Goal: Communication & Community: Share content

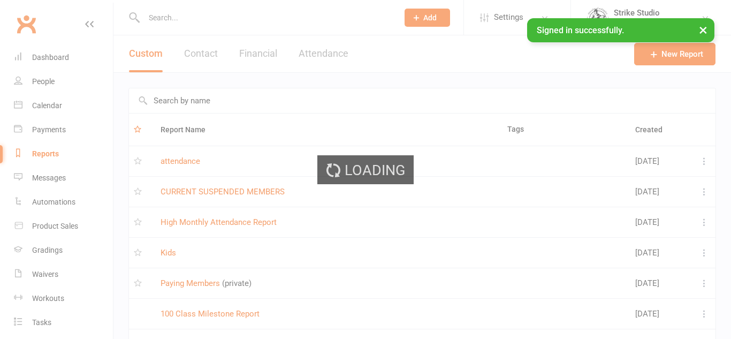
select select "100"
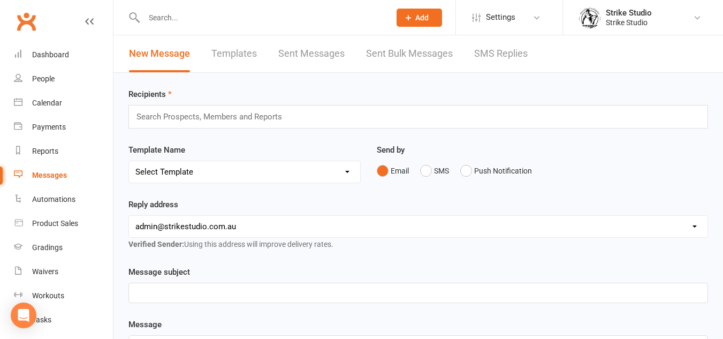
click at [334, 63] on link "Sent Messages" at bounding box center [311, 53] width 66 height 37
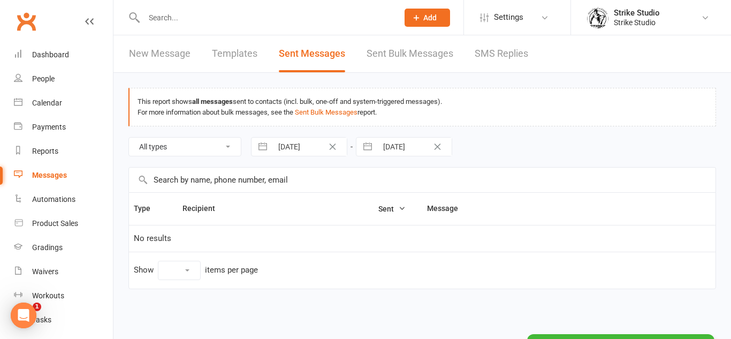
select select "10"
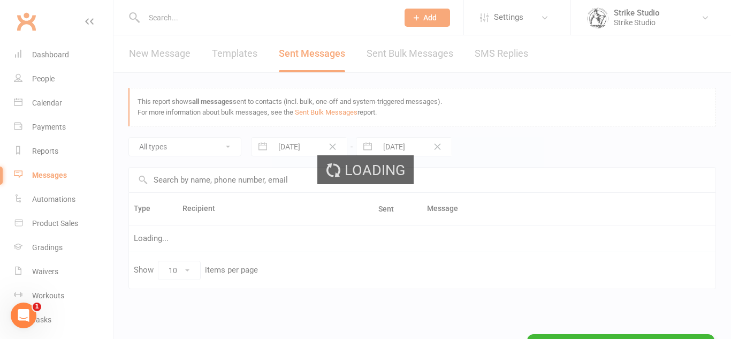
click at [205, 55] on div "Loading" at bounding box center [365, 169] width 731 height 339
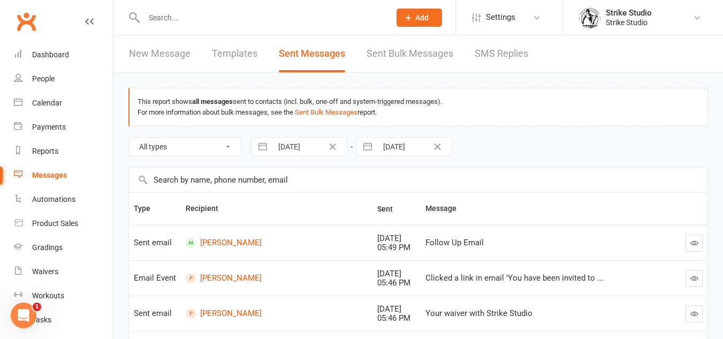
click at [223, 50] on link "Templates" at bounding box center [234, 53] width 45 height 37
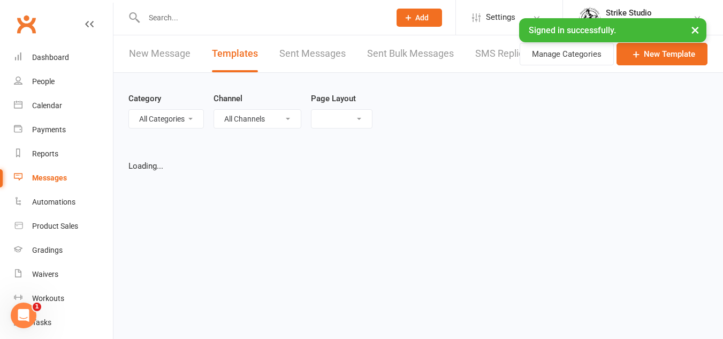
select select "list"
select select "100"
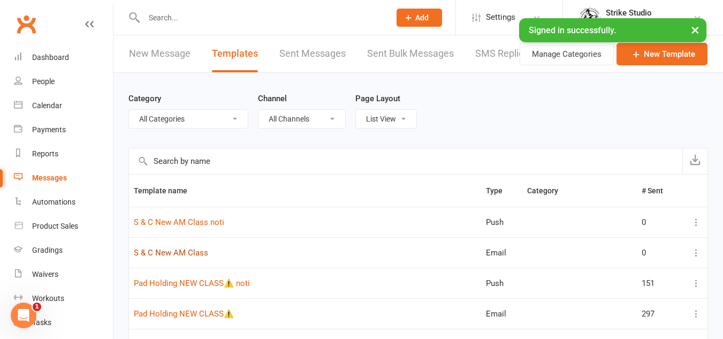
click at [191, 257] on link "S & C New AM Class" at bounding box center [171, 253] width 74 height 10
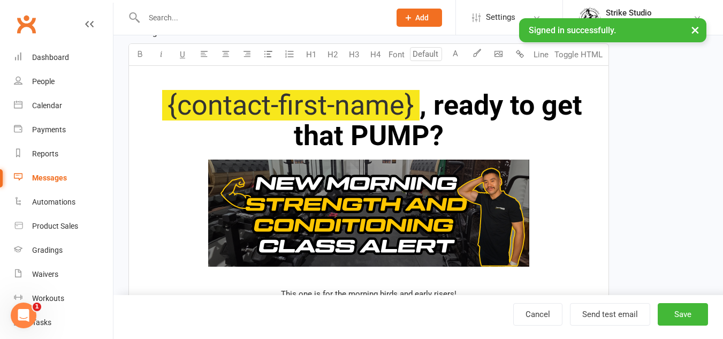
scroll to position [107, 0]
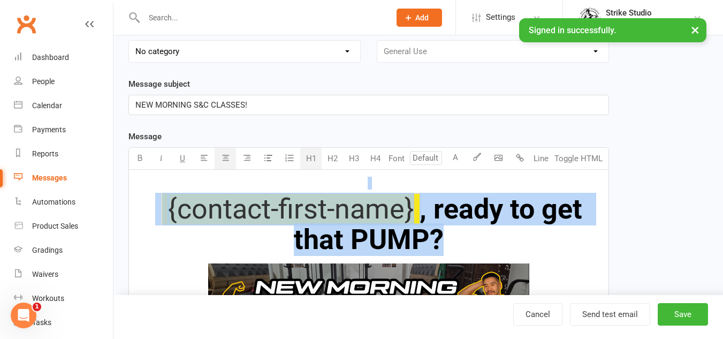
drag, startPoint x: 402, startPoint y: 232, endPoint x: 143, endPoint y: 189, distance: 261.8
click at [454, 158] on button "A" at bounding box center [455, 158] width 21 height 21
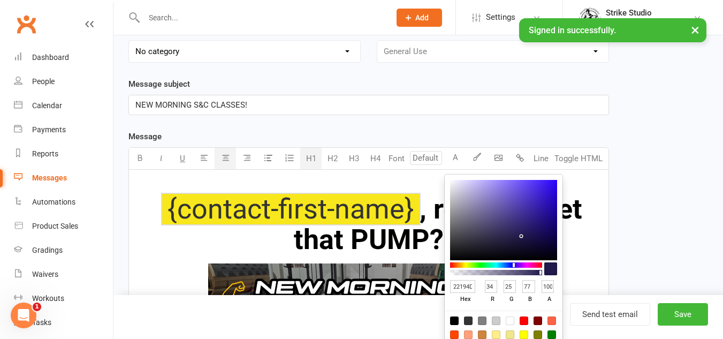
click at [454, 318] on div at bounding box center [454, 320] width 9 height 9
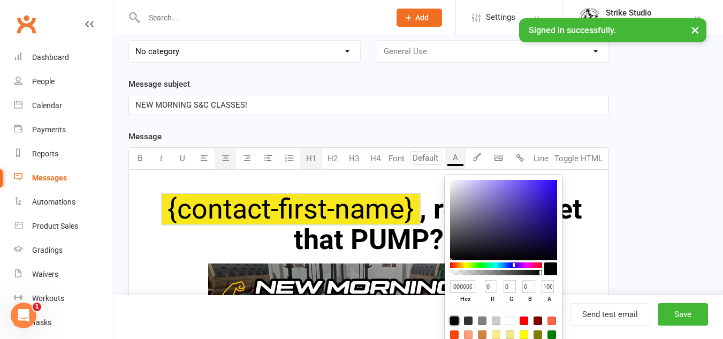
type input "000000"
type input "0"
click at [306, 229] on span ", ready to get that PUMP?" at bounding box center [441, 224] width 295 height 63
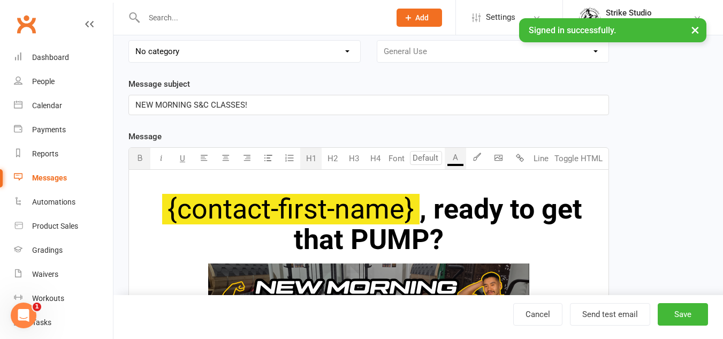
click at [435, 201] on span ", ready to get that PUMP?" at bounding box center [441, 224] width 295 height 63
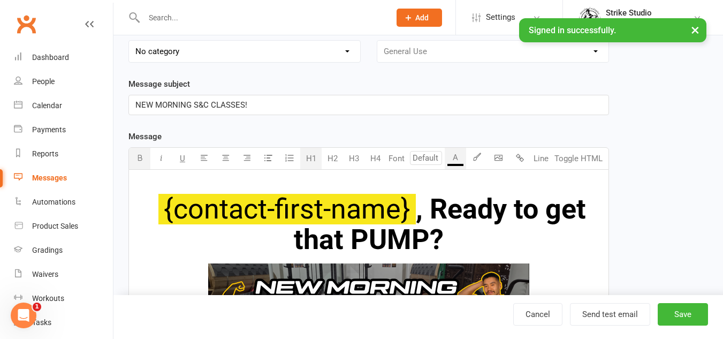
click at [428, 209] on span ", Ready to get that PUMP?" at bounding box center [443, 224] width 299 height 63
click at [538, 219] on span ", Ready to get that PUMP?" at bounding box center [443, 224] width 299 height 63
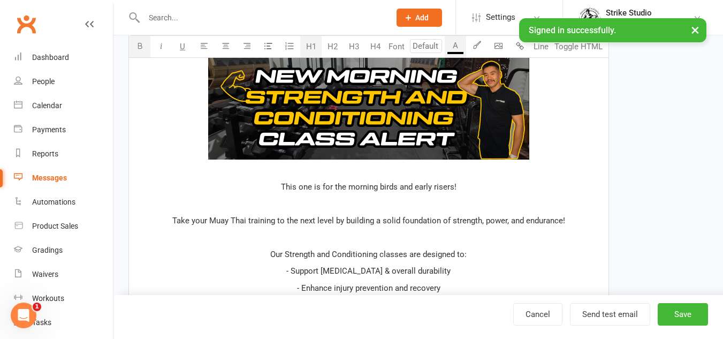
scroll to position [321, 0]
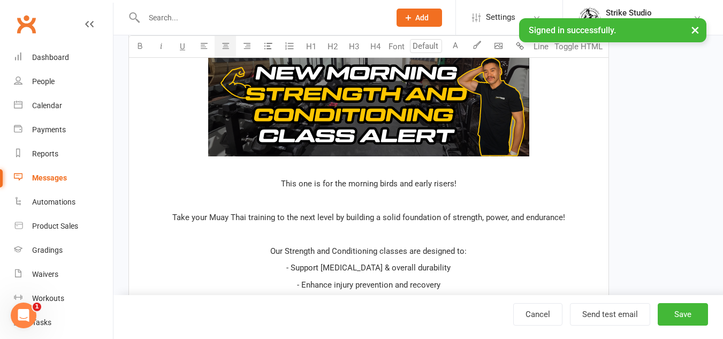
click at [429, 202] on p at bounding box center [368, 200] width 466 height 13
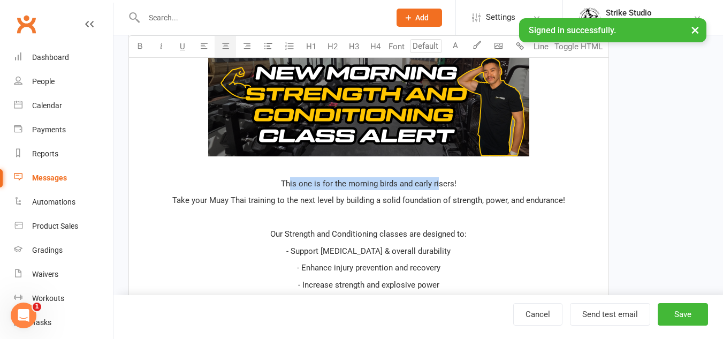
drag, startPoint x: 289, startPoint y: 178, endPoint x: 439, endPoint y: 178, distance: 150.3
click at [439, 178] on p "This one is for the morning birds and early risers!" at bounding box center [368, 183] width 466 height 13
drag, startPoint x: 463, startPoint y: 180, endPoint x: 272, endPoint y: 174, distance: 191.1
click at [272, 174] on div "﻿ {contact-first-name} , Ready to get that PUMP? ﻿ This one is for the morning …" at bounding box center [368, 323] width 479 height 734
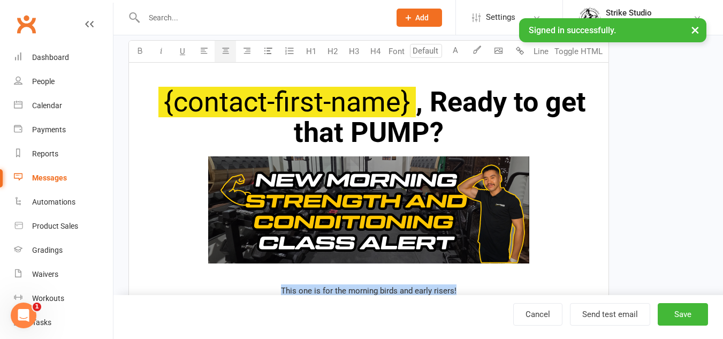
scroll to position [267, 0]
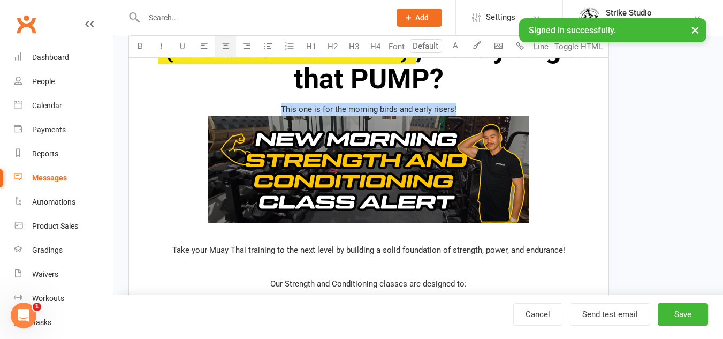
drag, startPoint x: 470, startPoint y: 106, endPoint x: 278, endPoint y: 103, distance: 191.5
click at [278, 103] on p "This one is for the morning birds and early risers! ﻿" at bounding box center [368, 171] width 466 height 136
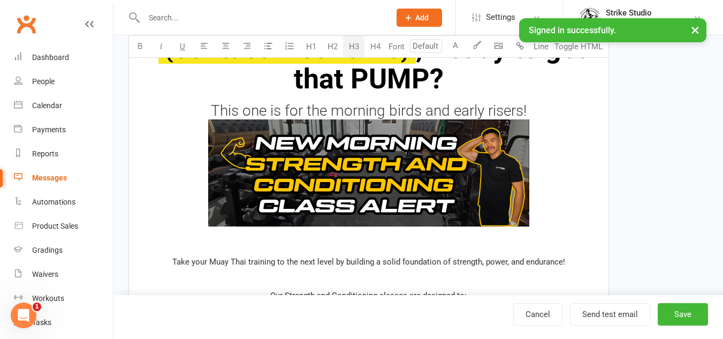
click at [353, 49] on button "H3" at bounding box center [353, 46] width 21 height 21
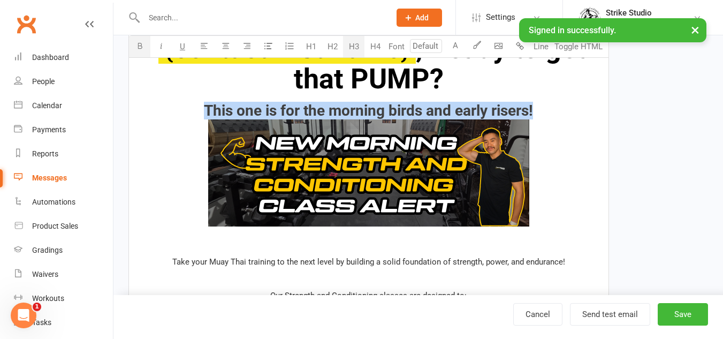
click at [142, 49] on icon "button" at bounding box center [140, 46] width 8 height 8
drag, startPoint x: 544, startPoint y: 111, endPoint x: 176, endPoint y: 104, distance: 367.6
click at [176, 104] on h3 "This one is for the morning birds and early risers! ﻿" at bounding box center [368, 174] width 466 height 143
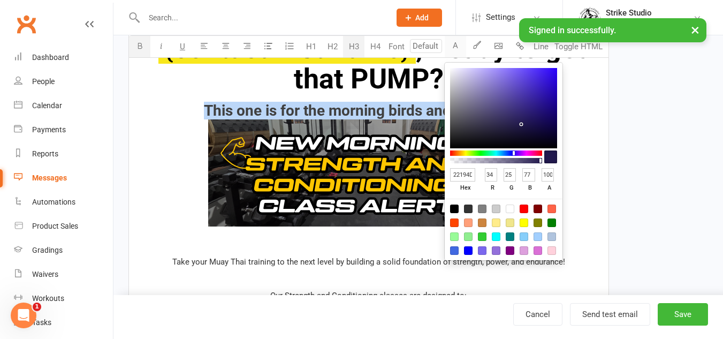
click at [462, 46] on button "A" at bounding box center [455, 46] width 21 height 21
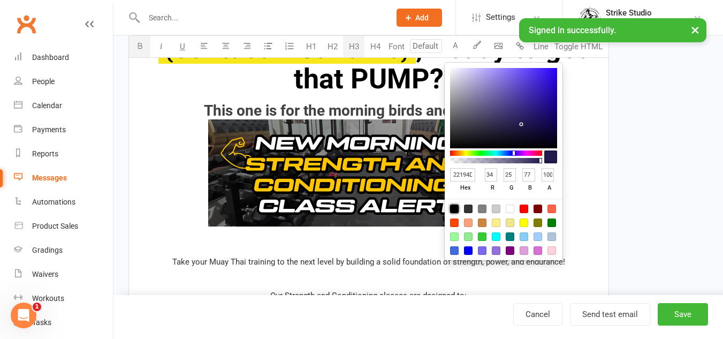
click at [453, 208] on div at bounding box center [454, 208] width 9 height 9
type input "000000"
type input "0"
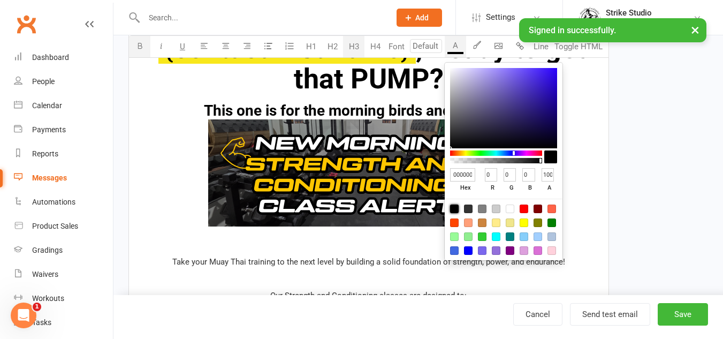
click at [361, 109] on span "This one is for the morning birds and early risers!" at bounding box center [368, 111] width 329 height 18
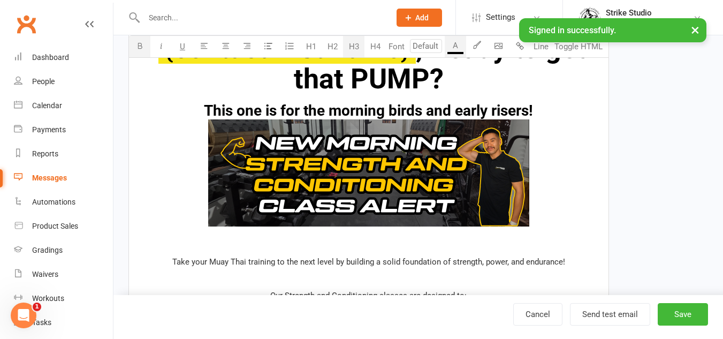
click at [426, 111] on span "This one is for the morning birds and early risers!" at bounding box center [368, 111] width 329 height 18
drag, startPoint x: 426, startPoint y: 111, endPoint x: 550, endPoint y: 105, distance: 124.2
click at [550, 105] on h3 "This one is for the morning birds and early risers! ﻿" at bounding box center [368, 174] width 466 height 143
click at [526, 107] on span "This one is for the morning birds and early risers!" at bounding box center [368, 111] width 329 height 18
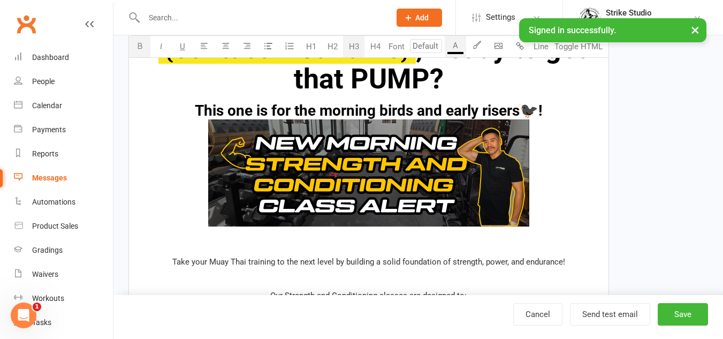
scroll to position [160, 0]
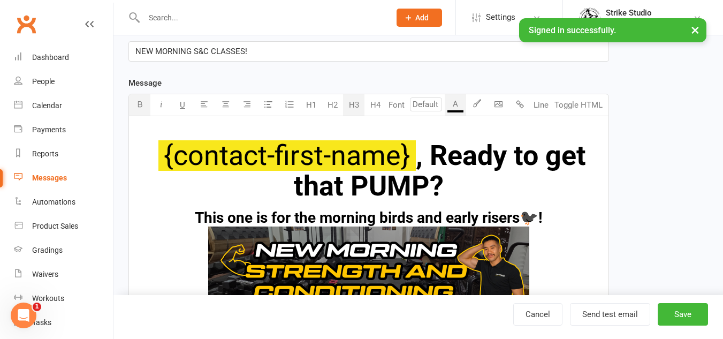
click at [501, 181] on h1 "﻿ {contact-first-name} , Ready to get that PUMP?" at bounding box center [368, 170] width 466 height 61
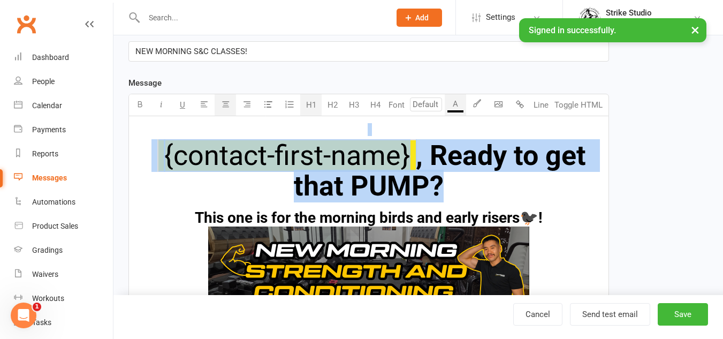
drag, startPoint x: 462, startPoint y: 179, endPoint x: 131, endPoint y: 129, distance: 334.3
click at [471, 104] on button "button" at bounding box center [476, 104] width 21 height 21
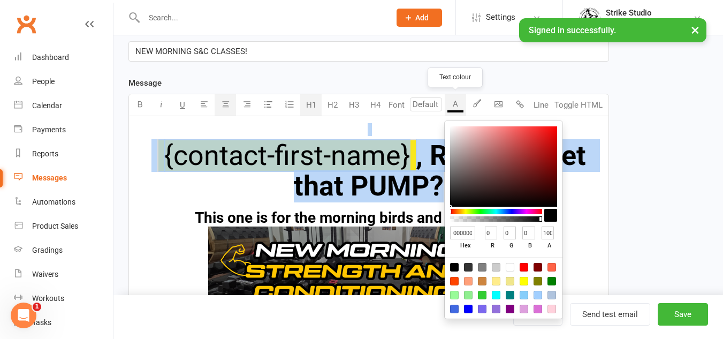
click at [447, 107] on button "A" at bounding box center [455, 104] width 21 height 21
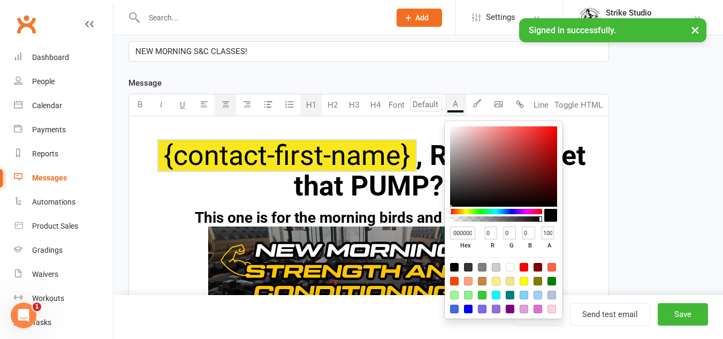
click at [469, 234] on input "000000" at bounding box center [462, 232] width 25 height 13
type input "ffc"
type input "255"
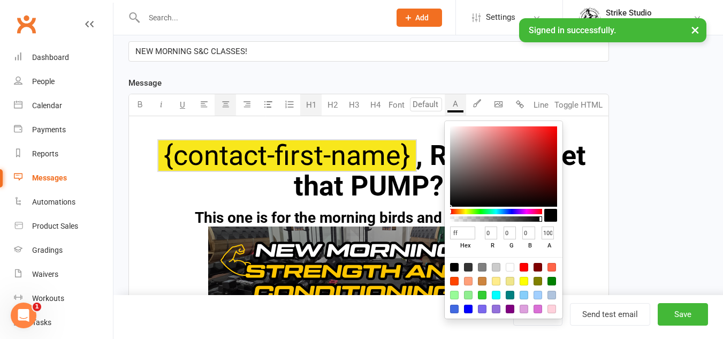
type input "204"
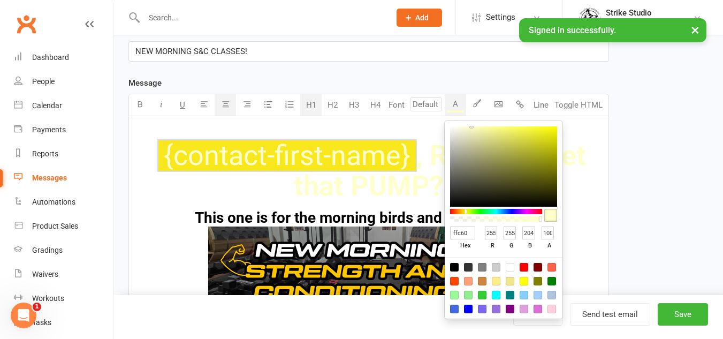
type input "ffc600"
type input "198"
type input "0"
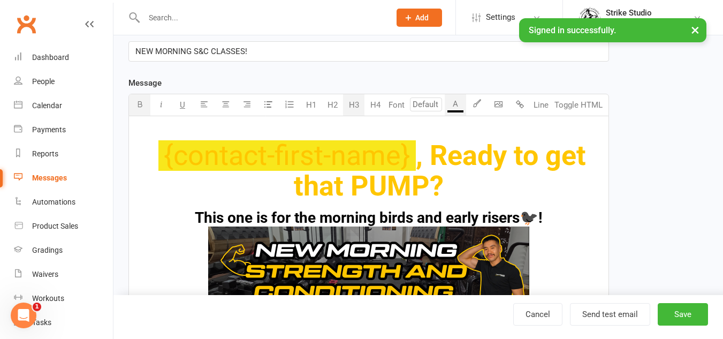
click at [556, 151] on span ", Ready to get that PUMP?" at bounding box center [443, 170] width 299 height 63
click at [553, 175] on h1 "﻿ {contact-first-name} , Ready to get that PUMP?" at bounding box center [368, 170] width 466 height 61
click at [357, 190] on span ", Ready to get that PUMP?" at bounding box center [443, 170] width 299 height 63
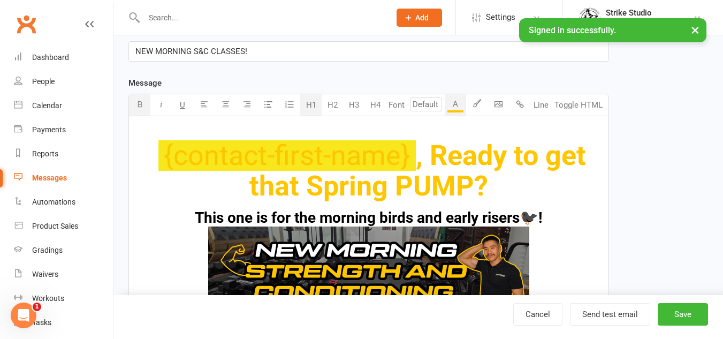
click at [357, 182] on span ", Ready to get that Spring PUMP?" at bounding box center [420, 170] width 343 height 63
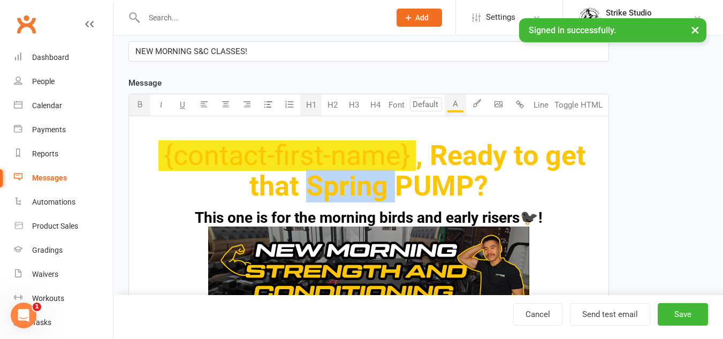
click at [357, 182] on span ", Ready to get that Spring PUMP?" at bounding box center [420, 170] width 343 height 63
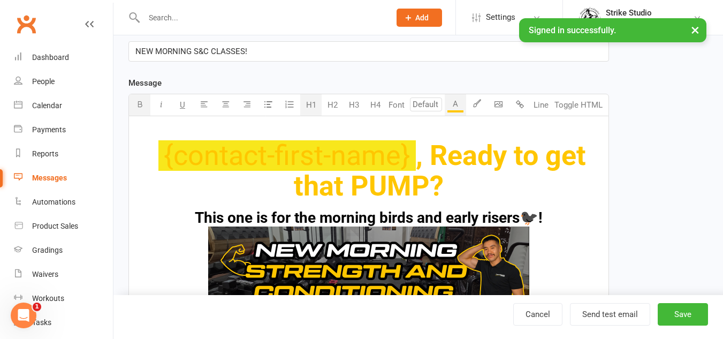
click at [512, 217] on span "This one is for the morning birds and early risers🐦‍⬛!" at bounding box center [369, 218] width 348 height 18
click at [519, 219] on span "This one is for the morning birds and early risers🐦‍⬛!" at bounding box center [369, 218] width 348 height 18
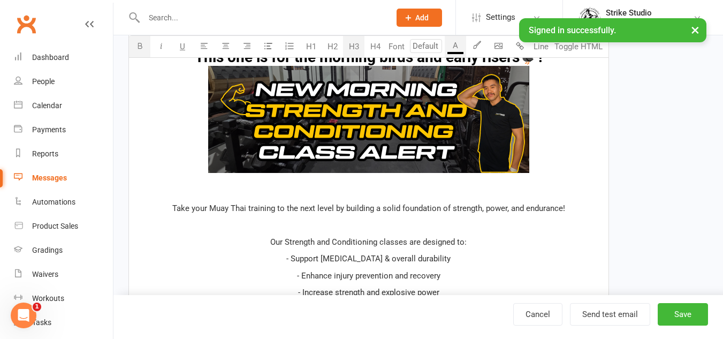
click at [489, 189] on h3 "This one is for the morning birds and early risers🐦‍⬛! ﻿" at bounding box center [368, 120] width 466 height 143
click at [330, 47] on button "H2" at bounding box center [332, 46] width 21 height 21
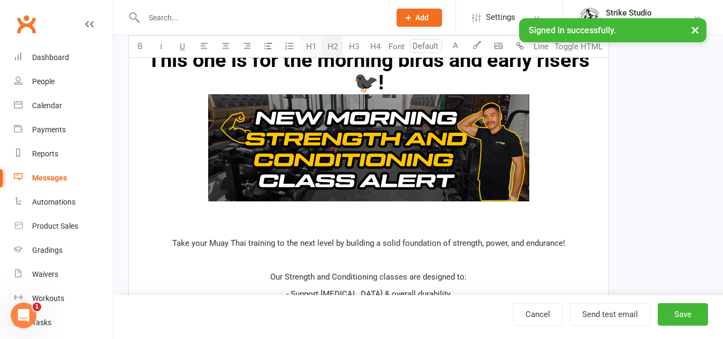
click at [315, 49] on button "H1" at bounding box center [310, 46] width 21 height 21
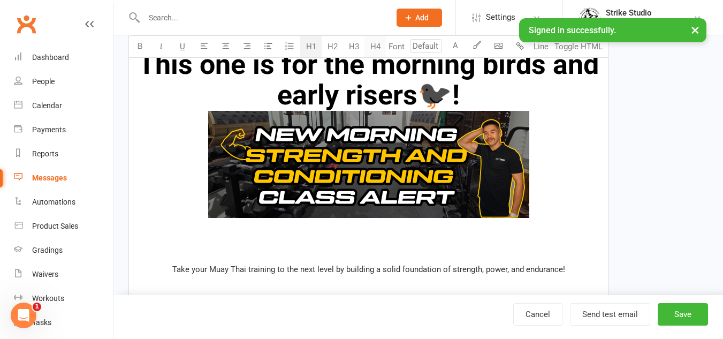
click at [372, 50] on button "H4" at bounding box center [374, 46] width 21 height 21
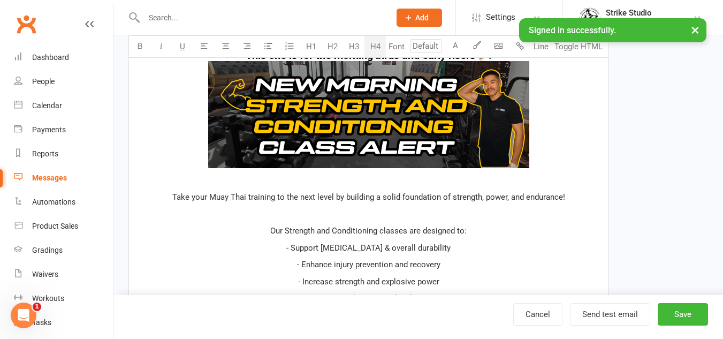
click at [379, 188] on div "﻿ {contact-first-name} , Ready to get that PUMP? This one is for the morning bi…" at bounding box center [368, 321] width 479 height 731
click at [171, 194] on p "Take your Muay Thai training to the next level by building a solid foundation o…" at bounding box center [368, 196] width 466 height 13
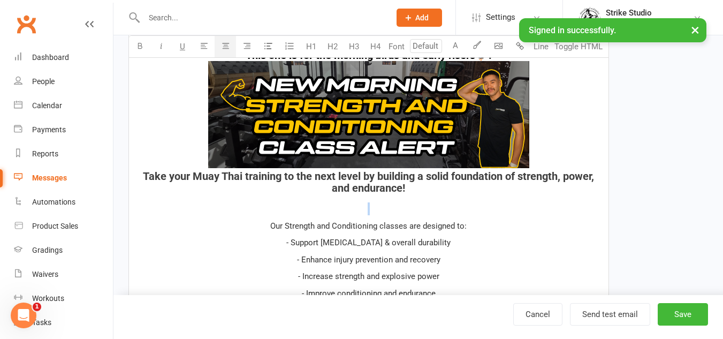
drag, startPoint x: 302, startPoint y: 170, endPoint x: 333, endPoint y: 197, distance: 41.3
click at [333, 197] on div "﻿ {contact-first-name} , Ready to get that PUMP? This one is for the morning bi…" at bounding box center [368, 319] width 479 height 726
click at [437, 177] on span "Take your Muay Thai training to the next level by building a solid foundation o…" at bounding box center [370, 182] width 454 height 25
click at [416, 174] on span "Take your Muay Thai training to the next level by building a solid foundation o…" at bounding box center [370, 182] width 454 height 25
click at [420, 174] on span "Take your Muay Thai training to the next level by building a solid foundation o…" at bounding box center [370, 182] width 454 height 25
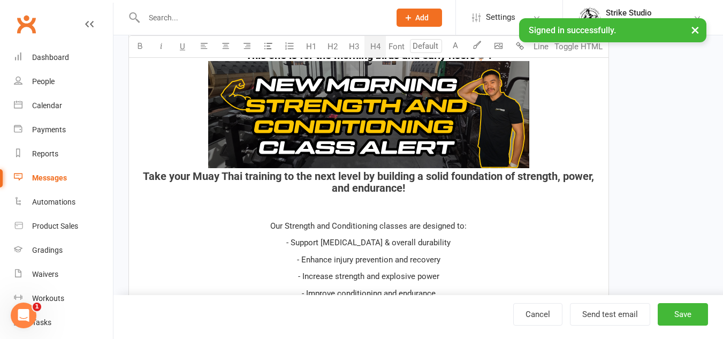
click at [483, 192] on h4 "This one is for the morning birds and early risers🐦‍⬛! ﻿ Take your Muay Thai tr…" at bounding box center [368, 121] width 466 height 144
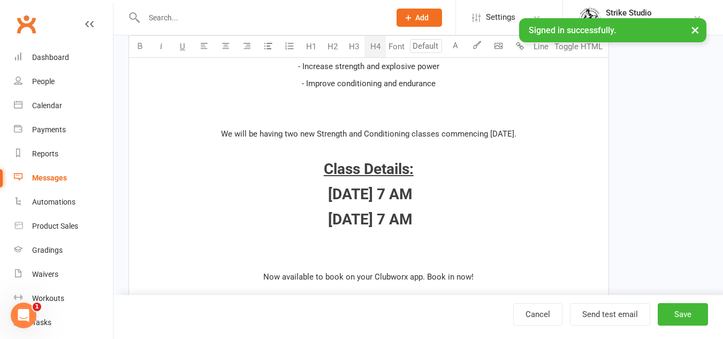
scroll to position [535, 0]
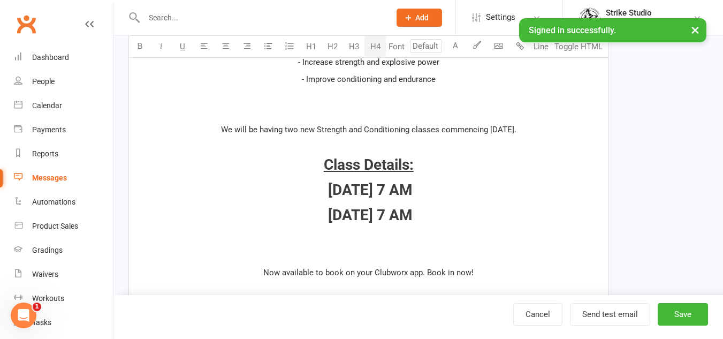
click at [391, 181] on span "[DATE] 7 AM" at bounding box center [370, 190] width 85 height 18
click at [366, 102] on p at bounding box center [368, 95] width 466 height 13
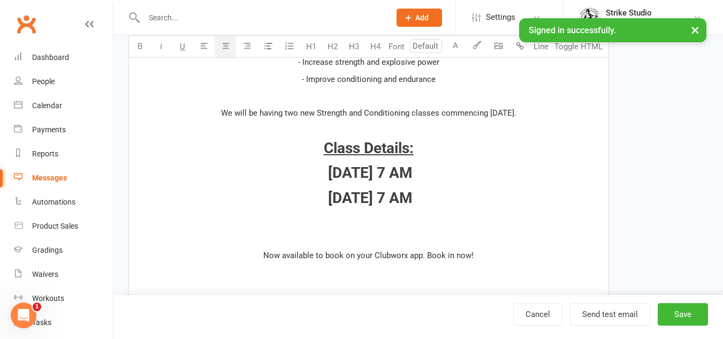
click at [443, 52] on div "Font U H1 H2 H3 H4 Font A Line Toggle HTML" at bounding box center [368, 46] width 480 height 22
click at [453, 88] on div "﻿ {contact-first-name} , Ready to get that PUMP? This one is for the morning bi…" at bounding box center [368, 96] width 479 height 709
click at [406, 234] on p at bounding box center [368, 238] width 466 height 13
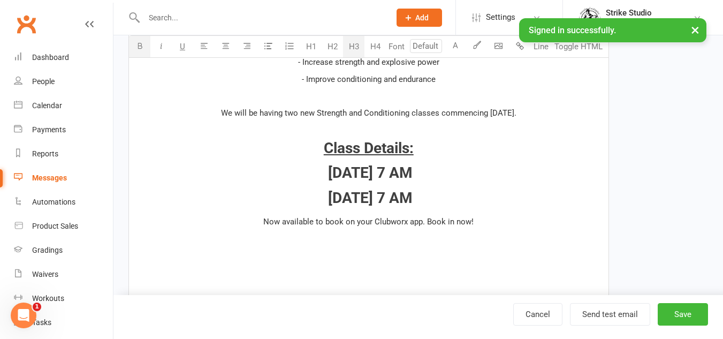
click at [402, 126] on p at bounding box center [368, 129] width 466 height 13
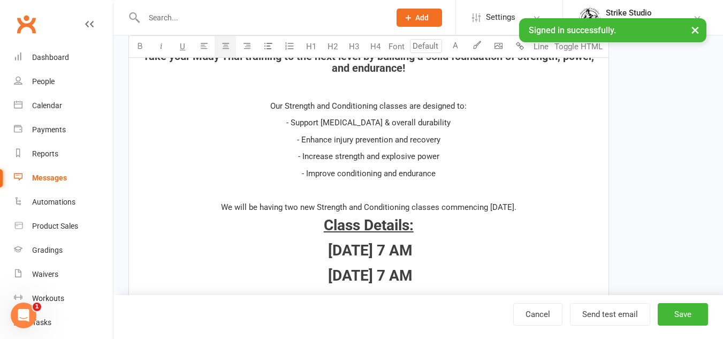
scroll to position [428, 0]
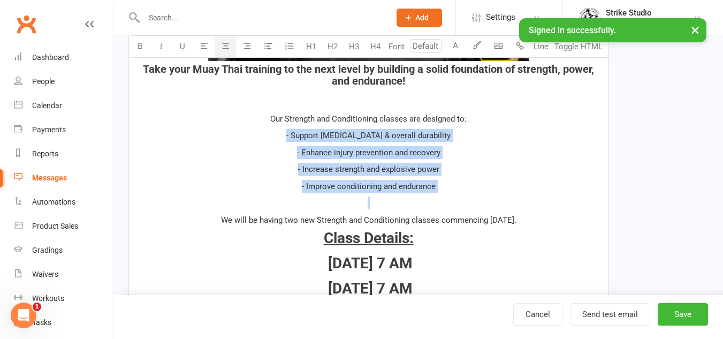
drag, startPoint x: 460, startPoint y: 199, endPoint x: 265, endPoint y: 129, distance: 207.3
click at [265, 129] on div "﻿ {contact-first-name} , Ready to get that PUMP? This one is for the morning bi…" at bounding box center [368, 178] width 479 height 659
click at [474, 175] on p "- Increase strength and explosive power" at bounding box center [368, 169] width 466 height 13
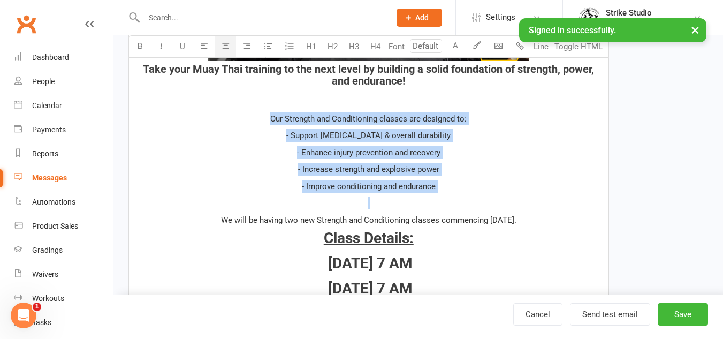
drag, startPoint x: 357, startPoint y: 166, endPoint x: 266, endPoint y: 119, distance: 102.2
click at [266, 119] on div "﻿ {contact-first-name} , Ready to get that PUMP? This one is for the morning bi…" at bounding box center [368, 178] width 479 height 659
click at [452, 46] on button "A" at bounding box center [455, 46] width 21 height 21
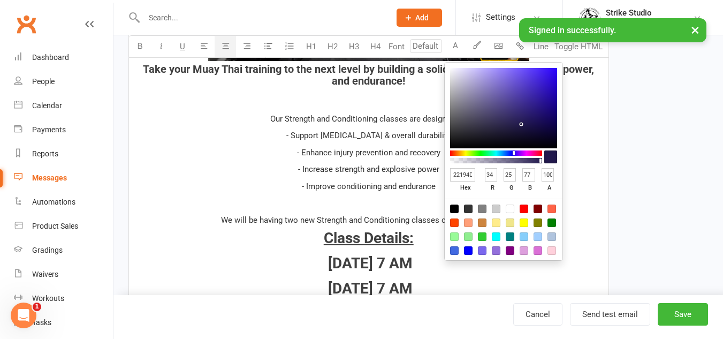
click at [454, 213] on div at bounding box center [504, 229] width 118 height 62
click at [390, 195] on div "﻿ {contact-first-name} , Ready to get that PUMP? This one is for the morning bi…" at bounding box center [368, 178] width 479 height 659
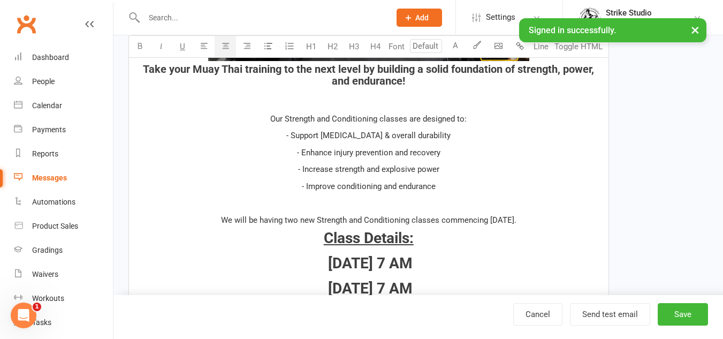
drag, startPoint x: 451, startPoint y: 184, endPoint x: 169, endPoint y: 96, distance: 295.8
click at [169, 96] on div "﻿ {contact-first-name} , Ready to get that PUMP? This one is for the morning bi…" at bounding box center [368, 178] width 479 height 659
click at [454, 42] on button "A" at bounding box center [455, 46] width 21 height 21
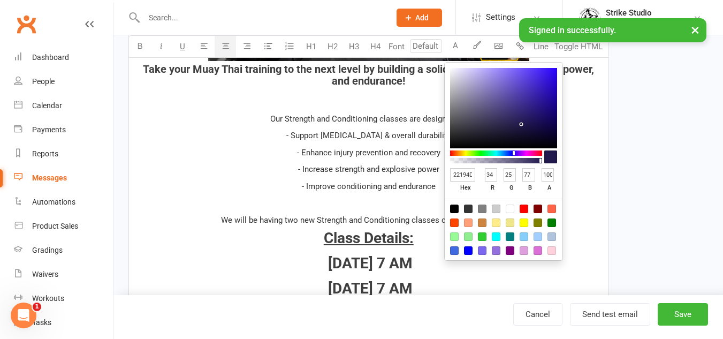
click at [454, 205] on div at bounding box center [454, 208] width 9 height 9
type input "000000"
type input "0"
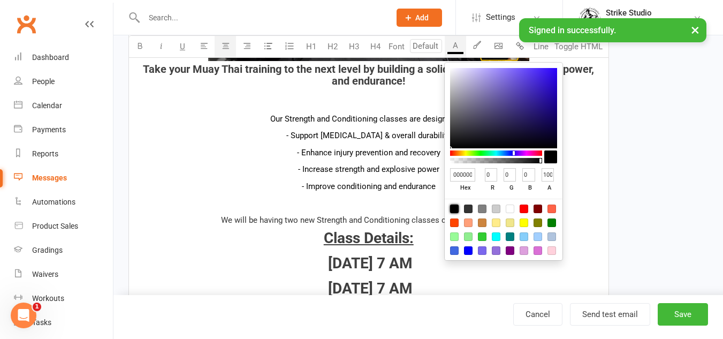
click at [361, 157] on p "- Enhance injury prevention and recovery" at bounding box center [368, 152] width 466 height 13
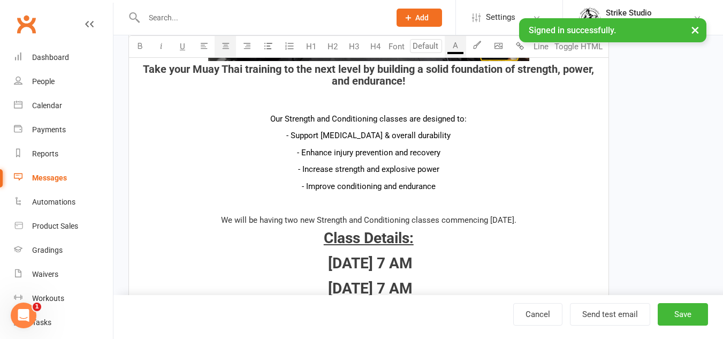
drag, startPoint x: 437, startPoint y: 185, endPoint x: 248, endPoint y: 112, distance: 201.9
click at [248, 112] on div "﻿ {contact-first-name} , Ready to get that PUMP? This one is for the morning bi…" at bounding box center [368, 178] width 479 height 659
click at [483, 49] on button "button" at bounding box center [476, 46] width 21 height 21
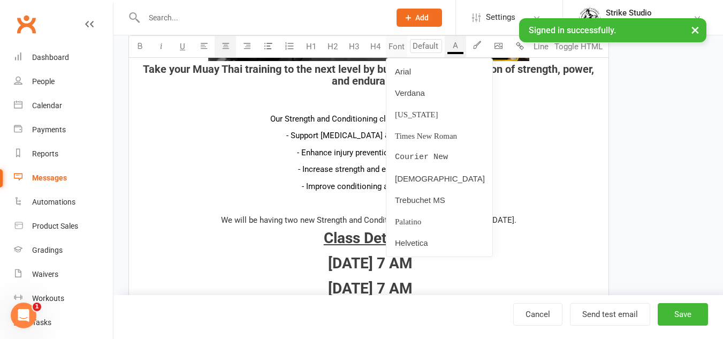
click at [398, 47] on button "Font" at bounding box center [396, 46] width 21 height 21
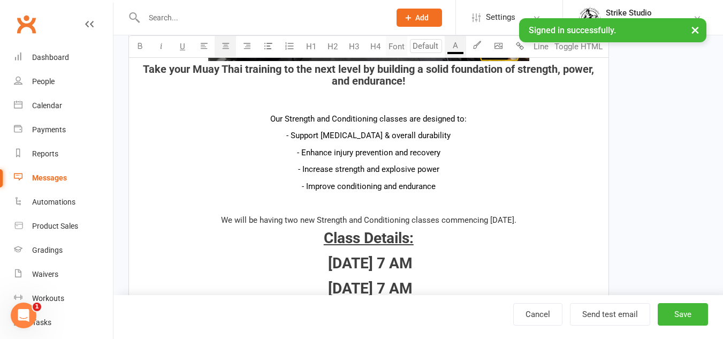
click at [398, 47] on button "Font" at bounding box center [396, 46] width 21 height 21
click at [533, 50] on button "Line" at bounding box center [540, 46] width 21 height 21
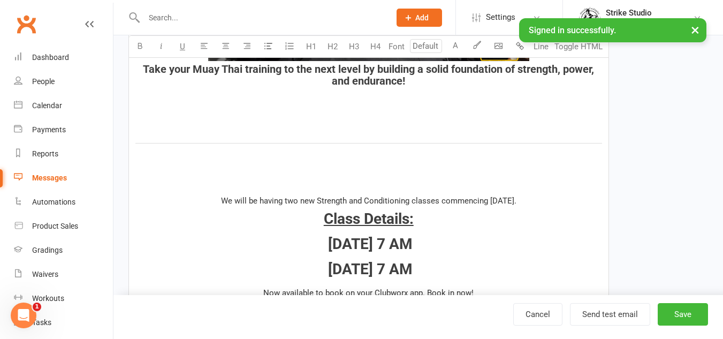
click at [488, 137] on div "﻿ {contact-first-name} , Ready to get that PUMP? This one is for the morning bi…" at bounding box center [368, 169] width 479 height 640
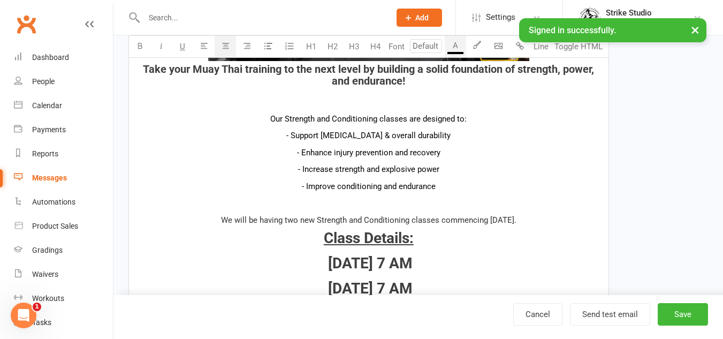
click at [455, 132] on p "- Support [MEDICAL_DATA] & overall durability" at bounding box center [368, 135] width 466 height 13
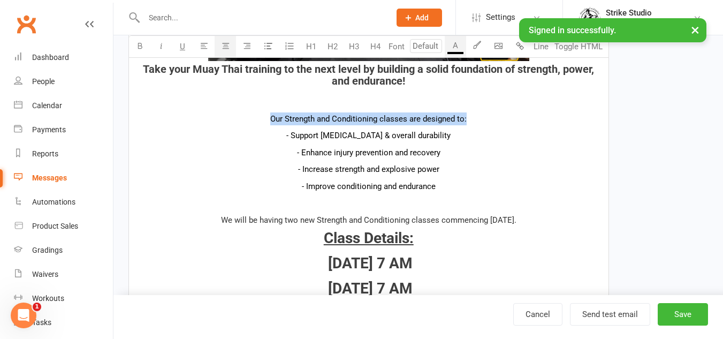
drag, startPoint x: 469, startPoint y: 121, endPoint x: 265, endPoint y: 116, distance: 203.4
click at [265, 116] on p "Our Strength and Conditioning classes are designed to:" at bounding box center [368, 118] width 466 height 13
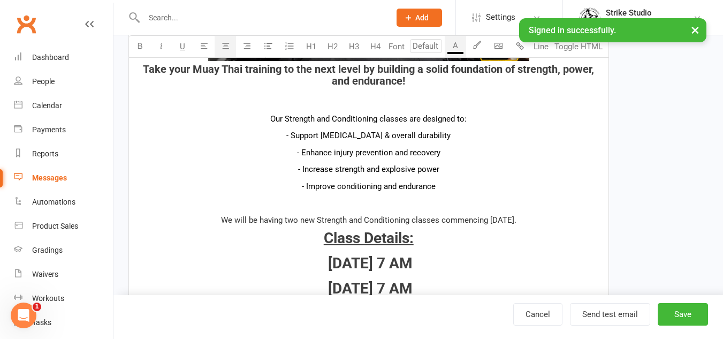
click at [411, 165] on span "- Increase strength and explosive power" at bounding box center [368, 169] width 141 height 10
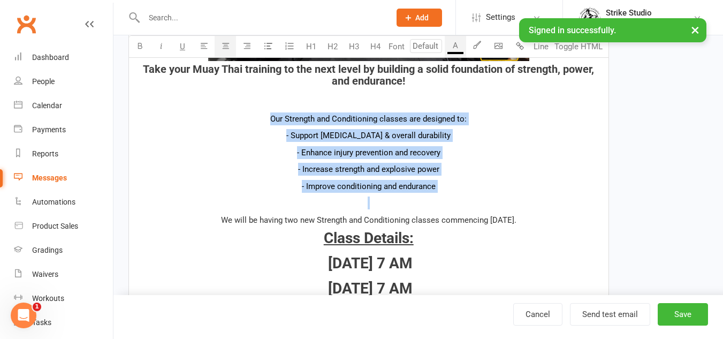
drag, startPoint x: 426, startPoint y: 188, endPoint x: 264, endPoint y: 113, distance: 178.6
click at [264, 113] on div "﻿ {contact-first-name} , Ready to get that PUMP? This one is for the morning bi…" at bounding box center [368, 178] width 479 height 659
click at [441, 192] on p "- Improve conditioning and endurance​​​​​" at bounding box center [368, 186] width 466 height 13
drag, startPoint x: 443, startPoint y: 188, endPoint x: 248, endPoint y: 122, distance: 206.2
click at [248, 122] on div "﻿ {contact-first-name} , Ready to get that PUMP? This one is for the morning bi…" at bounding box center [368, 178] width 479 height 659
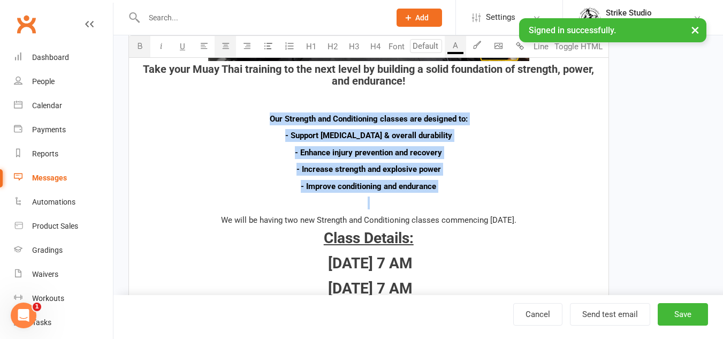
click at [133, 45] on button "button" at bounding box center [139, 46] width 21 height 21
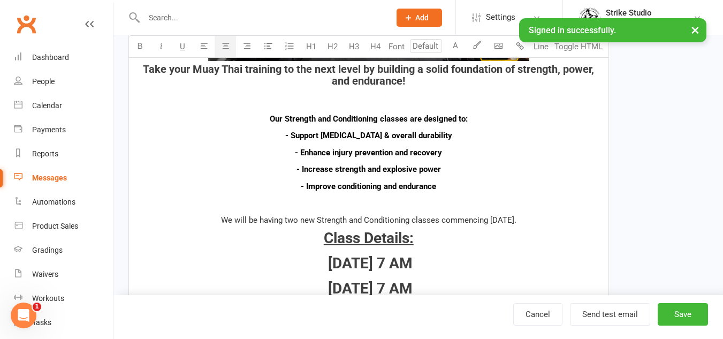
click at [455, 195] on div "﻿ {contact-first-name} , Ready to get that PUMP? This one is for the morning bi…" at bounding box center [368, 178] width 479 height 659
drag, startPoint x: 442, startPoint y: 187, endPoint x: 317, endPoint y: 174, distance: 126.4
click at [291, 165] on div "﻿ {contact-first-name} , Ready to get that PUMP? This one is for the morning bi…" at bounding box center [368, 178] width 479 height 659
click at [376, 196] on p at bounding box center [368, 202] width 466 height 13
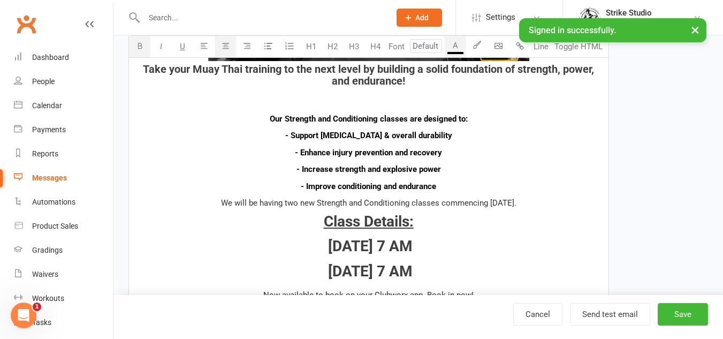
drag, startPoint x: 441, startPoint y: 192, endPoint x: 355, endPoint y: 101, distance: 125.3
click at [247, 120] on div "﻿ {contact-first-name} , Ready to get that PUMP? This one is for the morning bi…" at bounding box center [368, 170] width 479 height 642
click at [409, 101] on p at bounding box center [368, 101] width 466 height 13
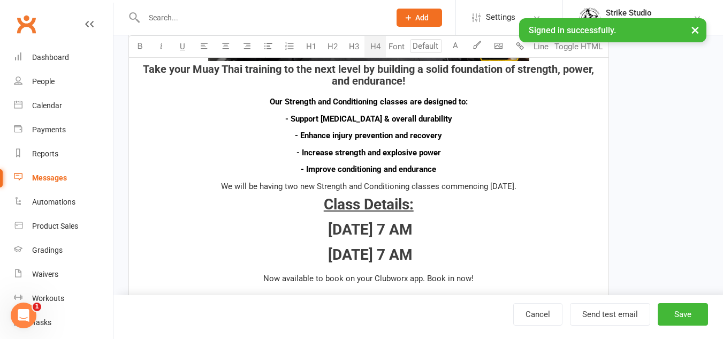
click at [478, 159] on div "﻿ {contact-first-name} , Ready to get that PUMP? This one is for the morning bi…" at bounding box center [368, 161] width 479 height 625
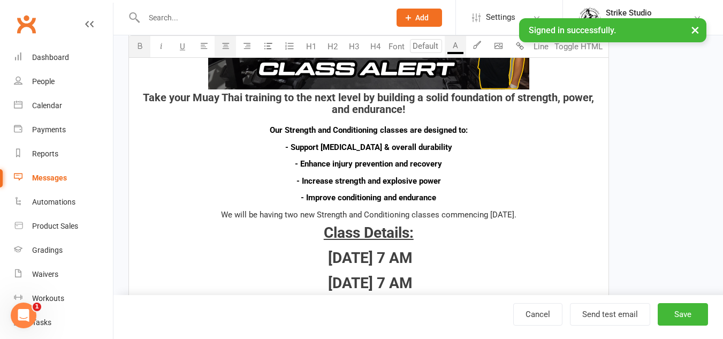
scroll to position [374, 0]
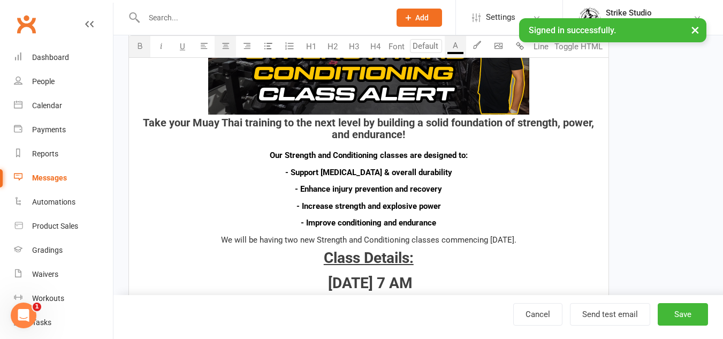
click at [448, 228] on p "- Improve conditioning and endurance​​​​​" at bounding box center [368, 222] width 466 height 13
drag, startPoint x: 449, startPoint y: 226, endPoint x: 225, endPoint y: 150, distance: 236.7
click at [225, 150] on div "﻿ {contact-first-name} , Ready to get that PUMP? This one is for the morning bi…" at bounding box center [368, 214] width 479 height 625
click at [473, 44] on icon "button" at bounding box center [477, 45] width 8 height 8
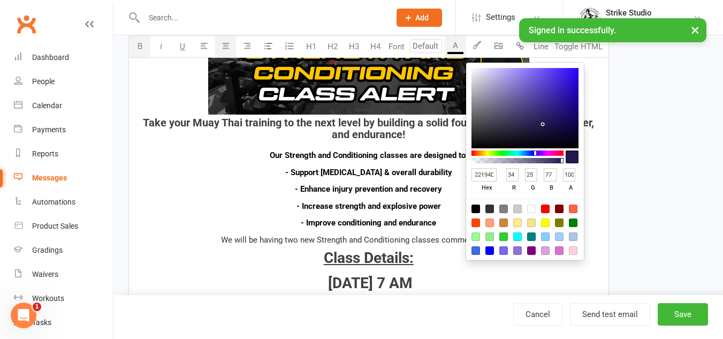
type input "2D293B"
type input "45"
type input "41"
type input "59"
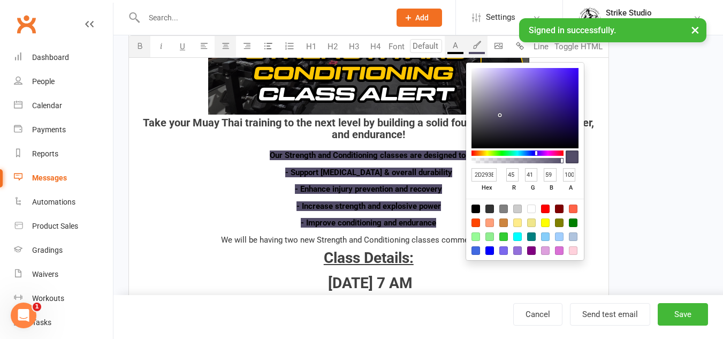
type input "534D69"
type input "83"
type input "77"
type input "105"
type input "BEB8D8"
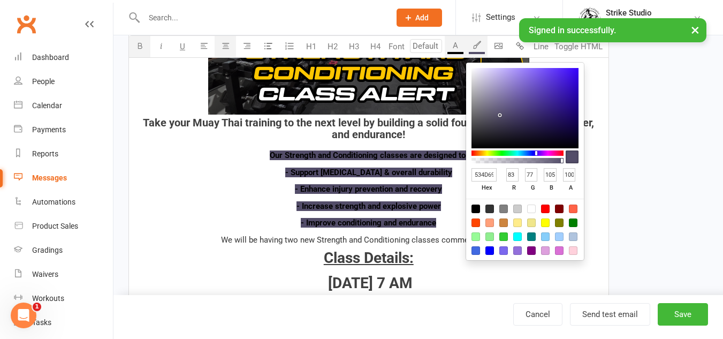
type input "190"
type input "184"
type input "216"
type input "EBE6FD"
type input "235"
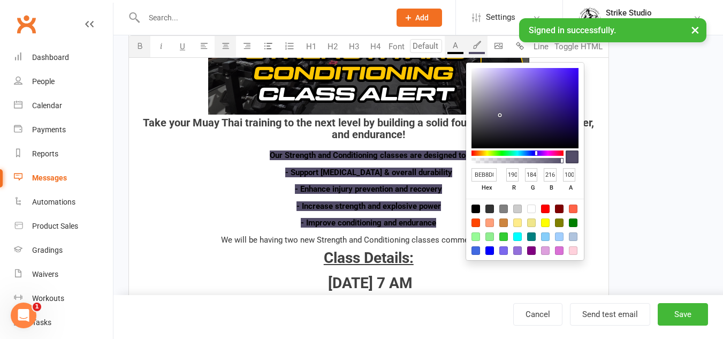
type input "230"
type input "253"
type input "EDE8FF"
type input "237"
type input "232"
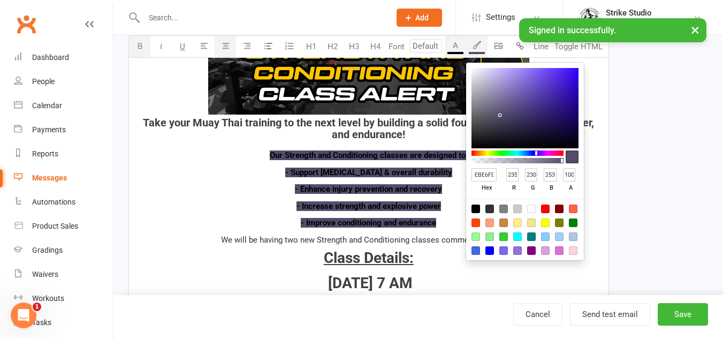
type input "255"
type input "F0ECFF"
type input "240"
type input "236"
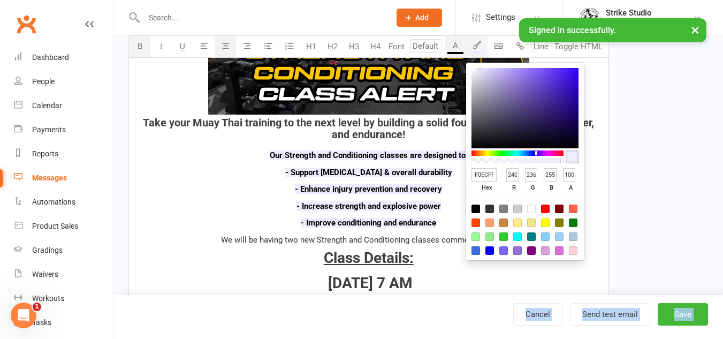
type input "FBFAFF"
type input "251"
type input "250"
type input "22194D"
type input "34"
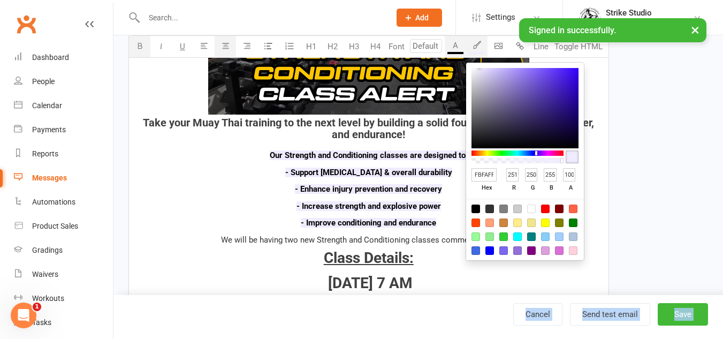
type input "25"
type input "77"
type input "FFFFFF"
type input "255"
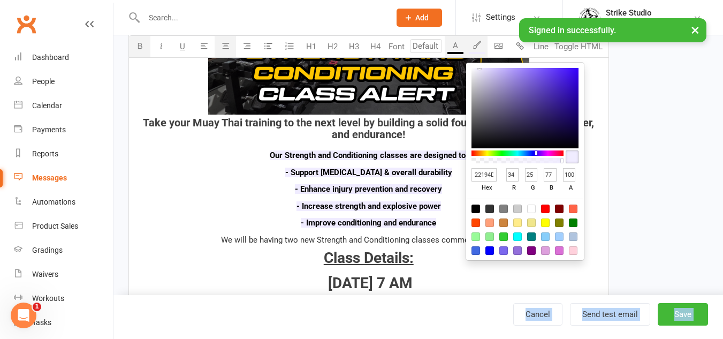
type input "255"
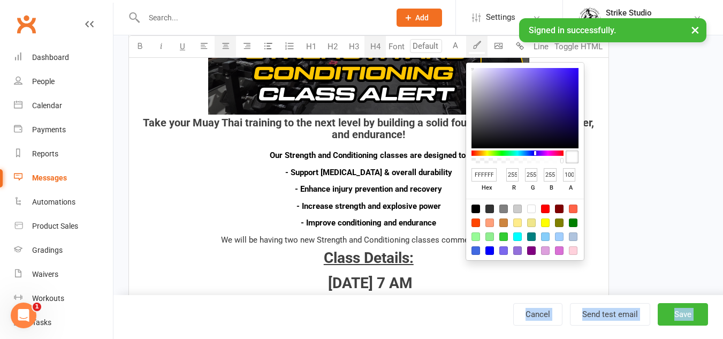
type input "AA9DE6"
type input "170"
type input "157"
type input "230"
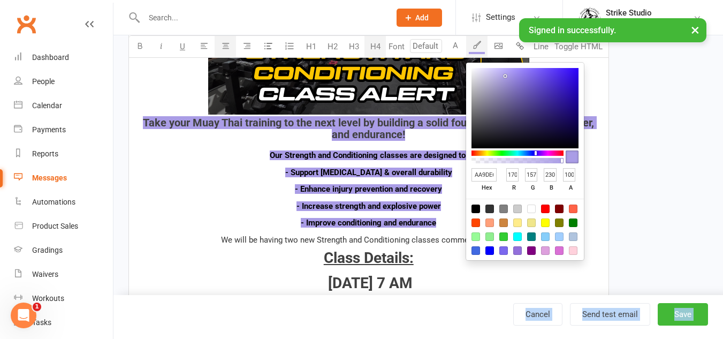
type input "22194D"
type input "34"
type input "25"
type input "77"
type input "9384DA"
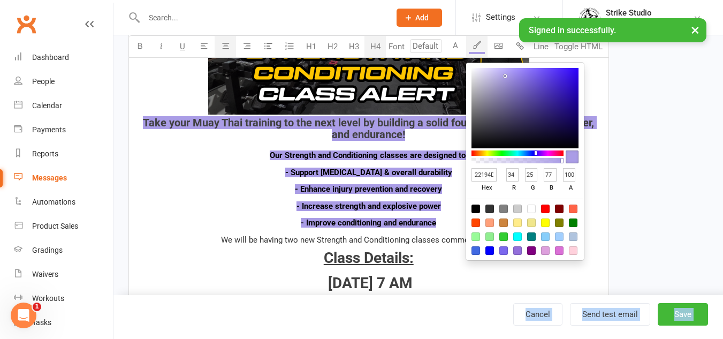
type input "147"
type input "132"
type input "218"
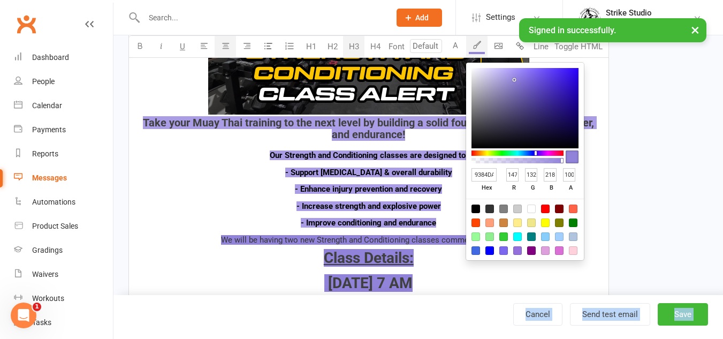
type input "9283DA"
type input "146"
type input "131"
type input "8170D4"
type input "129"
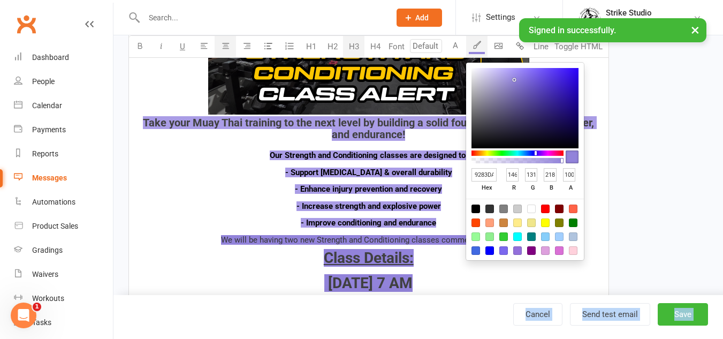
type input "112"
type input "212"
type input "7361CC"
type input "115"
type input "97"
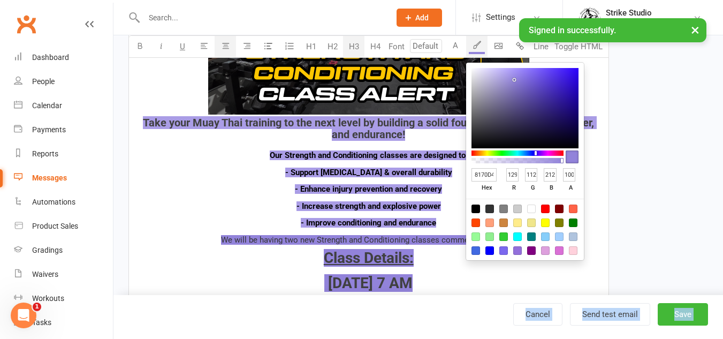
type input "204"
type input "6C5AC3"
type input "108"
type input "90"
type input "195"
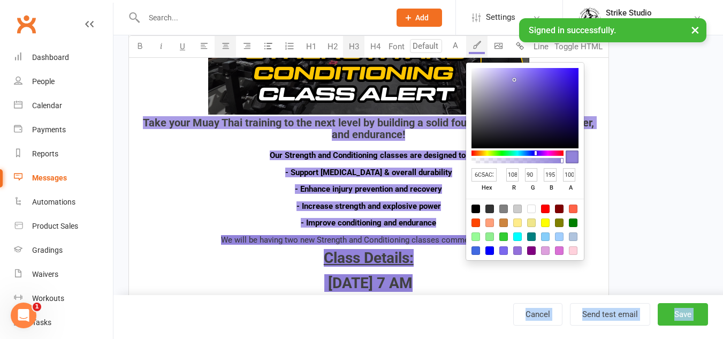
type input "6655BB"
type input "102"
type input "85"
type input "187"
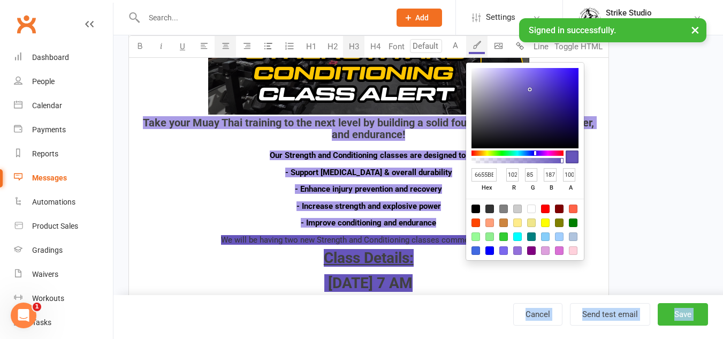
type input "6252B4"
type input "98"
type input "82"
type input "180"
drag, startPoint x: 504, startPoint y: 131, endPoint x: 532, endPoint y: 106, distance: 37.2
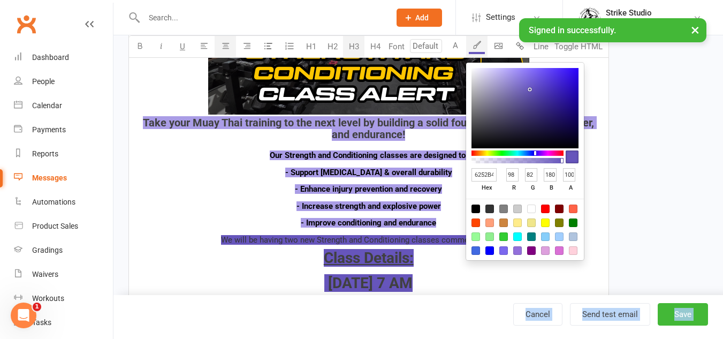
click at [530, 94] on div at bounding box center [524, 108] width 107 height 80
type input "5E4FAD"
type input "94"
type input "79"
type input "173"
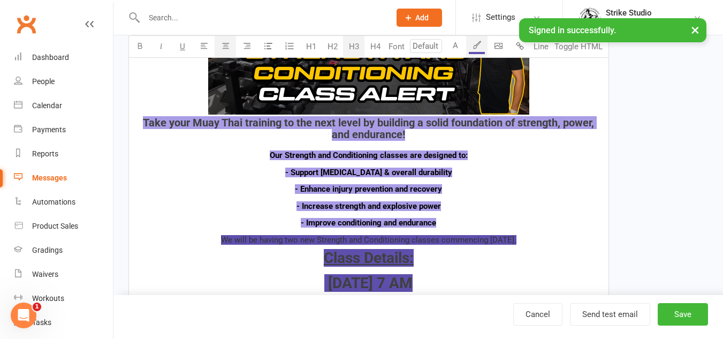
click at [421, 197] on div "﻿ {contact-first-name} , Ready to get that PUMP? This one is for the morning bi…" at bounding box center [368, 214] width 479 height 625
click at [457, 222] on p "- Improve conditioning and endurance​​​​​" at bounding box center [368, 222] width 466 height 13
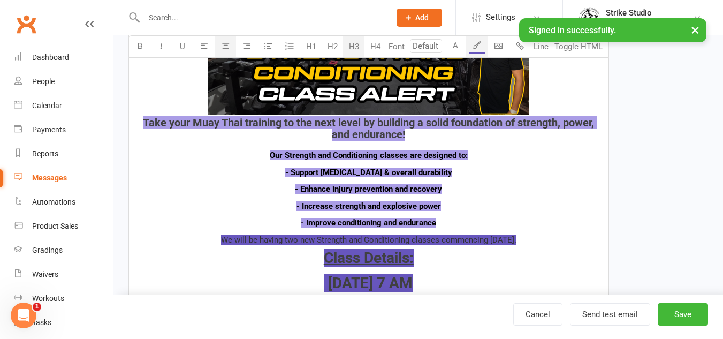
click at [465, 215] on div "﻿ {contact-first-name} , Ready to get that PUMP? This one is for the morning bi…" at bounding box center [368, 214] width 479 height 625
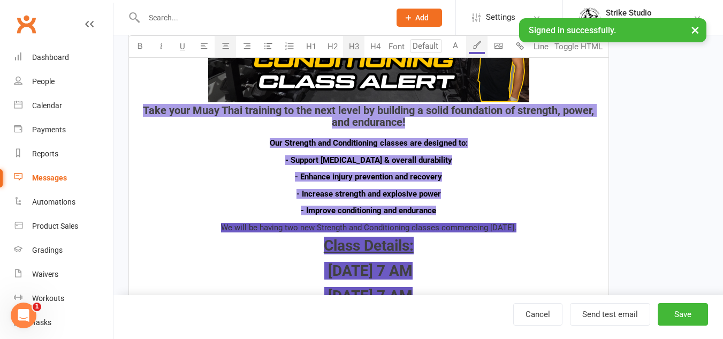
click at [464, 210] on p "- Improve conditioning and endurance​​​​​" at bounding box center [368, 210] width 466 height 13
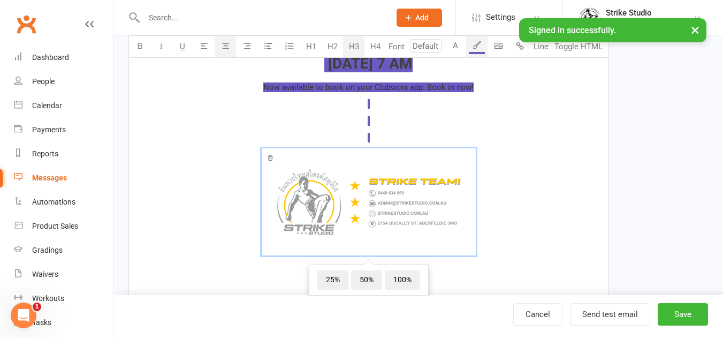
scroll to position [642, 0]
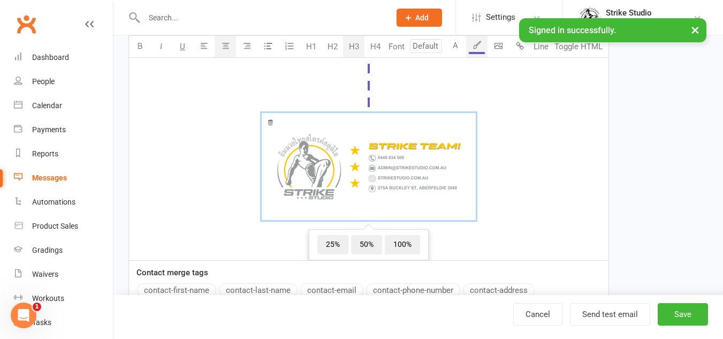
click at [522, 163] on span "﻿ 25% 50% 100%" at bounding box center [368, 168] width 466 height 111
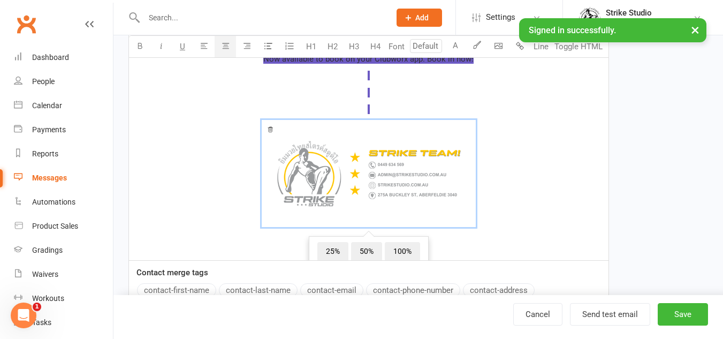
scroll to position [0, 0]
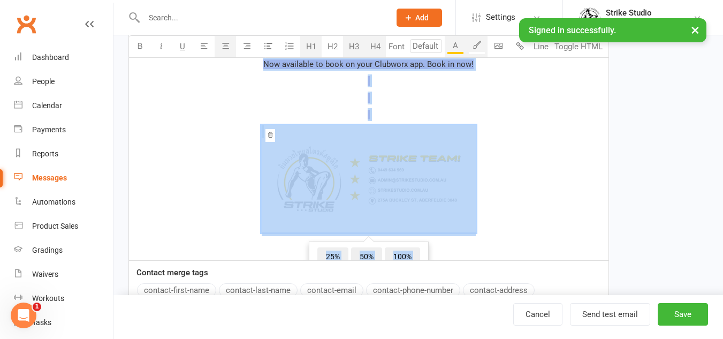
click at [474, 55] on button "button" at bounding box center [476, 46] width 21 height 21
click at [368, 97] on span at bounding box center [369, 98] width 2 height 10
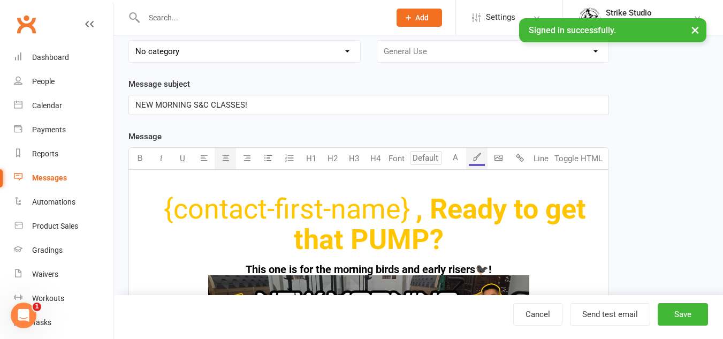
click at [424, 208] on span ", Ready to get that PUMP?" at bounding box center [443, 224] width 299 height 63
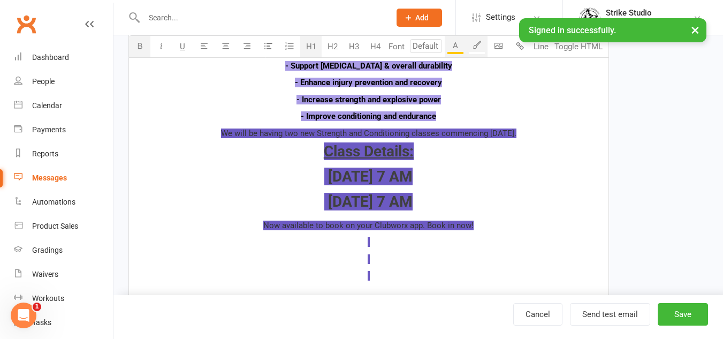
scroll to position [481, 0]
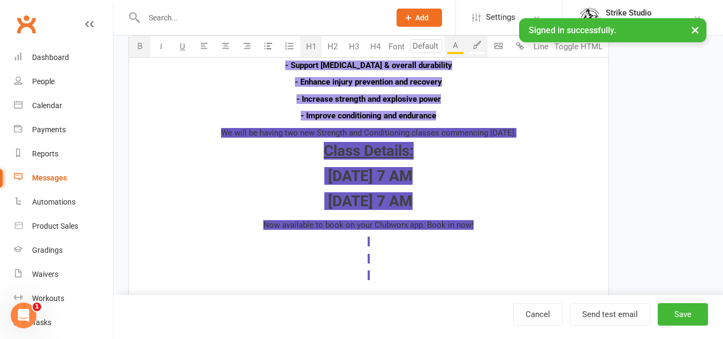
click at [442, 220] on span "Now available to book on your Clubworx app. Book in now!" at bounding box center [368, 225] width 210 height 10
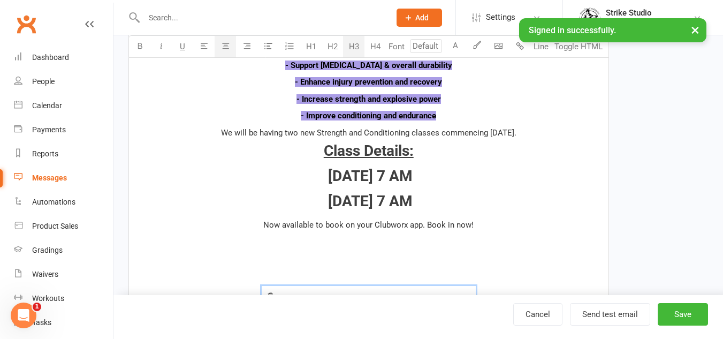
click at [512, 197] on h3 "[DATE] 7 AM" at bounding box center [368, 201] width 466 height 17
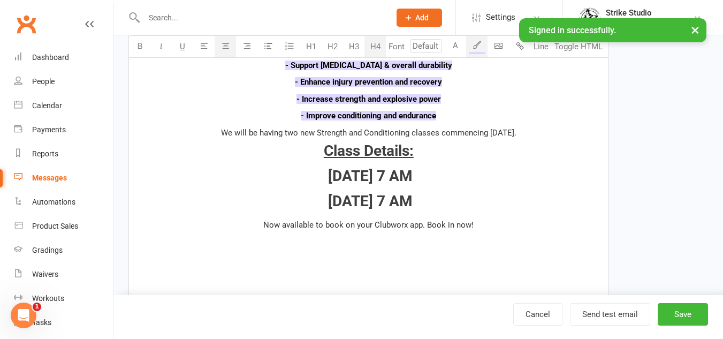
click at [534, 201] on h3 "[DATE] 7 AM" at bounding box center [368, 201] width 466 height 17
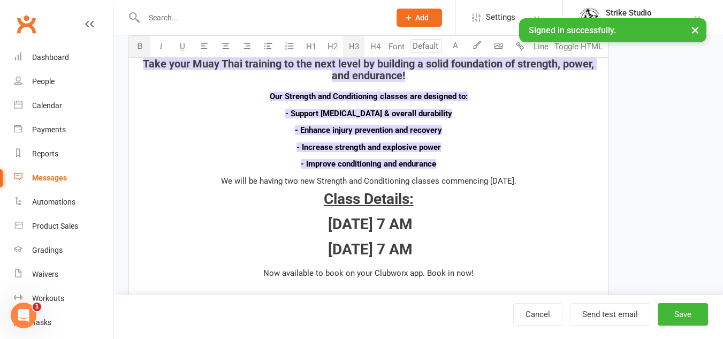
scroll to position [374, 0]
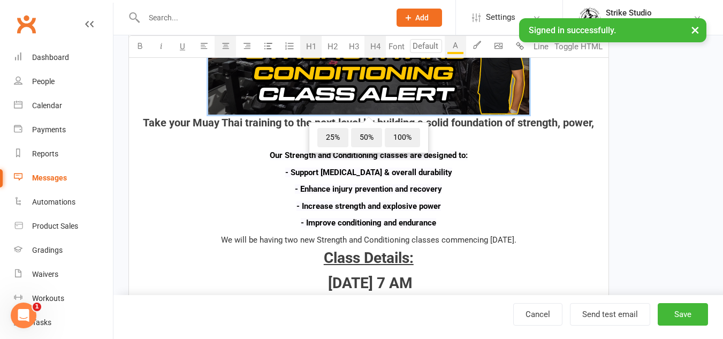
click at [525, 208] on p "- Increase strength and explosive power" at bounding box center [368, 206] width 466 height 13
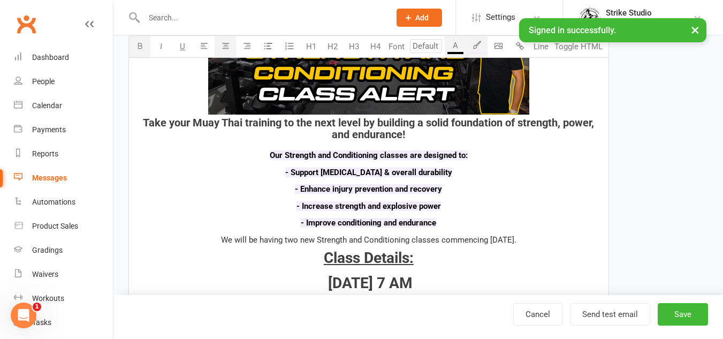
click at [521, 212] on div "﻿ {contact-first-name} , Ready to get that PUMP? This one is for the morning bi…" at bounding box center [368, 214] width 479 height 625
drag, startPoint x: 433, startPoint y: 228, endPoint x: 265, endPoint y: 158, distance: 181.3
click at [265, 158] on div "﻿ {contact-first-name} , Ready to get that PUMP? This one is for the morning bi…" at bounding box center [368, 214] width 479 height 625
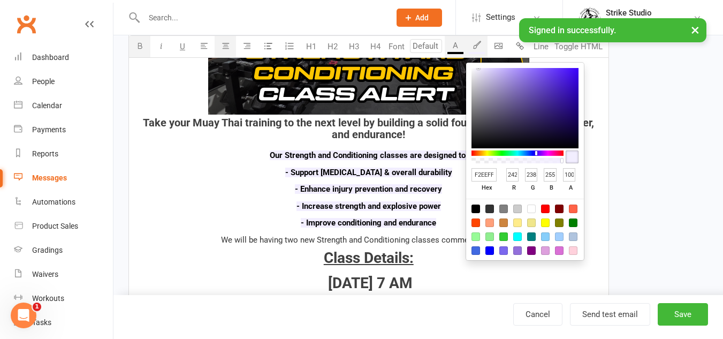
click at [476, 49] on button "button" at bounding box center [476, 46] width 21 height 21
click at [486, 178] on input "F2EEFF" at bounding box center [483, 174] width 25 height 13
type input "ffc"
type input "255"
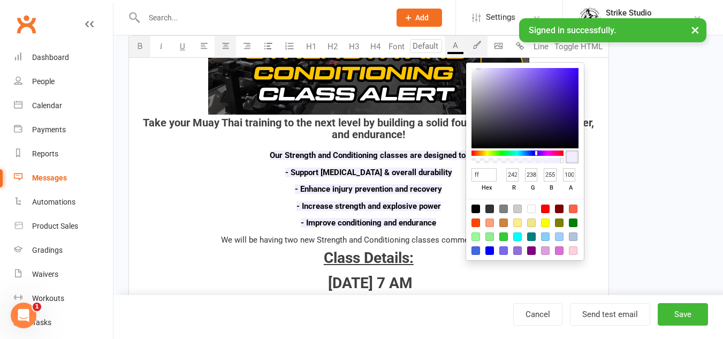
type input "255"
type input "204"
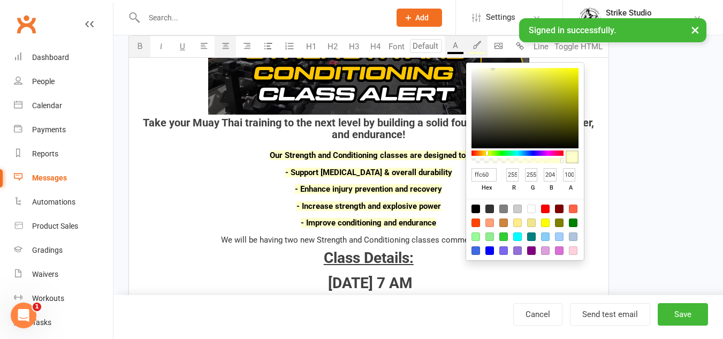
type input "ffc600"
type input "198"
type input "0"
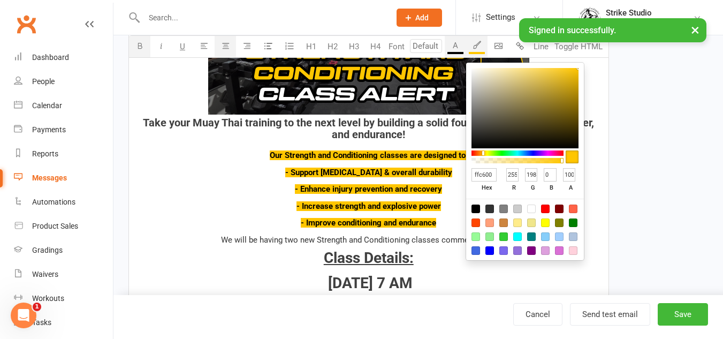
type input "ffc600"
click at [402, 219] on span "- Improve conditioning and endurance​​​​​" at bounding box center [368, 223] width 135 height 10
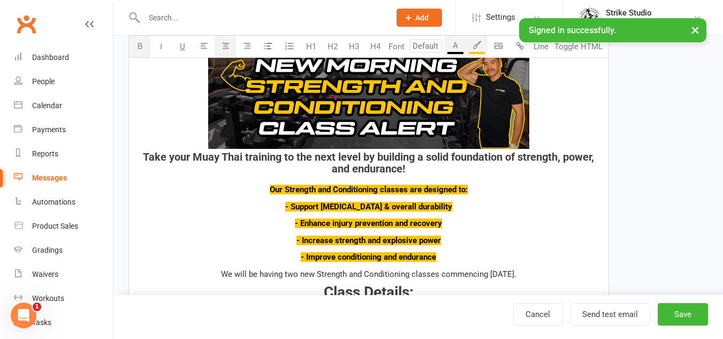
scroll to position [428, 0]
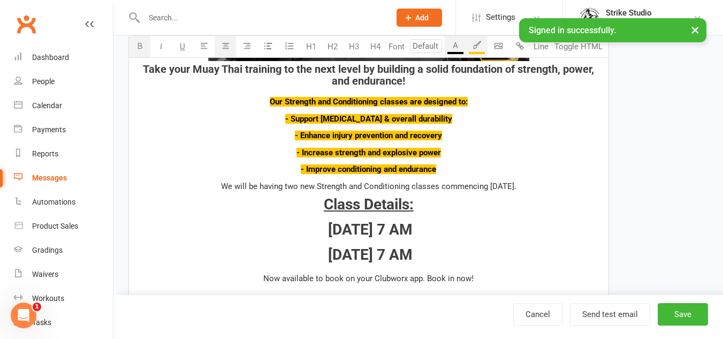
click at [459, 166] on p "- Improve conditioning and endurance​​​​​" at bounding box center [368, 169] width 466 height 13
click at [454, 115] on p "- Support [MEDICAL_DATA] & overall durability" at bounding box center [368, 118] width 466 height 13
click at [449, 134] on p "- Enhance injury prevention and recovery" at bounding box center [368, 135] width 466 height 13
click at [441, 148] on p "- Increase strength and explosive power" at bounding box center [368, 152] width 466 height 13
click at [436, 169] on span "- Improve conditioning and endurance​​​​​" at bounding box center [368, 169] width 135 height 10
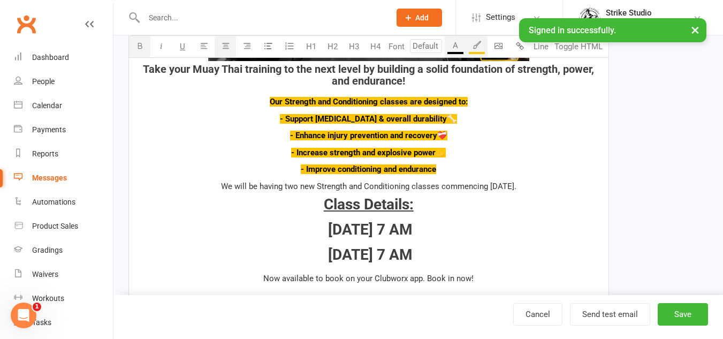
click at [443, 170] on p "- Improve conditioning and endurance​​​​​" at bounding box center [368, 169] width 466 height 13
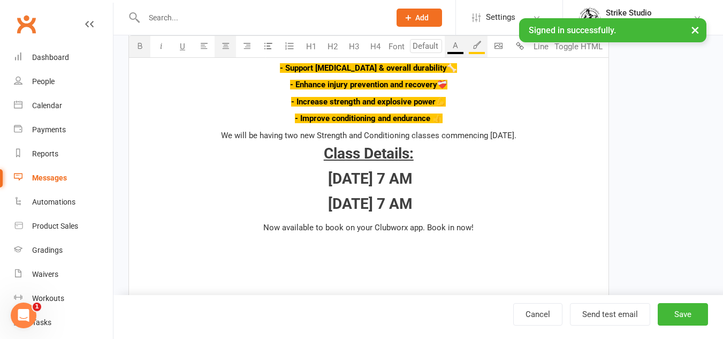
scroll to position [535, 0]
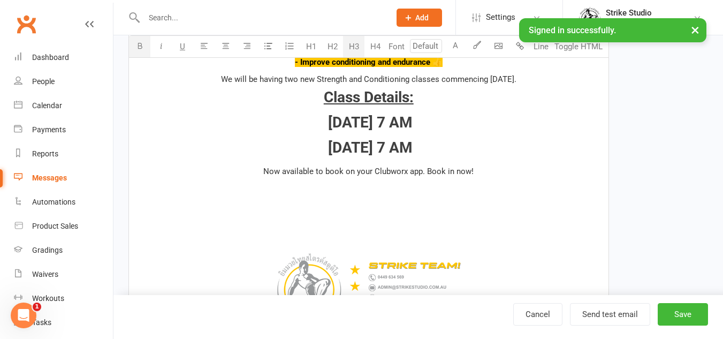
click at [441, 147] on h3 "[DATE] 7 AM" at bounding box center [368, 148] width 466 height 17
click at [477, 152] on h3 "[DATE] 7 AM" at bounding box center [368, 148] width 466 height 17
click at [427, 97] on h3 "Class Details:" at bounding box center [368, 97] width 466 height 17
drag, startPoint x: 427, startPoint y: 97, endPoint x: 317, endPoint y: 101, distance: 110.8
click at [317, 101] on h3 "Class Details" at bounding box center [368, 97] width 466 height 17
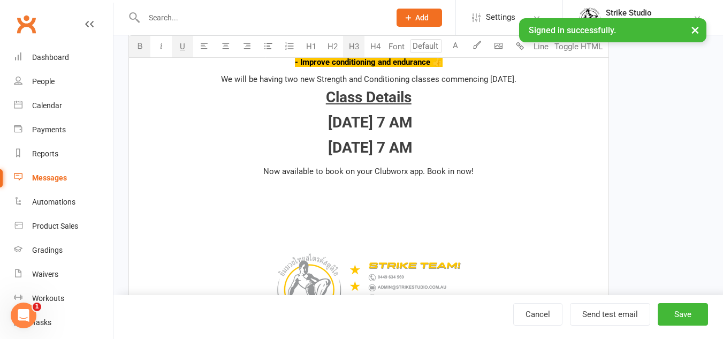
click at [445, 142] on h3 "[DATE] 7 AM" at bounding box center [368, 148] width 466 height 17
click at [360, 128] on span "[DATE] 7 AM" at bounding box center [370, 122] width 85 height 18
click at [408, 131] on span "[DATE] 7 AM" at bounding box center [370, 122] width 85 height 18
click at [457, 135] on div "﻿ {contact-first-name} , Ready to get that PUMP? This one is for the morning bi…" at bounding box center [368, 54] width 479 height 625
click at [379, 128] on span "[DATE] 7 AM" at bounding box center [370, 122] width 85 height 18
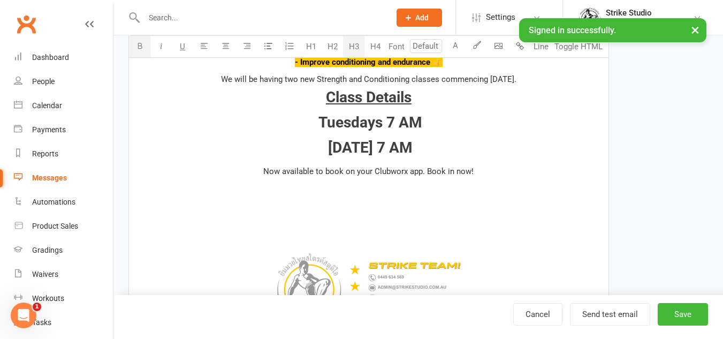
click at [378, 150] on span "[DATE] 7 AM" at bounding box center [370, 148] width 85 height 18
click at [475, 182] on p at bounding box center [368, 187] width 466 height 13
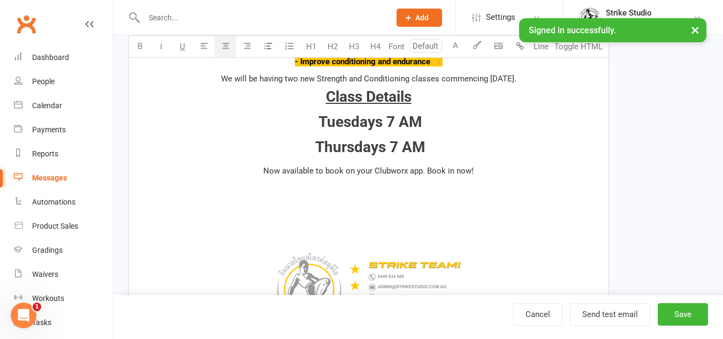
scroll to position [588, 0]
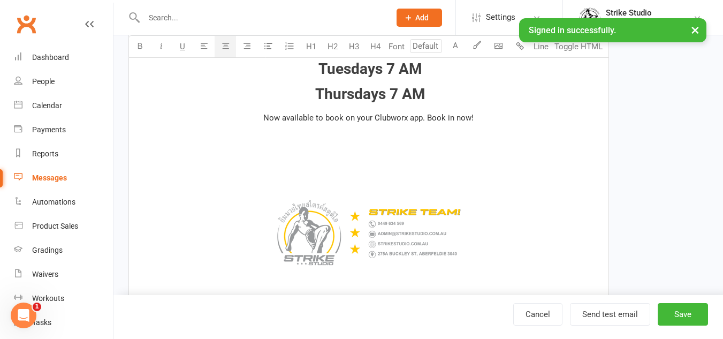
click at [393, 161] on div "﻿ {contact-first-name} , Ready to get that PUMP? This one is for the morning bi…" at bounding box center [368, 0] width 479 height 625
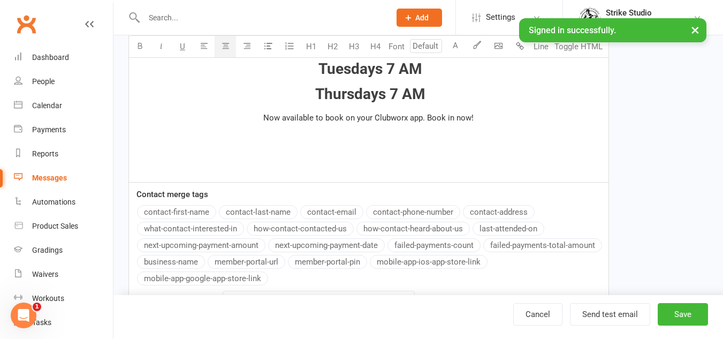
click at [559, 141] on p at bounding box center [368, 134] width 466 height 13
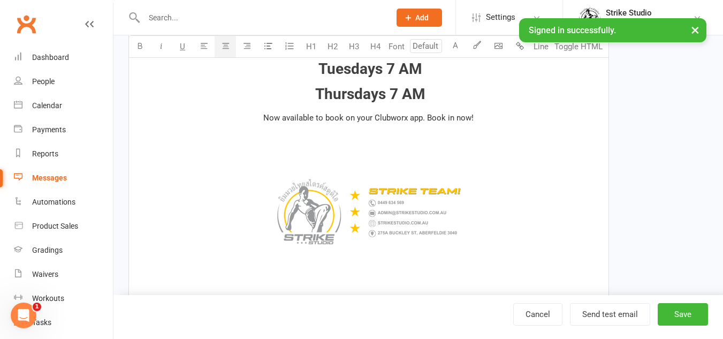
click at [468, 150] on p "﻿ ﻿ ﻿" at bounding box center [368, 213] width 466 height 136
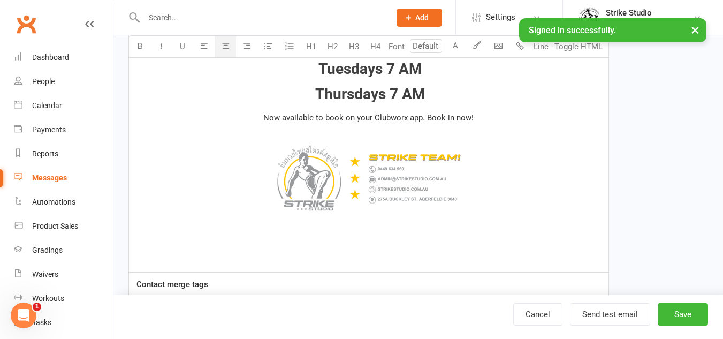
click at [512, 132] on span "﻿" at bounding box center [368, 179] width 466 height 111
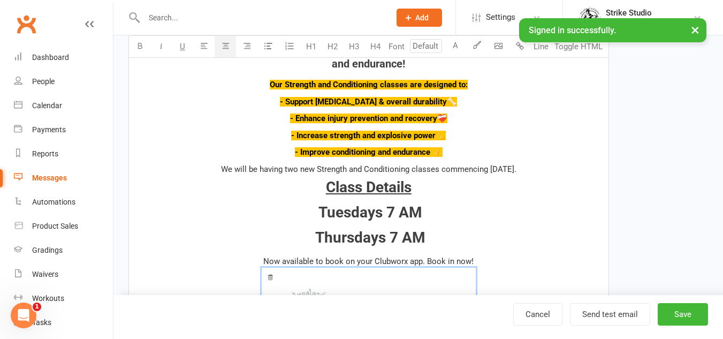
scroll to position [535, 0]
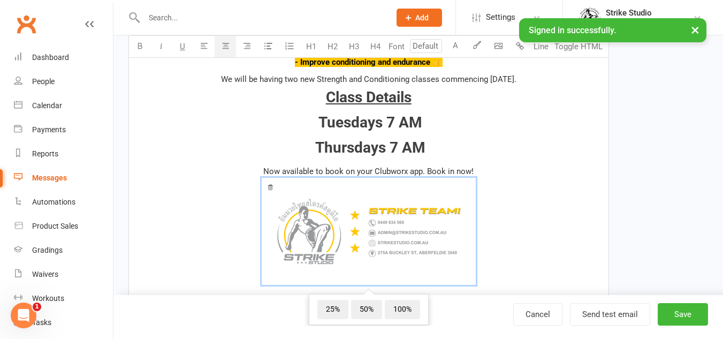
click at [436, 158] on div "﻿ {contact-first-name} , Ready to get that PUMP? This one is for the morning bi…" at bounding box center [368, 34] width 479 height 584
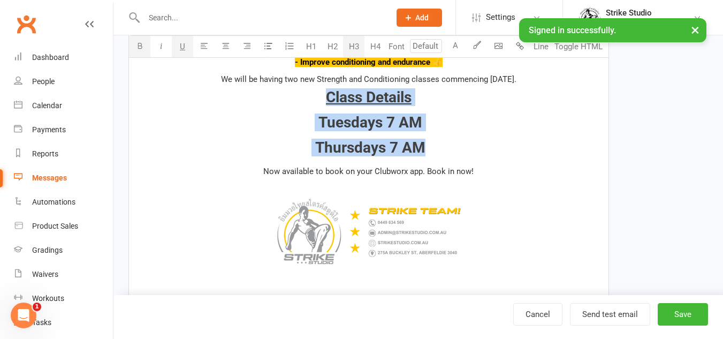
drag, startPoint x: 429, startPoint y: 148, endPoint x: 320, endPoint y: 100, distance: 119.1
click at [320, 100] on div "﻿ {contact-first-name} , Ready to get that PUMP? This one is for the morning bi…" at bounding box center [368, 34] width 479 height 584
click at [458, 133] on div "﻿ {contact-first-name} , Ready to get that PUMP? This one is for the morning bi…" at bounding box center [368, 34] width 479 height 584
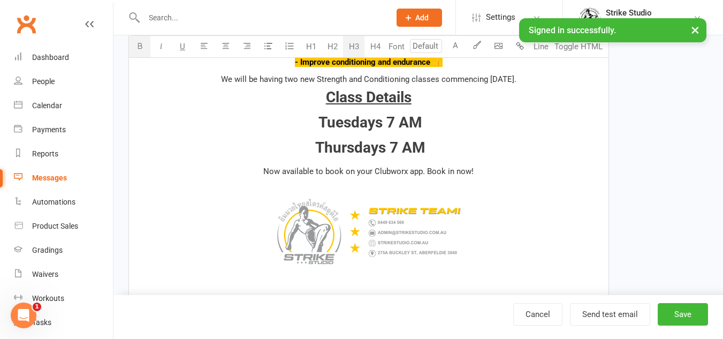
click at [453, 149] on h3 "Thursdays 7 AM" at bounding box center [368, 148] width 466 height 17
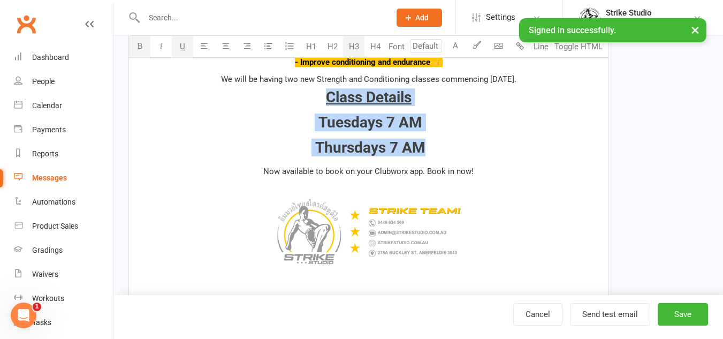
drag, startPoint x: 448, startPoint y: 152, endPoint x: 296, endPoint y: 95, distance: 161.9
click at [296, 95] on div "﻿ {contact-first-name} , Ready to get that PUMP? This one is for the morning bi…" at bounding box center [368, 34] width 479 height 584
click at [473, 48] on icon "button" at bounding box center [477, 45] width 8 height 8
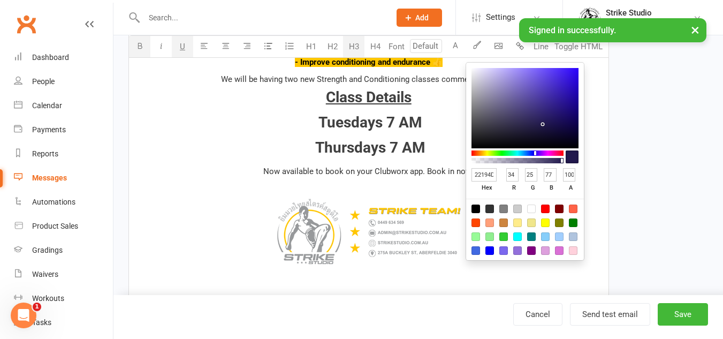
click at [492, 172] on input "22194D" at bounding box center [483, 174] width 25 height 13
type input "ffc"
type input "255"
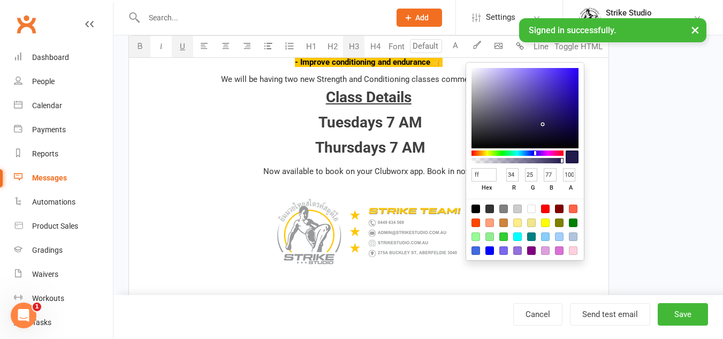
type input "204"
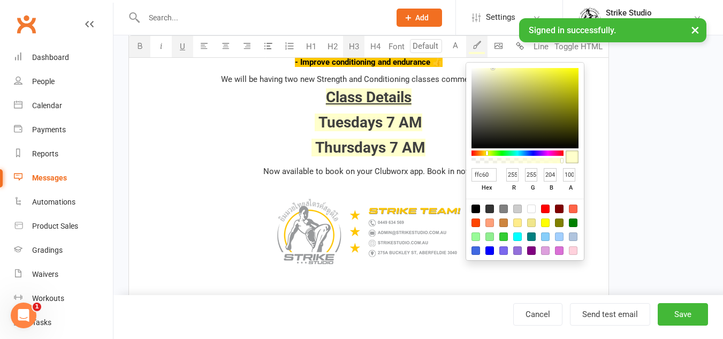
type input "ffc600"
type input "198"
type input "0"
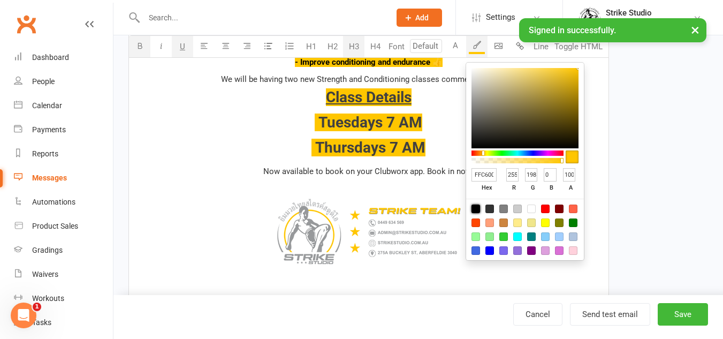
click at [476, 210] on div at bounding box center [475, 208] width 9 height 9
type input "000000"
type input "0"
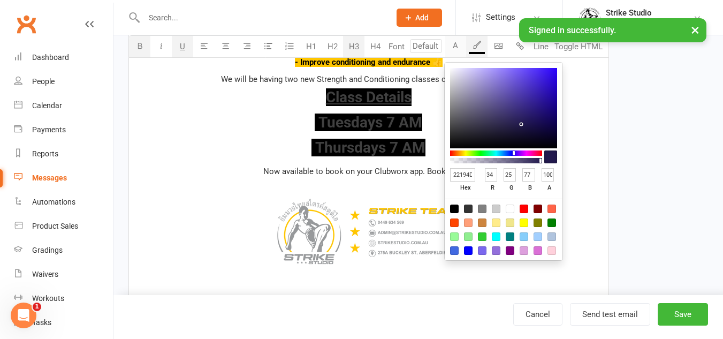
click at [454, 47] on button "A" at bounding box center [455, 46] width 21 height 21
click at [460, 176] on input "22194D" at bounding box center [462, 174] width 25 height 13
type input "ffc"
type input "255"
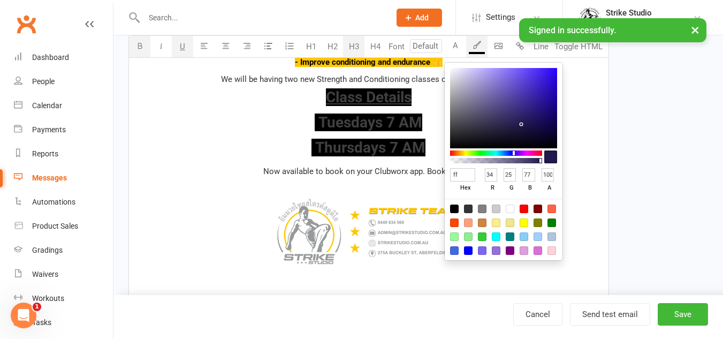
type input "255"
type input "204"
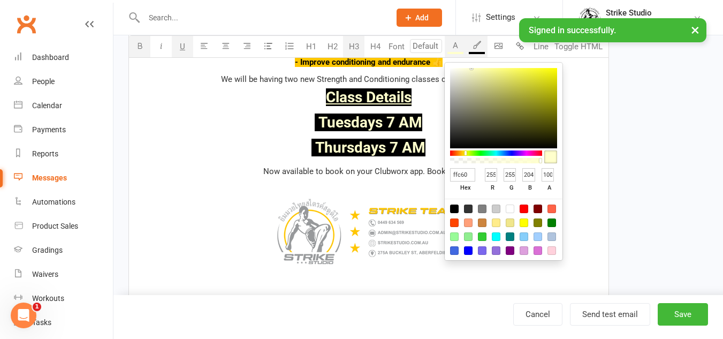
type input "ffc600"
type input "198"
type input "0"
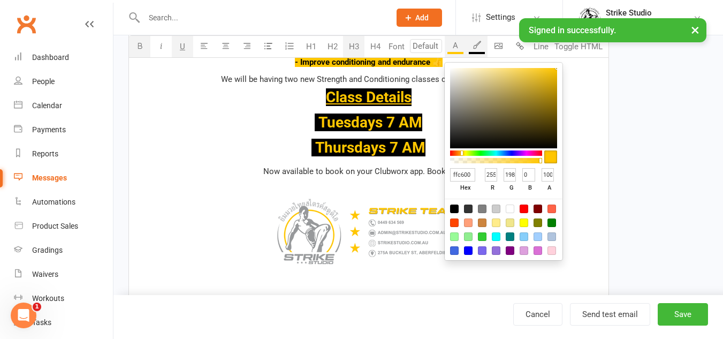
type input "ffc600"
click at [306, 132] on div "﻿ {contact-first-name} , Ready to get that PUMP? This one is for the morning bi…" at bounding box center [368, 34] width 479 height 584
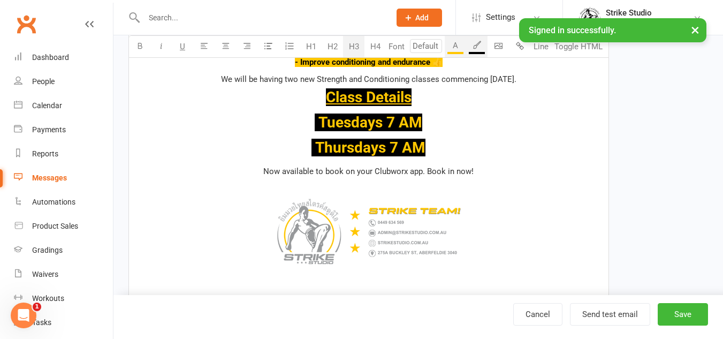
click at [275, 151] on h3 "Thursdays 7 AM" at bounding box center [368, 148] width 466 height 17
click at [507, 178] on span "﻿" at bounding box center [368, 233] width 466 height 111
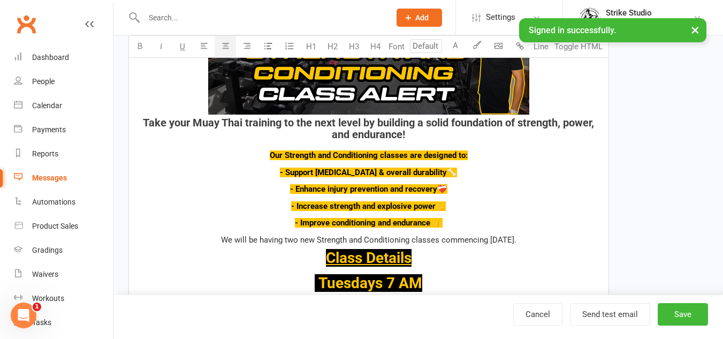
click at [546, 244] on p "We will be having two new Strength and Conditioning classes commencing [DATE]." at bounding box center [368, 239] width 466 height 13
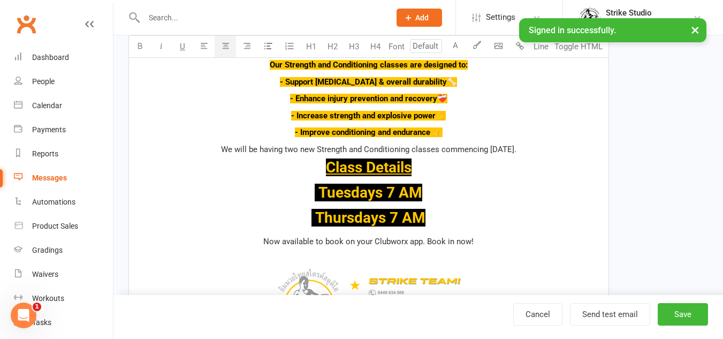
scroll to position [428, 0]
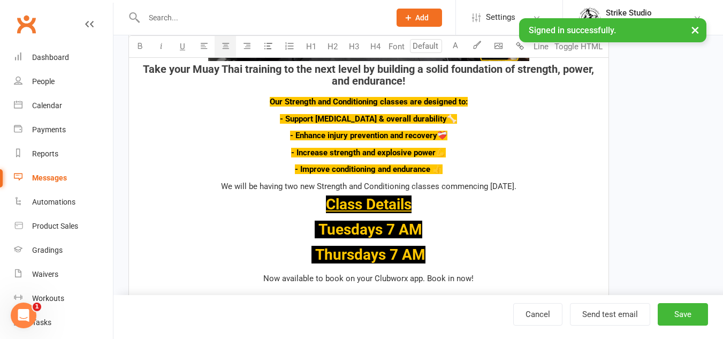
click at [429, 235] on h3 "Tuesdays 7 AM" at bounding box center [368, 229] width 466 height 17
click at [316, 229] on span at bounding box center [317, 229] width 4 height 18
click at [423, 252] on span "Thursdays 7 AM" at bounding box center [370, 255] width 110 height 18
click at [480, 212] on h3 "Class Details" at bounding box center [368, 204] width 466 height 17
click at [420, 226] on span "Tuesdays 7 AM" at bounding box center [370, 229] width 104 height 18
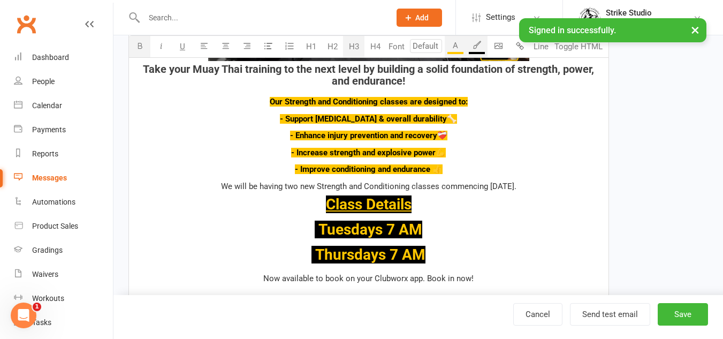
click at [402, 229] on span "Tuesdays 7 AM" at bounding box center [370, 229] width 104 height 18
click at [423, 257] on span "Thursdays 7 AM" at bounding box center [370, 255] width 110 height 18
click at [471, 204] on h3 "Class Details" at bounding box center [368, 204] width 466 height 17
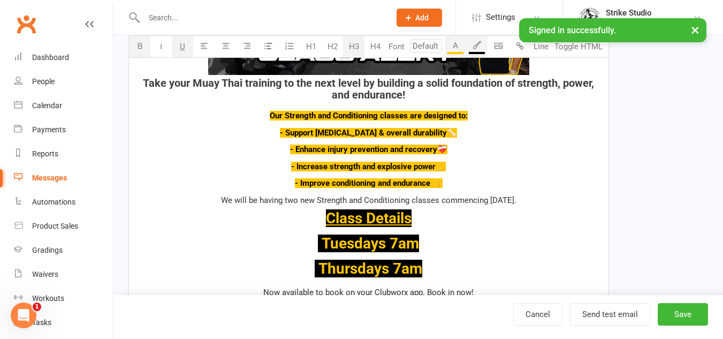
scroll to position [374, 0]
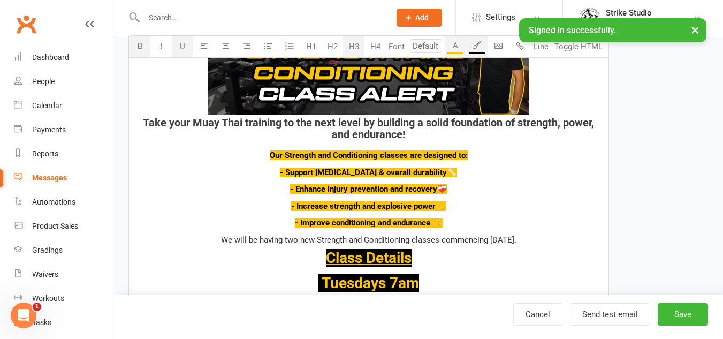
click at [412, 258] on h3 "Class Details" at bounding box center [368, 258] width 466 height 17
click at [326, 258] on span "Class Details" at bounding box center [369, 258] width 86 height 18
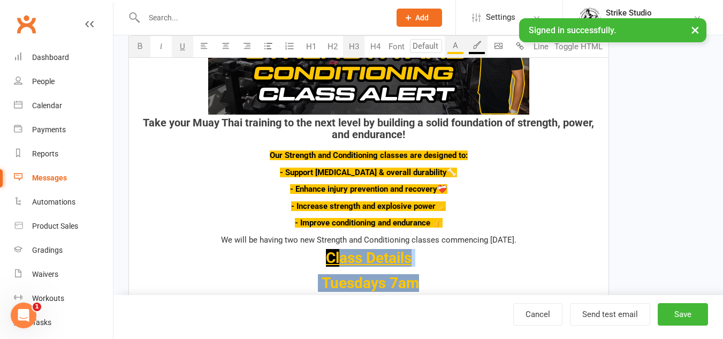
drag, startPoint x: 416, startPoint y: 266, endPoint x: 336, endPoint y: 253, distance: 80.3
click at [336, 253] on div "﻿ {contact-first-name} , Ready to get that PUMP? This one is for the morning bi…" at bounding box center [368, 194] width 479 height 584
click at [358, 254] on span "Class Details" at bounding box center [369, 258] width 86 height 18
drag, startPoint x: 414, startPoint y: 261, endPoint x: 370, endPoint y: 258, distance: 43.9
click at [370, 258] on span "Class Details" at bounding box center [369, 258] width 86 height 18
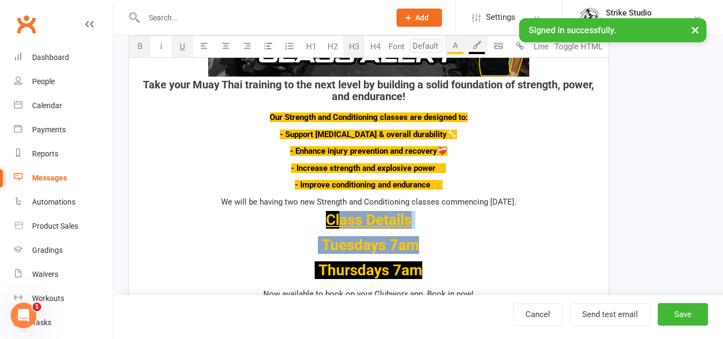
scroll to position [481, 0]
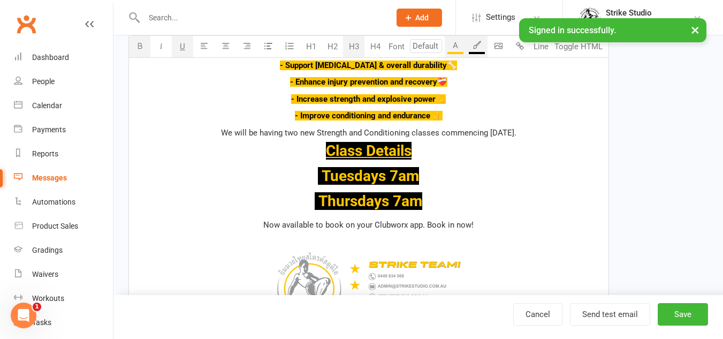
click at [345, 154] on span "Class Details" at bounding box center [369, 151] width 86 height 18
drag, startPoint x: 410, startPoint y: 150, endPoint x: 335, endPoint y: 148, distance: 74.9
click at [335, 148] on span "Class Details" at bounding box center [369, 151] width 86 height 18
click at [377, 152] on span "Class Details" at bounding box center [369, 151] width 86 height 18
drag, startPoint x: 417, startPoint y: 149, endPoint x: 363, endPoint y: 149, distance: 54.0
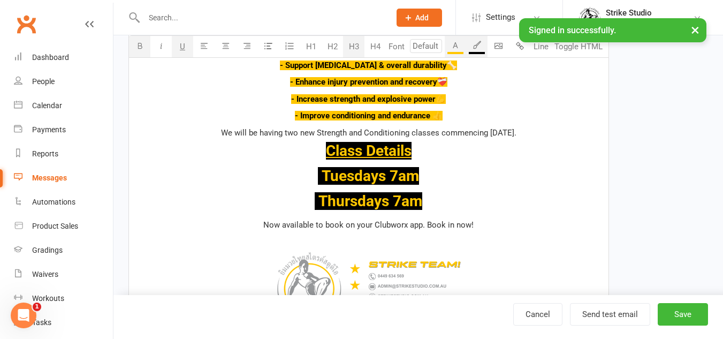
click at [363, 149] on h3 "Class Details" at bounding box center [368, 151] width 466 height 17
click at [386, 148] on span "Class Details" at bounding box center [369, 151] width 86 height 18
click at [384, 148] on span "Class Details" at bounding box center [369, 151] width 86 height 18
click at [427, 146] on h3 "Class Details" at bounding box center [368, 151] width 466 height 17
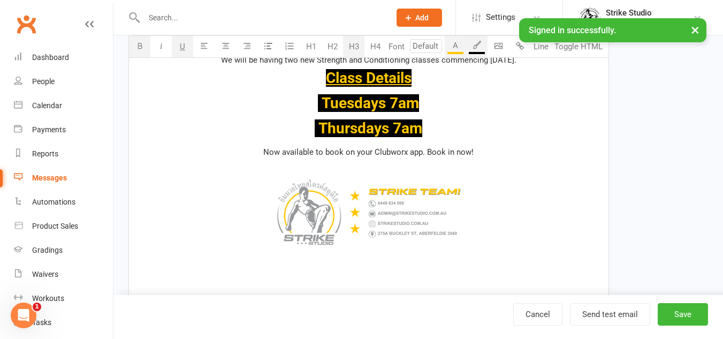
scroll to position [535, 0]
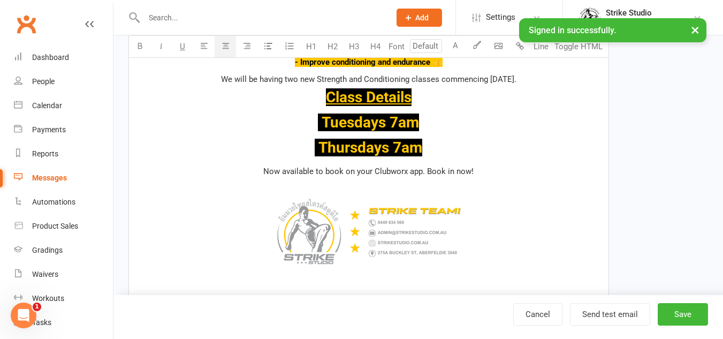
click at [346, 171] on span "Now available to book on your Clubworx app. Book in now!" at bounding box center [368, 171] width 210 height 10
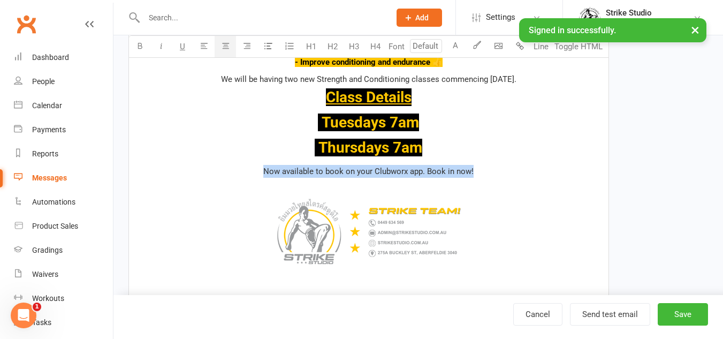
click at [346, 171] on span "Now available to book on your Clubworx app. Book in now!" at bounding box center [368, 171] width 210 height 10
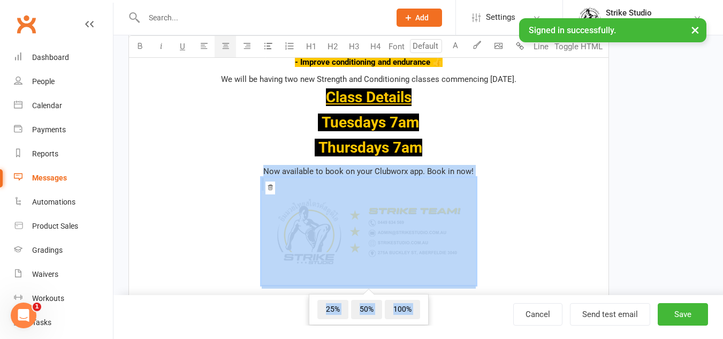
click at [535, 162] on div "﻿ {contact-first-name} , Ready to get that PUMP? This one is for the morning bi…" at bounding box center [368, 34] width 479 height 584
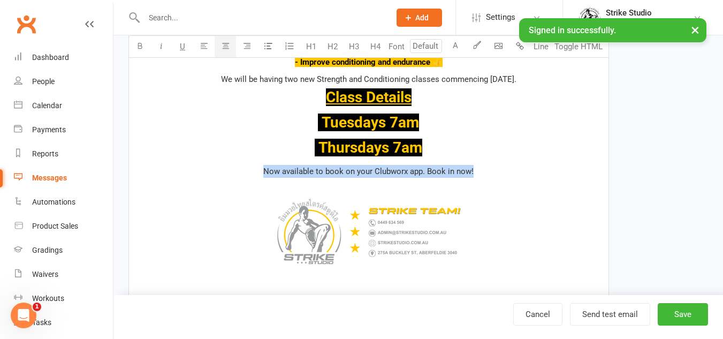
drag, startPoint x: 476, startPoint y: 170, endPoint x: 264, endPoint y: 168, distance: 211.3
click at [264, 168] on p "Now available to book on your Clubworx app. Book in now! ﻿ ﻿" at bounding box center [368, 233] width 466 height 136
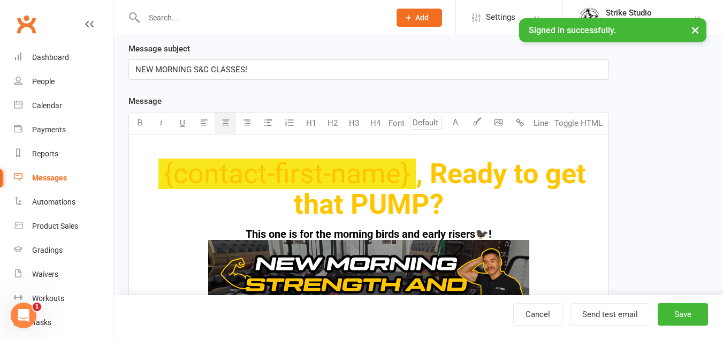
scroll to position [160, 0]
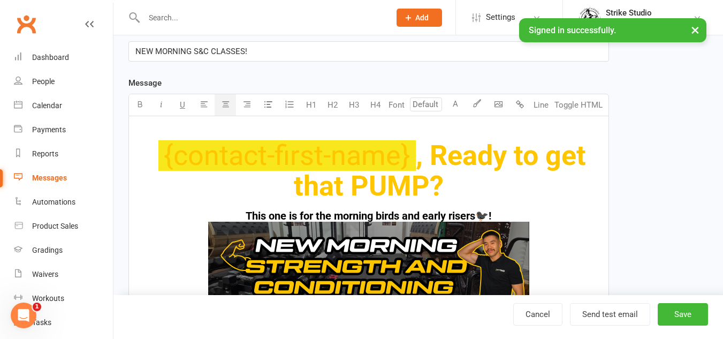
click at [506, 216] on h4 "This one is for the morning birds and early risers🐦‍⬛! ﻿ Take your Muay Thai tr…" at bounding box center [368, 282] width 466 height 144
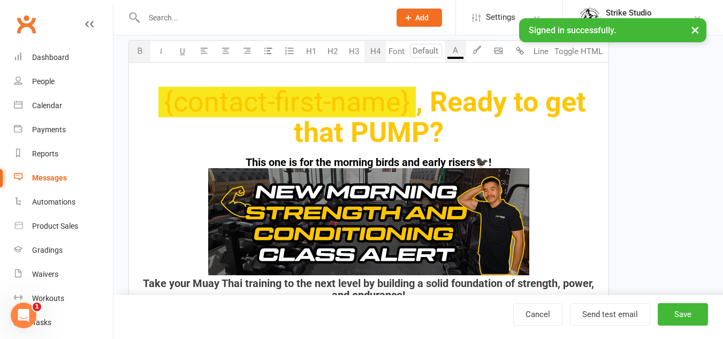
scroll to position [267, 0]
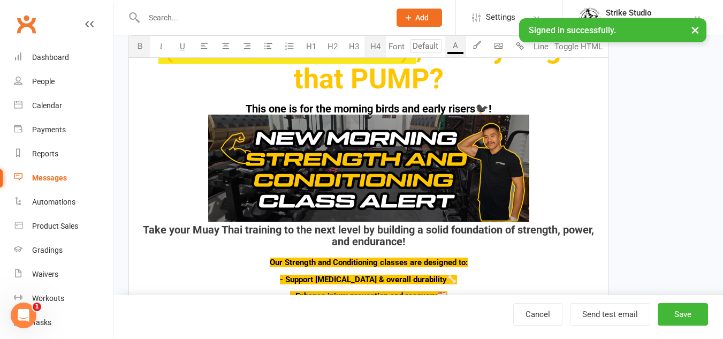
click at [246, 106] on span "This one is for the morning birds and early risers🐦‍⬛!" at bounding box center [369, 108] width 246 height 13
click at [449, 83] on h1 "﻿ {contact-first-name} , Ready to get that PUMP?" at bounding box center [368, 63] width 466 height 61
click at [506, 110] on h4 "This one is for the morning birds and early risers🐦‍⬛! ﻿ Take your Muay Thai tr…" at bounding box center [368, 175] width 466 height 144
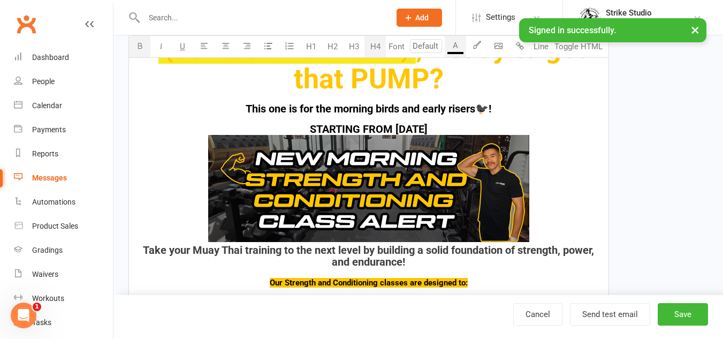
click at [415, 116] on div "﻿ {contact-first-name} , Ready to get that PUMP? This one is for the morning bi…" at bounding box center [368, 311] width 479 height 604
click at [453, 121] on div "﻿ {contact-first-name} , Ready to get that PUMP? This one is for the morning bi…" at bounding box center [368, 311] width 479 height 604
drag, startPoint x: 452, startPoint y: 128, endPoint x: 242, endPoint y: 100, distance: 212.1
click at [242, 100] on div "﻿ {contact-first-name} , Ready to get that PUMP? This one is for the morning bi…" at bounding box center [368, 311] width 479 height 604
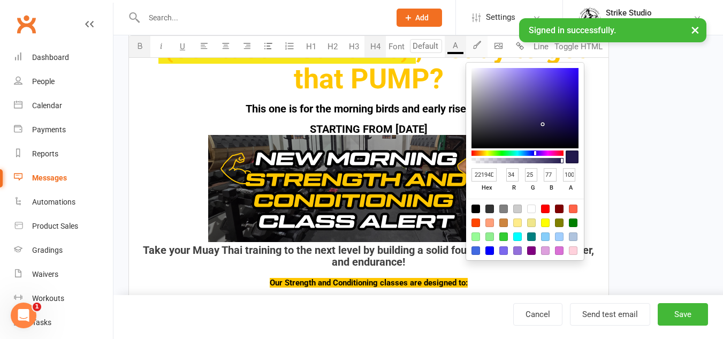
click at [480, 45] on icon "button" at bounding box center [477, 45] width 8 height 8
click at [484, 168] on input "22194D" at bounding box center [483, 174] width 25 height 13
type input "FFC"
type input "255"
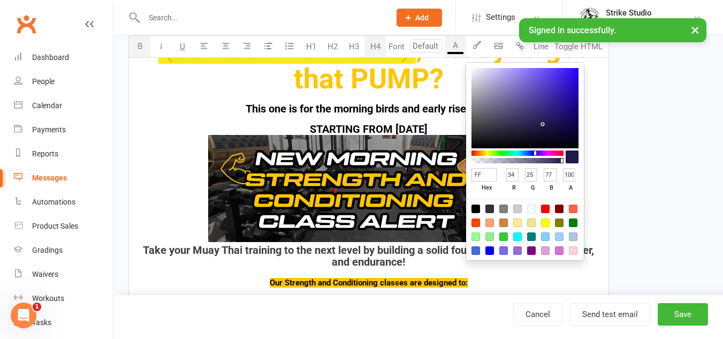
type input "255"
type input "204"
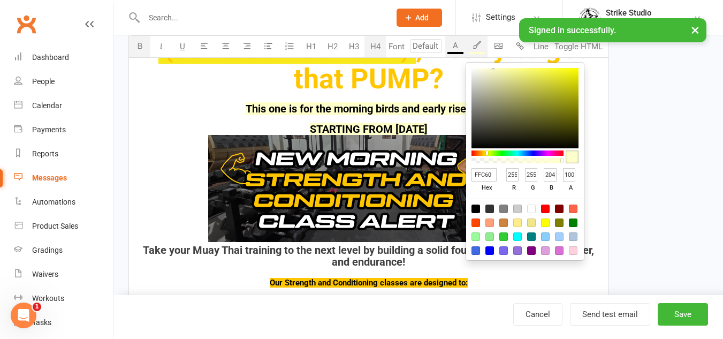
type input "FFC600"
type input "198"
type input "0"
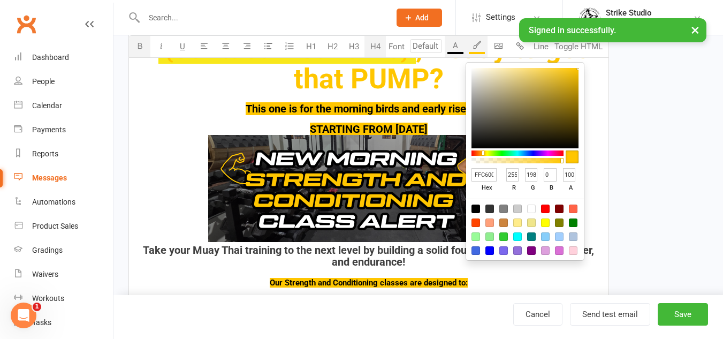
scroll to position [0, 1]
type input "FFC600"
click at [277, 116] on div "﻿ {contact-first-name} , Ready to get that PUMP? This one is for the morning bi…" at bounding box center [368, 311] width 479 height 604
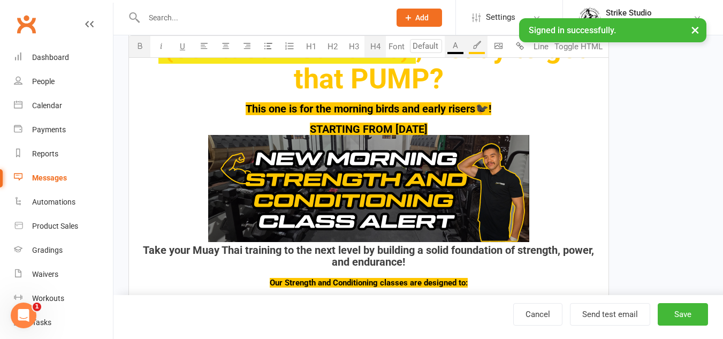
click at [478, 126] on h4 "STARTING FROM [DATE] ﻿ Take your Muay Thai training to the next level by buildi…" at bounding box center [368, 195] width 466 height 144
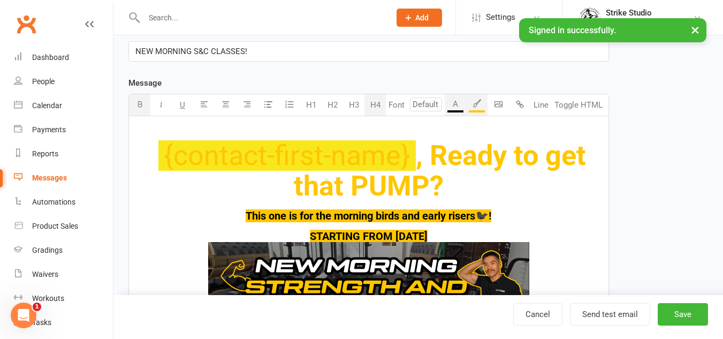
scroll to position [214, 0]
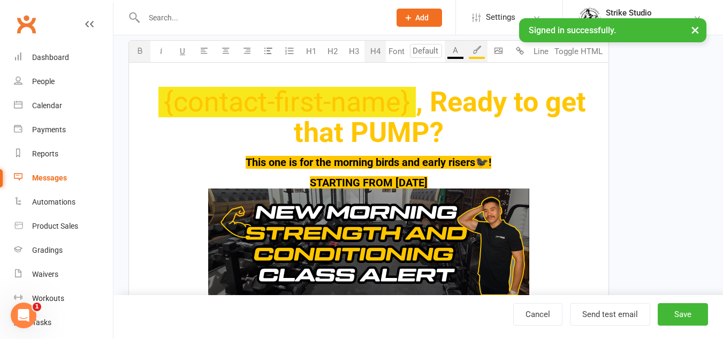
click at [278, 182] on h4 "STARTING FROM [DATE] ﻿ Take your Muay Thai training to the next level by buildi…" at bounding box center [368, 249] width 466 height 144
click at [472, 182] on h4 "STARTING FROM [DATE] ﻿ Take your Muay Thai training to the next level by buildi…" at bounding box center [368, 249] width 466 height 144
click at [485, 157] on span "This one is for the morning birds and early risers🐦‍⬛!" at bounding box center [369, 162] width 246 height 13
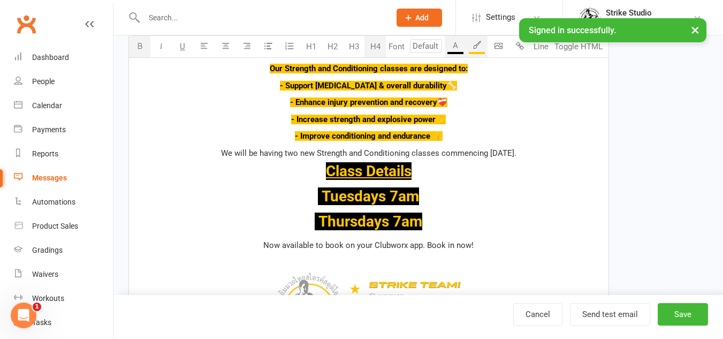
scroll to position [535, 0]
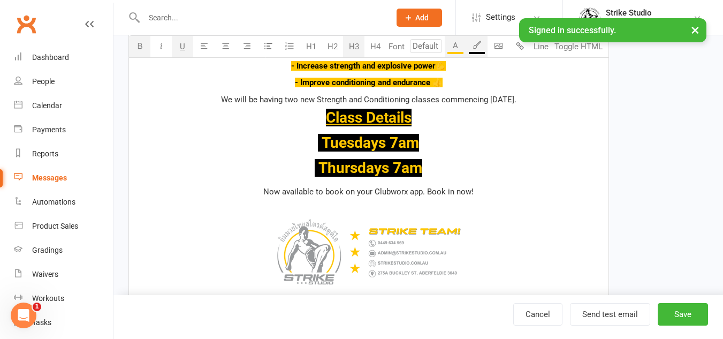
click at [433, 125] on h3 "Class Details" at bounding box center [368, 118] width 466 height 17
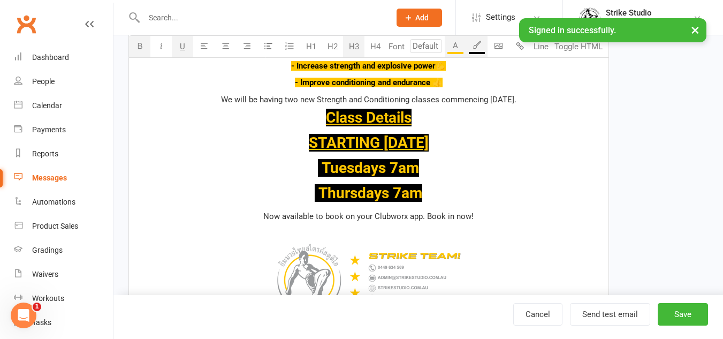
click at [498, 149] on h3 "STARTING [DATE]" at bounding box center [368, 143] width 466 height 17
drag, startPoint x: 547, startPoint y: 160, endPoint x: 454, endPoint y: 160, distance: 93.1
click at [535, 160] on h3 "Tuesdays 7am" at bounding box center [368, 168] width 466 height 17
click at [466, 143] on h3 "STARTING [DATE]" at bounding box center [368, 143] width 466 height 17
click at [267, 140] on h3 "STARTING [DATE]" at bounding box center [368, 143] width 466 height 17
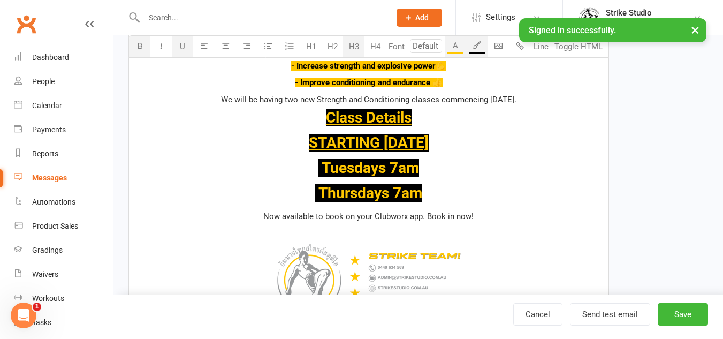
click at [547, 187] on h3 "Thursdays 7am" at bounding box center [368, 193] width 466 height 17
drag, startPoint x: 346, startPoint y: 131, endPoint x: 464, endPoint y: 134, distance: 117.7
click at [463, 135] on h3 "STARTING [DATE]" at bounding box center [368, 143] width 466 height 17
click at [473, 135] on h3 "STARTING [DATE]" at bounding box center [368, 143] width 466 height 17
drag, startPoint x: 468, startPoint y: 143, endPoint x: 457, endPoint y: 146, distance: 10.5
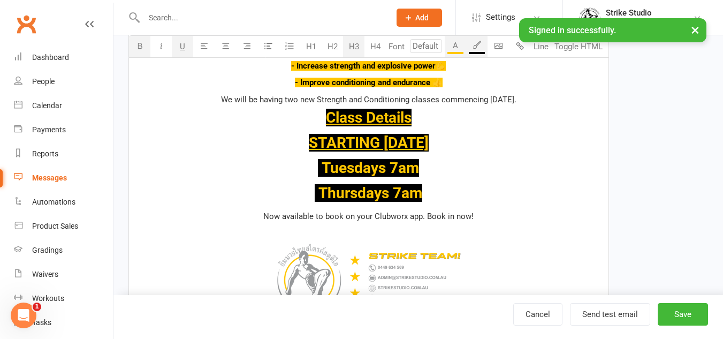
click at [425, 144] on h3 "STARTING [DATE]" at bounding box center [368, 143] width 466 height 17
click at [428, 147] on span "STARTING [DATE]" at bounding box center [369, 143] width 120 height 18
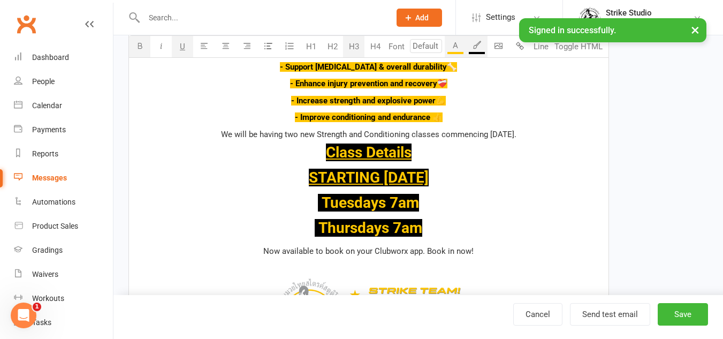
scroll to position [481, 0]
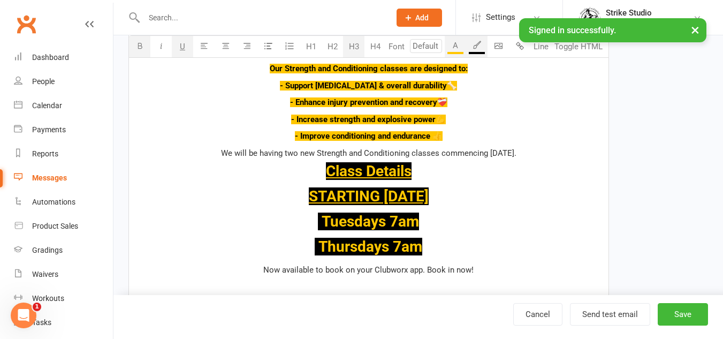
drag, startPoint x: 478, startPoint y: 197, endPoint x: 270, endPoint y: 200, distance: 207.6
click at [270, 200] on h3 "STARTING [DATE]" at bounding box center [368, 196] width 466 height 17
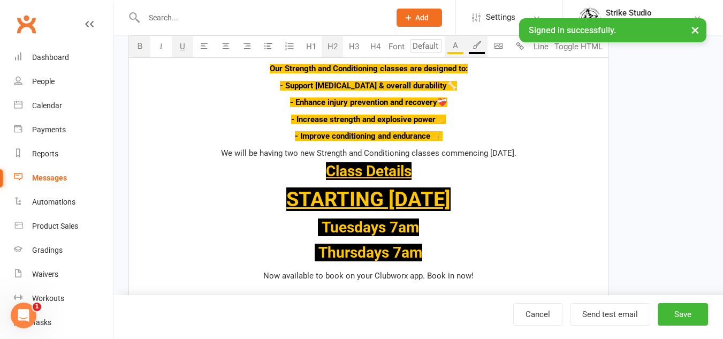
click at [330, 48] on button "H2" at bounding box center [332, 46] width 21 height 21
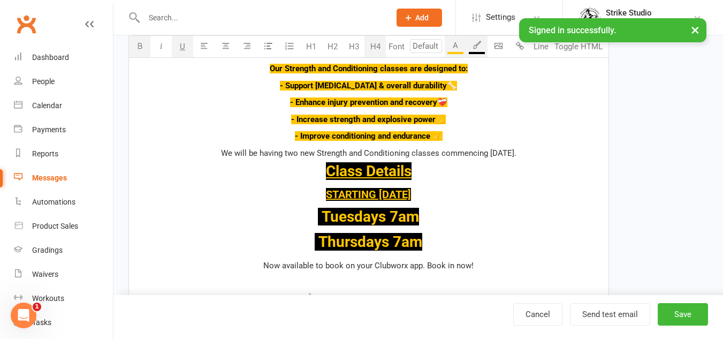
click at [368, 47] on button "H4" at bounding box center [374, 46] width 21 height 21
click at [509, 193] on h4 "STARTING [DATE]" at bounding box center [368, 194] width 466 height 12
drag, startPoint x: 449, startPoint y: 194, endPoint x: 285, endPoint y: 194, distance: 164.2
click at [285, 194] on h4 "STARTING [DATE]" at bounding box center [368, 194] width 466 height 12
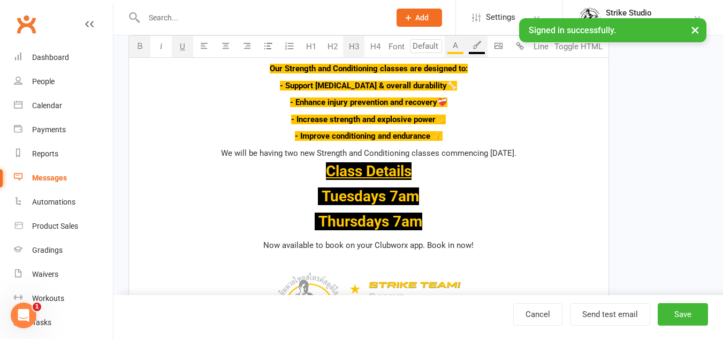
click at [448, 234] on div "﻿ {contact-first-name} , Ready to get that PUMP? This one is for the morning bi…" at bounding box center [368, 97] width 479 height 604
click at [453, 224] on h3 "Thursdays 7am" at bounding box center [368, 221] width 466 height 17
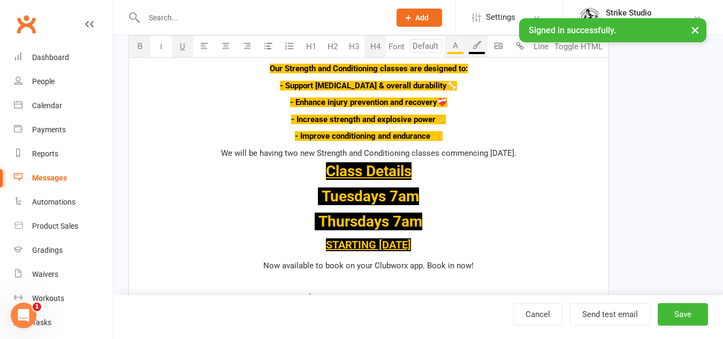
click at [327, 243] on span "STARTING [DATE]" at bounding box center [368, 244] width 85 height 13
click at [512, 232] on div "﻿ {contact-first-name} , Ready to get that PUMP? This one is for the morning bi…" at bounding box center [368, 107] width 479 height 624
click at [522, 252] on div "﻿ {contact-first-name} , Ready to get that PUMP? This one is for the morning bi…" at bounding box center [368, 107] width 479 height 624
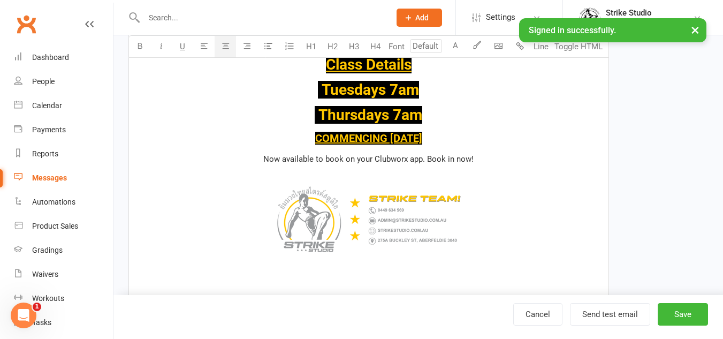
scroll to position [588, 0]
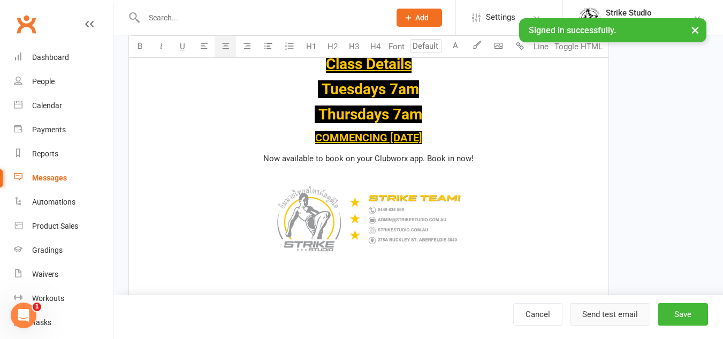
click at [621, 313] on button "Send test email" at bounding box center [610, 314] width 80 height 22
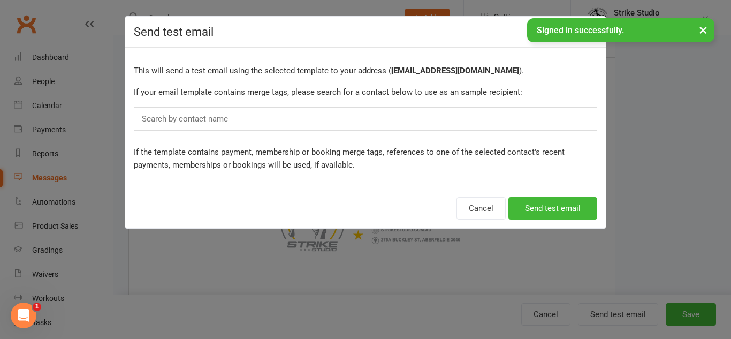
click at [469, 119] on div "Search by contact name" at bounding box center [365, 119] width 463 height 24
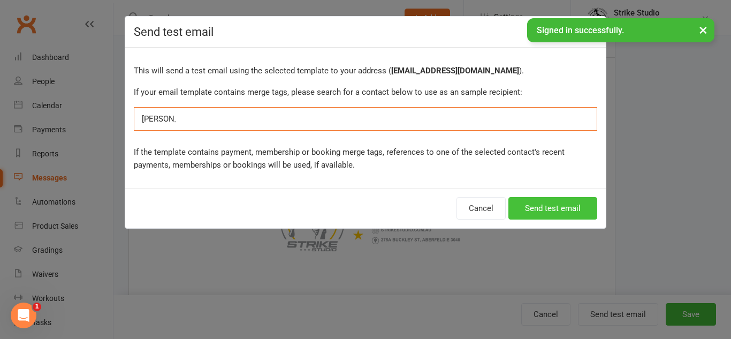
click at [545, 204] on button "Send test email" at bounding box center [552, 208] width 89 height 22
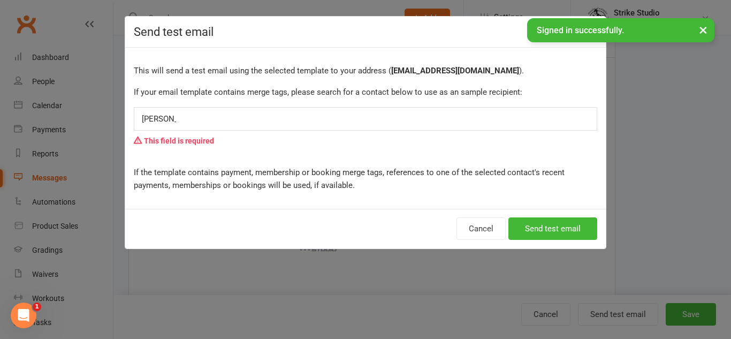
click at [372, 109] on div "[PERSON_NAME] [PERSON_NAME]" at bounding box center [365, 119] width 463 height 24
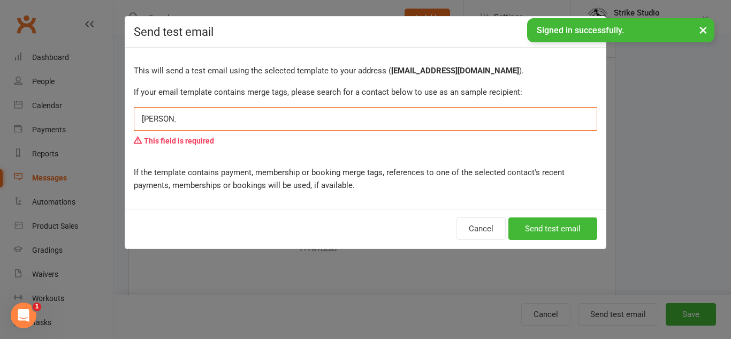
click at [372, 117] on div "[PERSON_NAME] [PERSON_NAME]" at bounding box center [365, 119] width 463 height 24
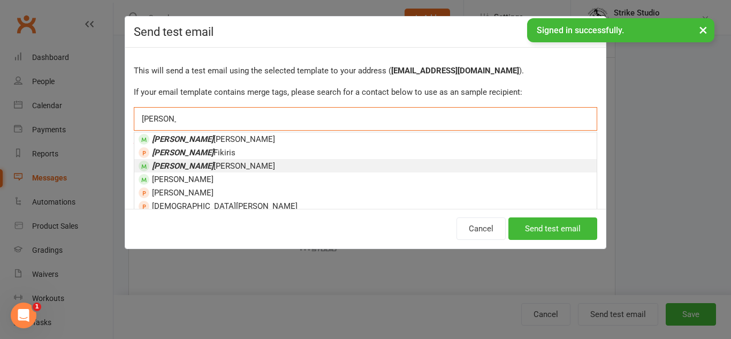
type input "[PERSON_NAME]"
click at [320, 163] on li "[PERSON_NAME]" at bounding box center [365, 165] width 462 height 13
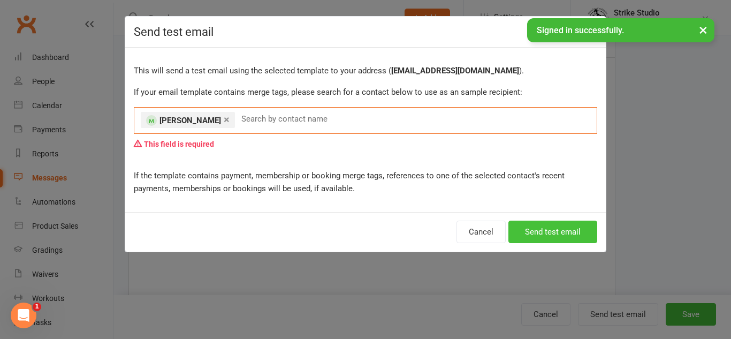
click at [578, 231] on button "Send test email" at bounding box center [552, 231] width 89 height 22
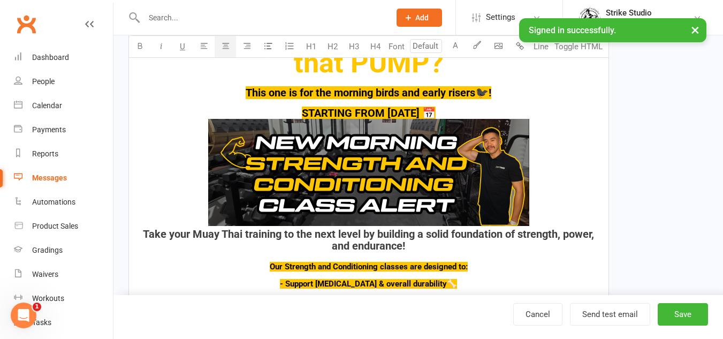
scroll to position [214, 0]
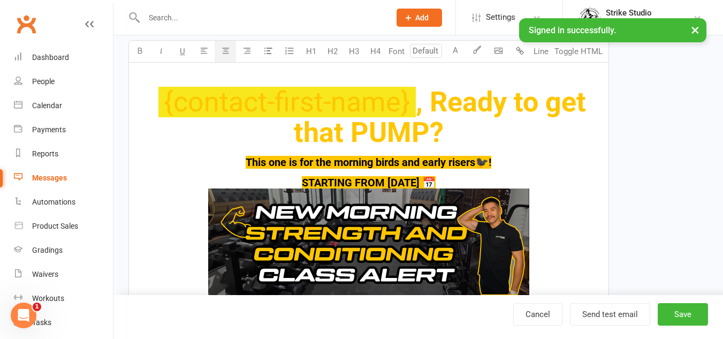
click at [499, 181] on h4 "STARTING FROM [DATE] 📅 ﻿ Take your Muay Thai training to the next level by buil…" at bounding box center [368, 249] width 466 height 144
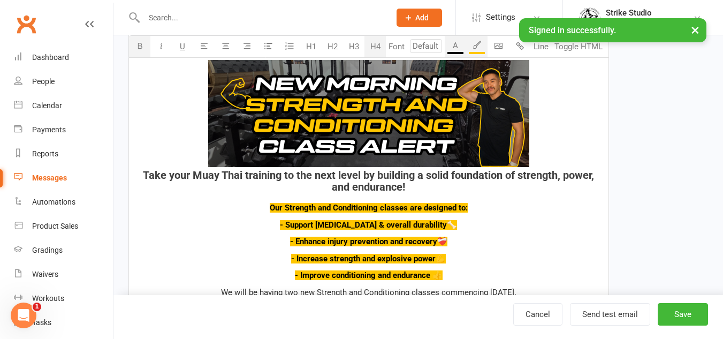
scroll to position [374, 0]
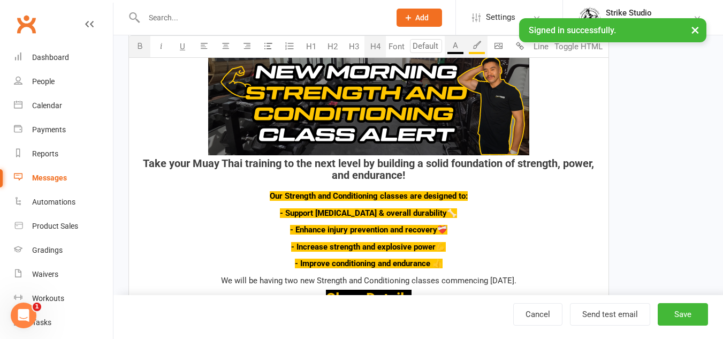
click at [543, 148] on span "﻿" at bounding box center [368, 102] width 466 height 109
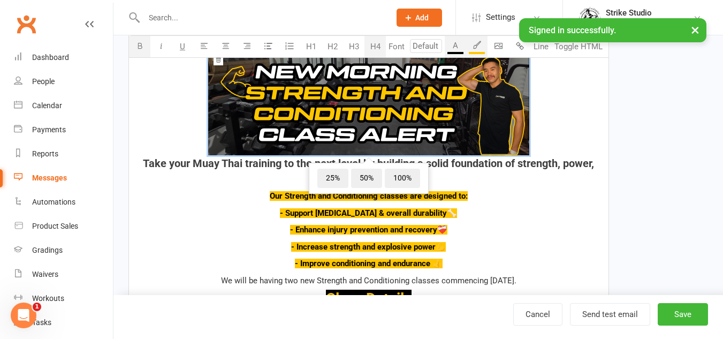
click at [143, 163] on span "Take your Muay Thai training to the next level by building a solid foundation o…" at bounding box center [370, 169] width 454 height 25
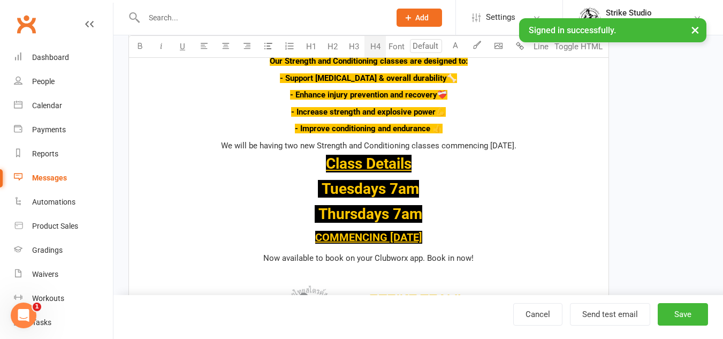
scroll to position [535, 0]
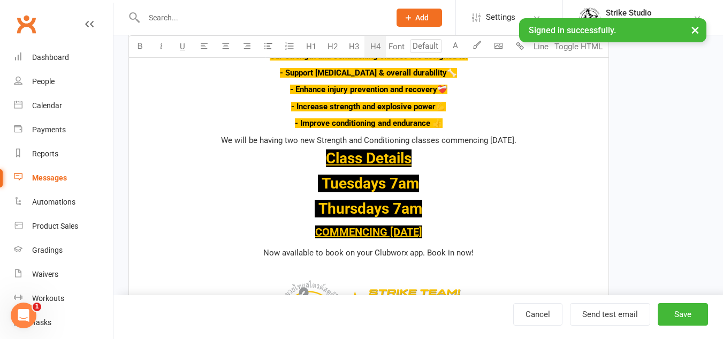
click at [510, 193] on div "﻿ {contact-first-name} , Ready to get that PUMP? This one is for the morning bi…" at bounding box center [368, 74] width 479 height 665
click at [495, 248] on p "Now available to book on your Clubworx app. Book in now! ﻿ ﻿" at bounding box center [368, 314] width 466 height 136
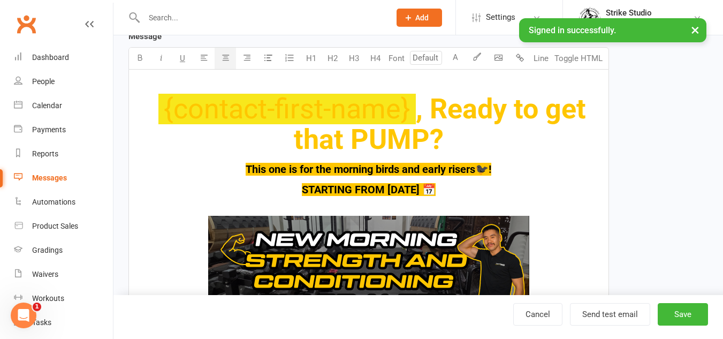
scroll to position [214, 0]
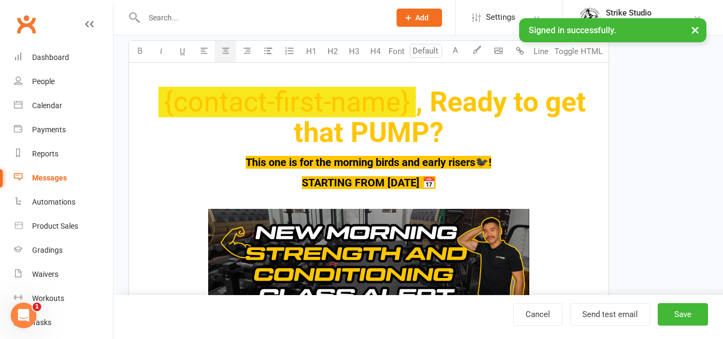
click at [464, 124] on h1 "﻿ {contact-first-name} , Ready to get that PUMP?" at bounding box center [368, 117] width 466 height 61
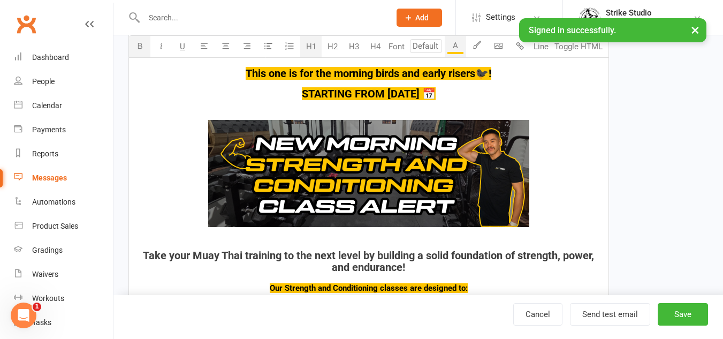
scroll to position [321, 0]
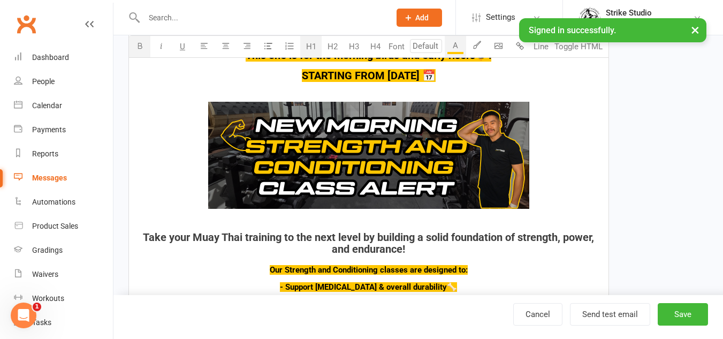
click at [146, 236] on span "Take your Muay Thai training to the next level by building a solid foundation o…" at bounding box center [370, 243] width 454 height 25
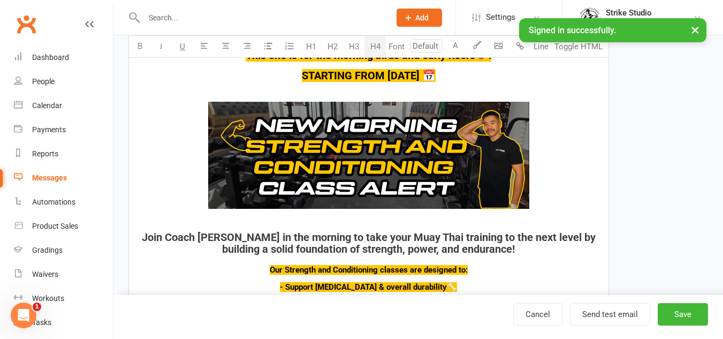
click at [494, 259] on div "﻿ {contact-first-name} , Ready to get that PUMP? This one is for the morning bi…" at bounding box center [368, 288] width 479 height 665
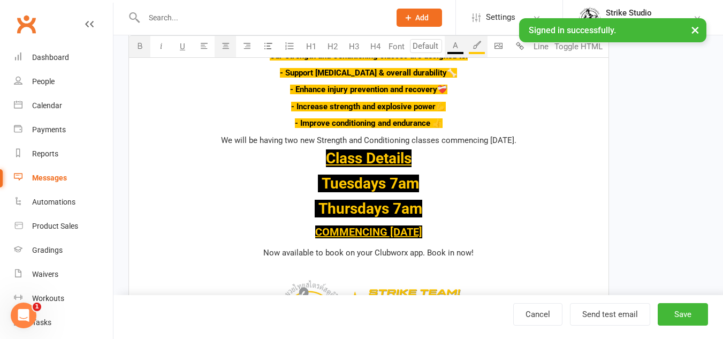
scroll to position [588, 0]
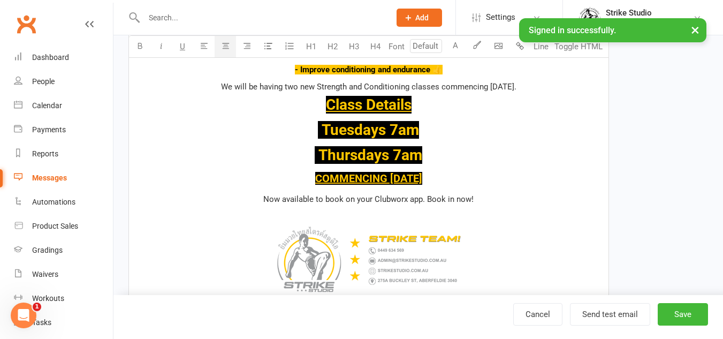
click at [499, 188] on div "﻿ {contact-first-name} , Ready to get that PUMP? This one is for the morning bi…" at bounding box center [368, 20] width 479 height 665
click at [496, 179] on h4 "COMMENCING [DATE]" at bounding box center [368, 178] width 466 height 12
click at [502, 193] on p "Now available to book on your Clubworx app. Book in now! ﻿ ﻿" at bounding box center [368, 261] width 466 height 136
click at [494, 186] on div "﻿ {contact-first-name} , Ready to get that PUMP? This one is for the morning bi…" at bounding box center [368, 20] width 479 height 665
click at [463, 177] on h4 "COMMENCING [DATE]" at bounding box center [368, 178] width 466 height 12
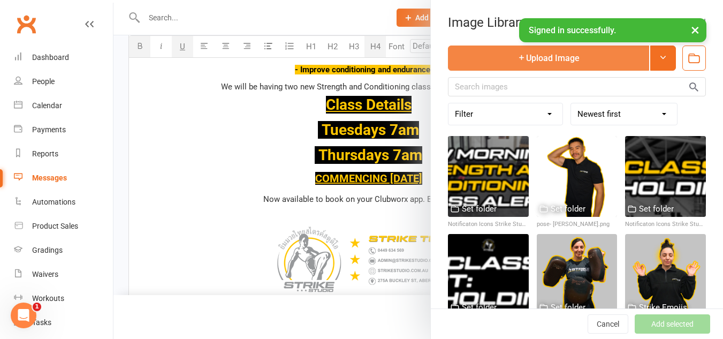
click at [576, 65] on button "Upload Image" at bounding box center [548, 57] width 201 height 25
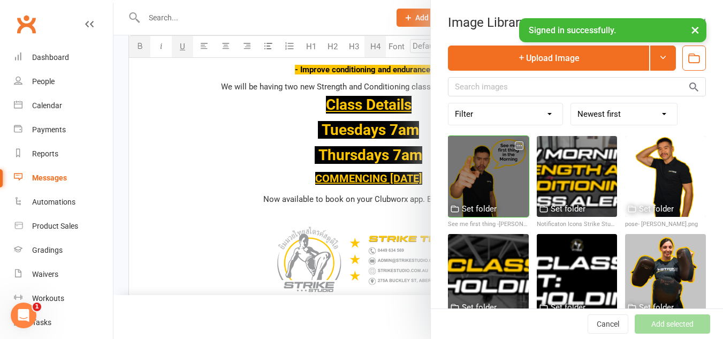
click at [484, 175] on div at bounding box center [488, 176] width 81 height 81
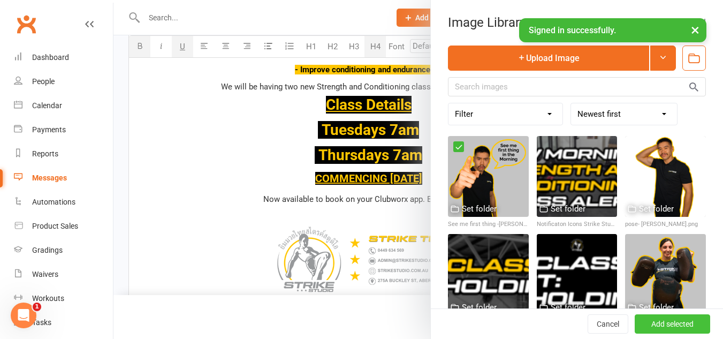
click at [669, 324] on button "Add selected" at bounding box center [671, 323] width 75 height 19
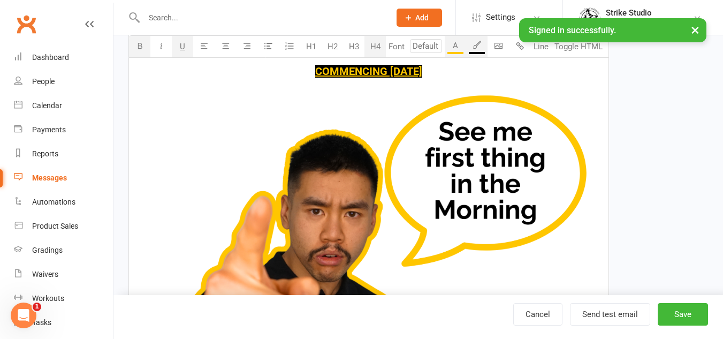
click at [508, 136] on img at bounding box center [368, 310] width 466 height 466
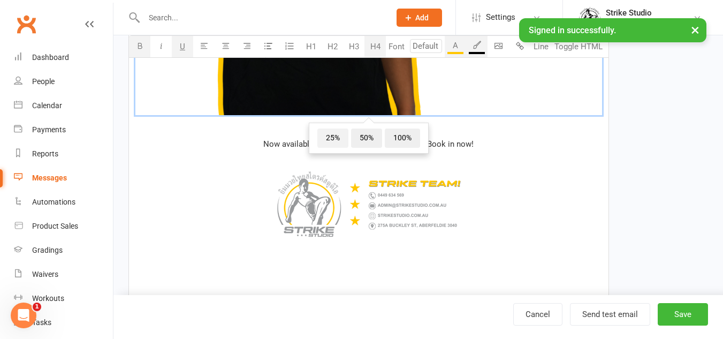
click at [338, 135] on span "25%" at bounding box center [332, 137] width 31 height 19
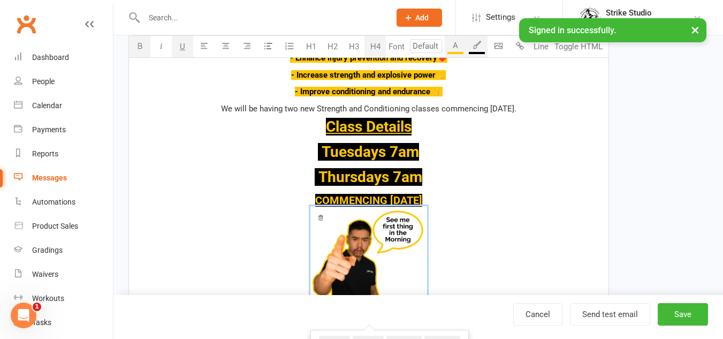
scroll to position [563, 0]
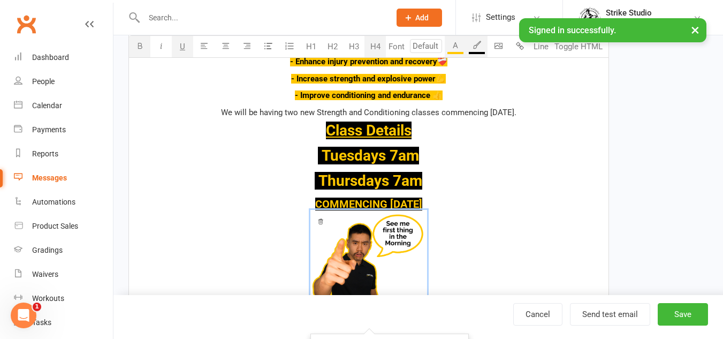
click at [468, 192] on div "﻿ {contact-first-name} , Ready to get that PUMP? This one is for the morning bi…" at bounding box center [368, 111] width 479 height 795
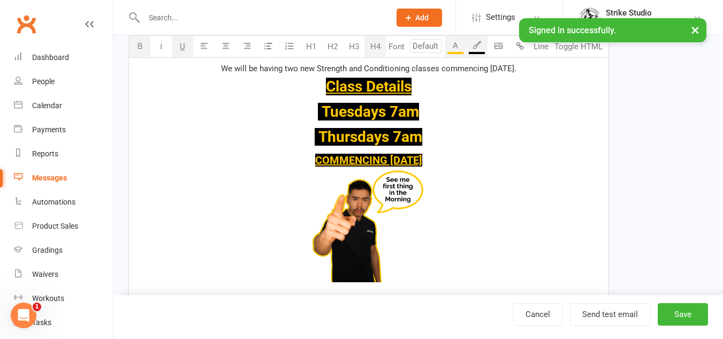
scroll to position [670, 0]
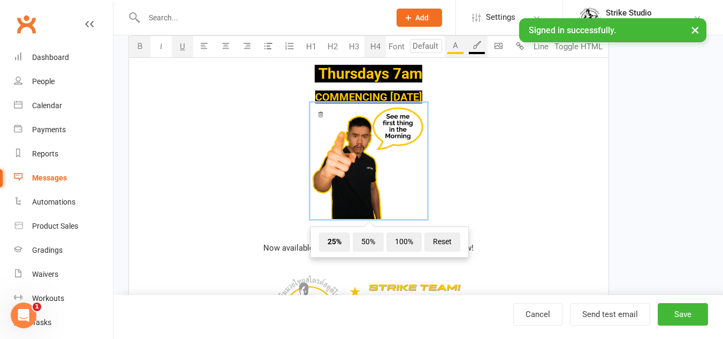
click at [300, 215] on span "﻿ 25% 50% 100% Reset" at bounding box center [368, 162] width 466 height 119
drag, startPoint x: 267, startPoint y: 205, endPoint x: 279, endPoint y: 200, distance: 12.4
click at [270, 204] on span "﻿ 25% 50% 100% Reset" at bounding box center [368, 162] width 466 height 119
click at [294, 195] on span "﻿ 25% 50% 100% Reset" at bounding box center [368, 162] width 466 height 119
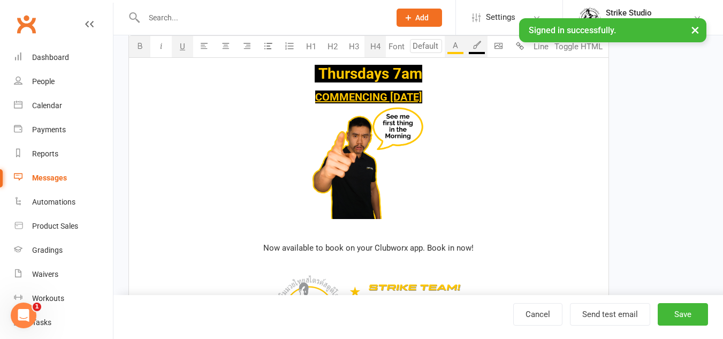
click at [469, 100] on h4 "COMMENCING [DATE] ﻿ ﻿" at bounding box center [368, 162] width 466 height 142
click at [473, 94] on h4 "COMMENCING [DATE] ﻿ ﻿" at bounding box center [368, 162] width 466 height 142
drag, startPoint x: 477, startPoint y: 113, endPoint x: 466, endPoint y: 91, distance: 24.4
click at [477, 113] on span "﻿" at bounding box center [368, 162] width 466 height 119
click at [465, 91] on h4 "COMMENCING [DATE] ﻿ ﻿" at bounding box center [368, 162] width 466 height 142
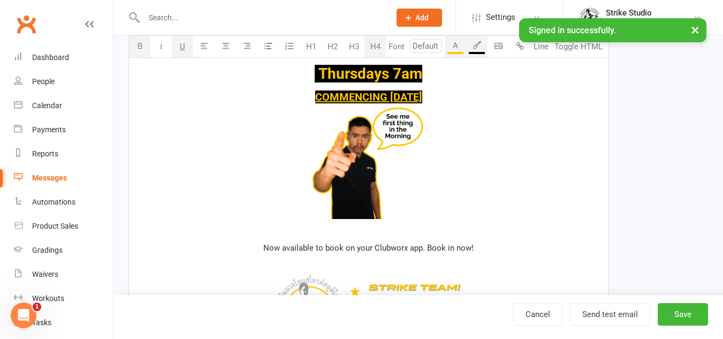
click at [441, 181] on span "﻿" at bounding box center [368, 162] width 466 height 119
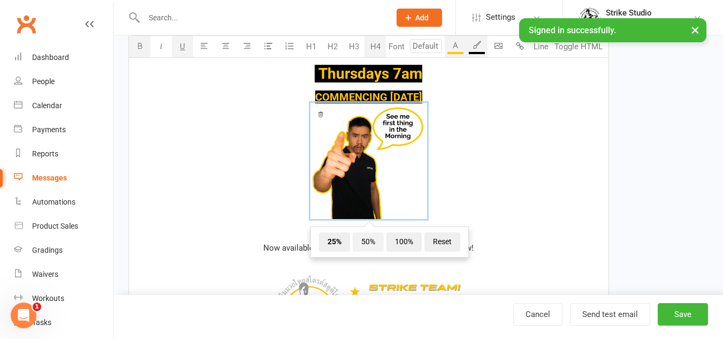
click at [362, 247] on span "50%" at bounding box center [368, 241] width 31 height 19
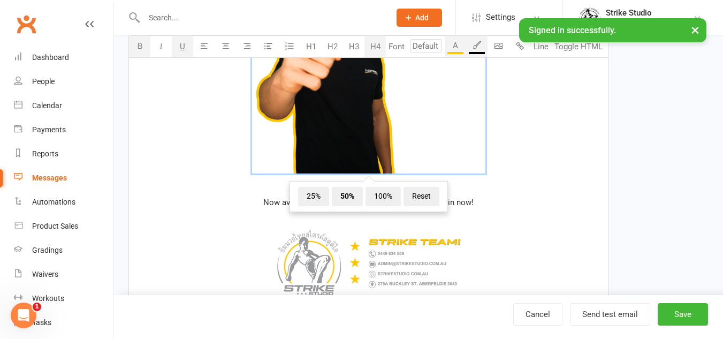
scroll to position [884, 0]
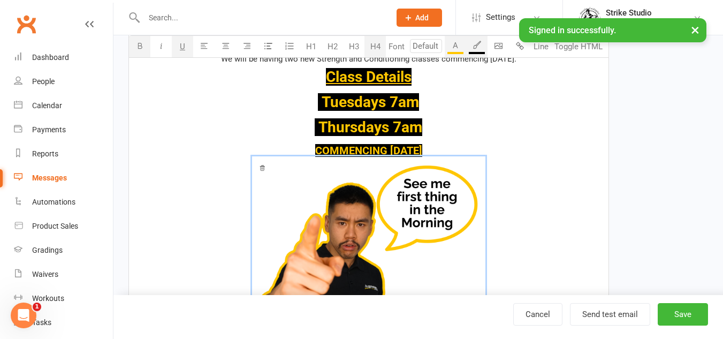
click at [532, 188] on span "﻿ 25% 50% 100% Reset" at bounding box center [368, 273] width 466 height 235
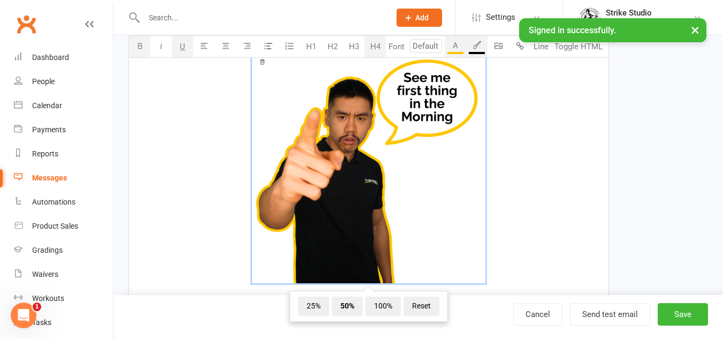
scroll to position [723, 0]
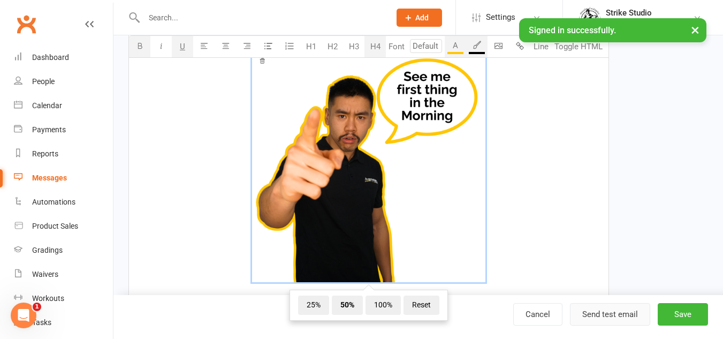
click at [615, 310] on button "Send test email" at bounding box center [610, 314] width 80 height 22
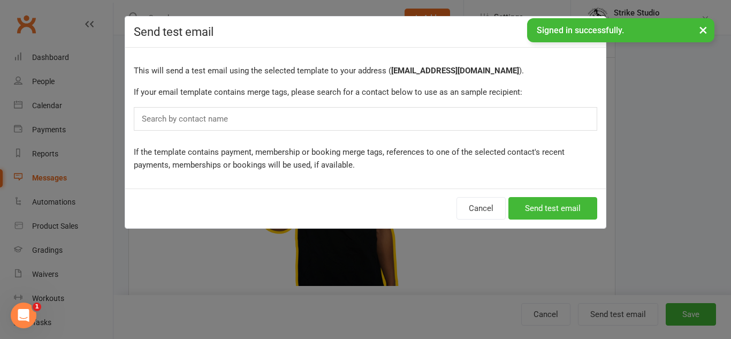
click at [466, 118] on div "Search by contact name" at bounding box center [365, 119] width 463 height 24
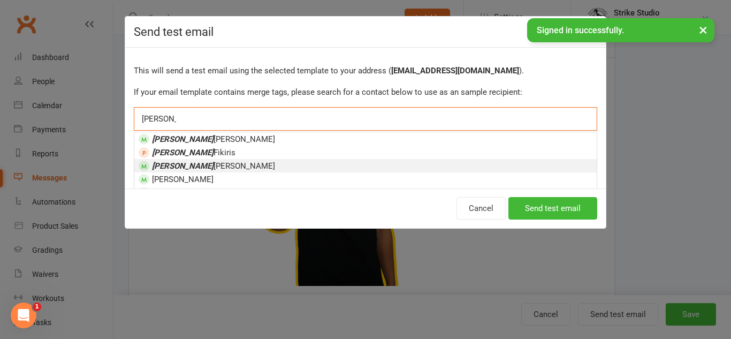
type input "[PERSON_NAME]"
click at [201, 164] on span "[PERSON_NAME]" at bounding box center [213, 166] width 123 height 10
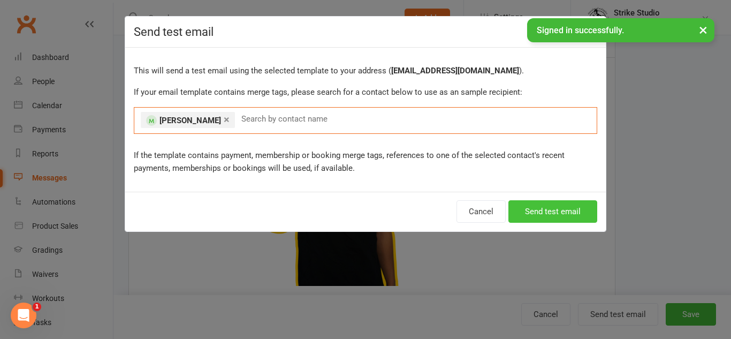
click at [562, 212] on button "Send test email" at bounding box center [552, 211] width 89 height 22
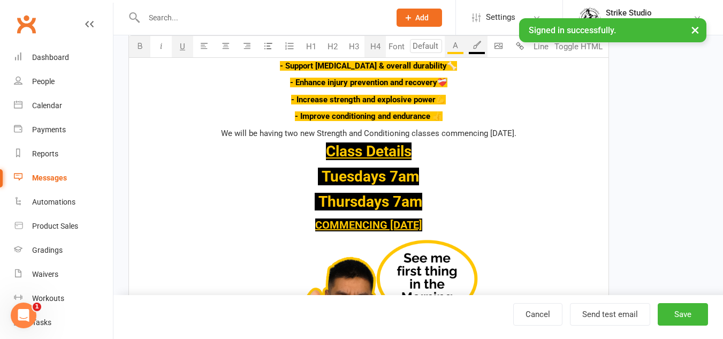
scroll to position [509, 0]
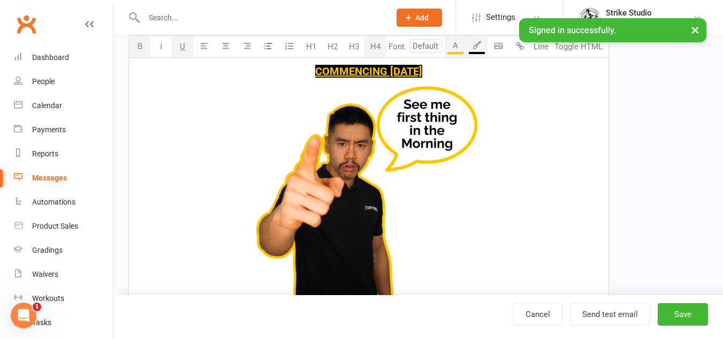
scroll to position [670, 0]
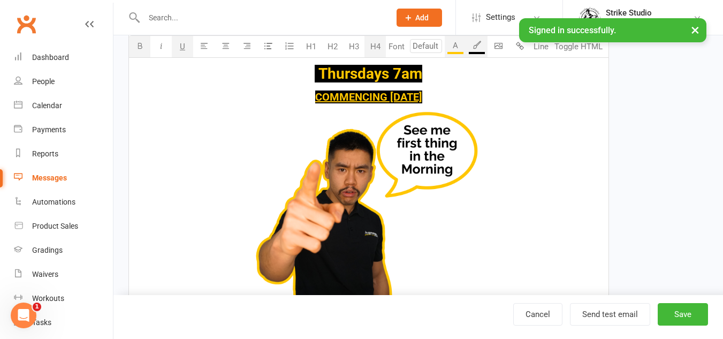
click at [409, 186] on img at bounding box center [368, 219] width 233 height 233
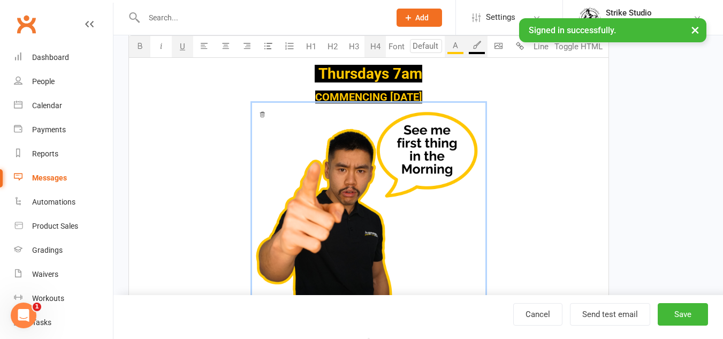
scroll to position [777, 0]
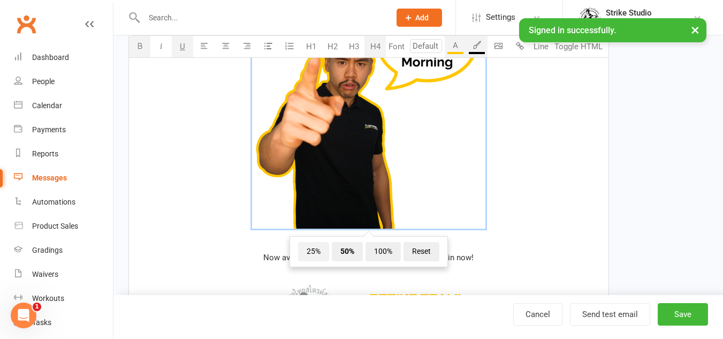
click at [306, 250] on span "25%" at bounding box center [313, 251] width 31 height 19
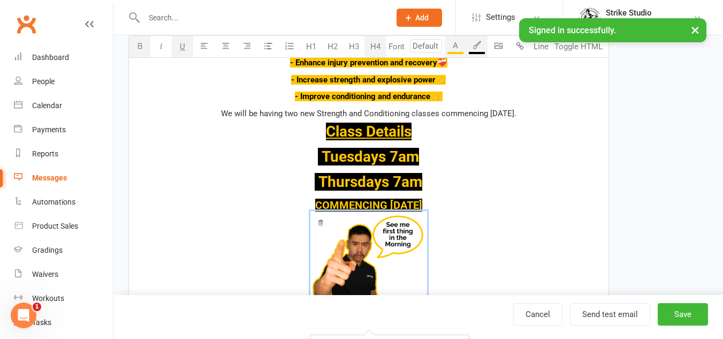
scroll to position [563, 0]
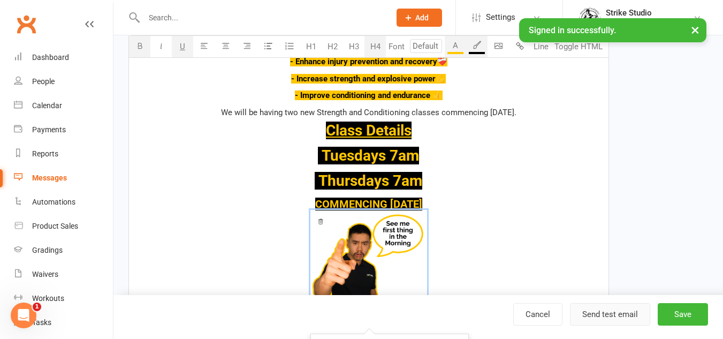
click at [601, 318] on button "Send test email" at bounding box center [610, 314] width 80 height 22
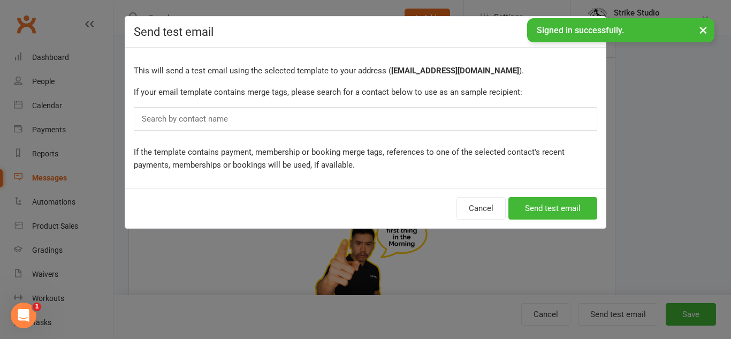
click at [389, 111] on div "Search by contact name" at bounding box center [365, 119] width 463 height 24
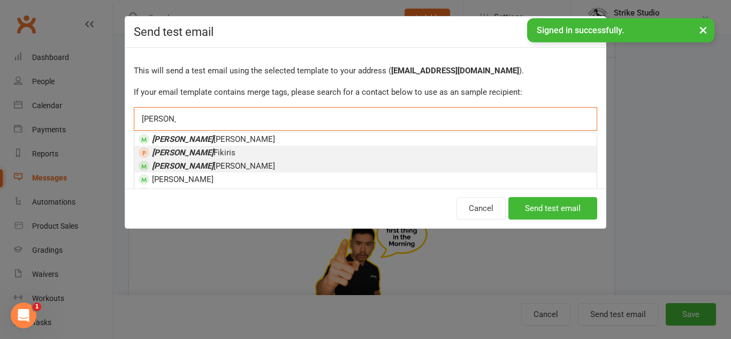
type input "[PERSON_NAME]"
click at [222, 165] on li "[PERSON_NAME]" at bounding box center [365, 165] width 462 height 13
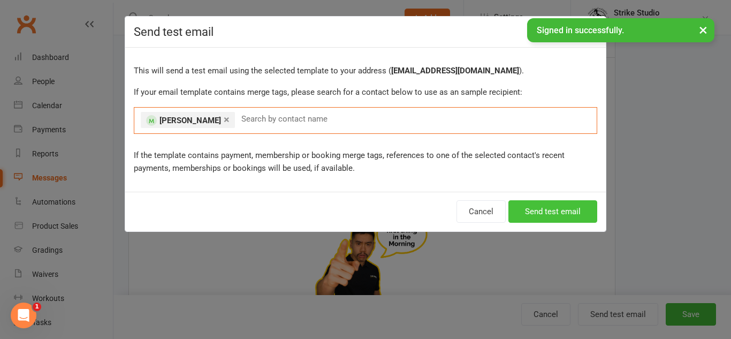
click at [544, 202] on button "Send test email" at bounding box center [552, 211] width 89 height 22
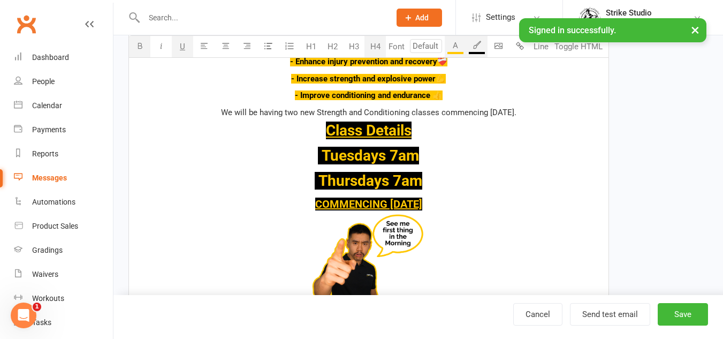
click at [415, 238] on img at bounding box center [368, 268] width 117 height 117
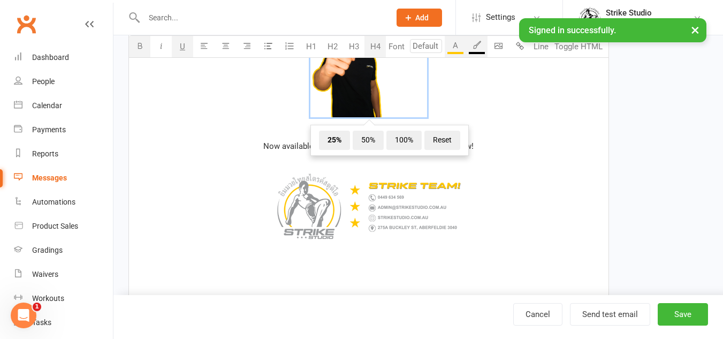
scroll to position [777, 0]
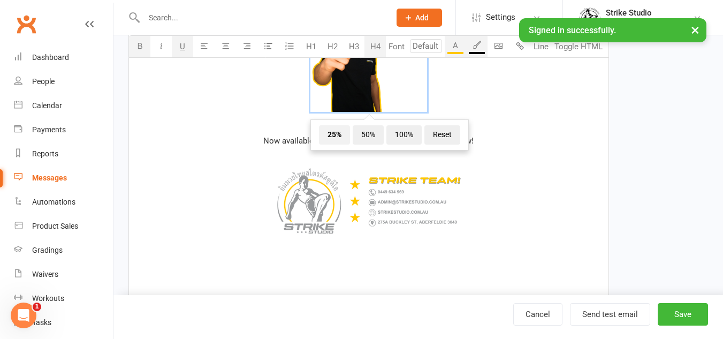
click at [349, 135] on span "25%" at bounding box center [334, 134] width 31 height 19
click at [359, 132] on span "50%" at bounding box center [368, 134] width 31 height 19
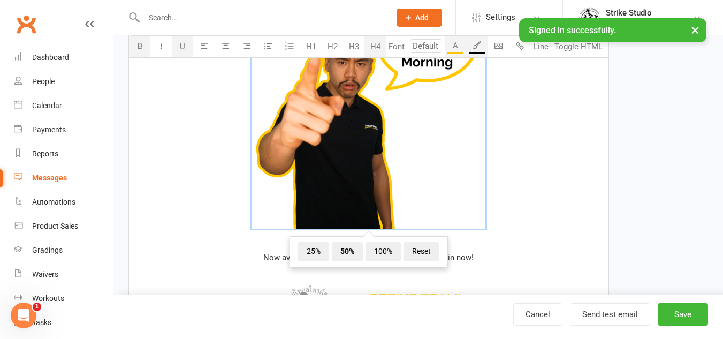
click at [553, 157] on span "﻿ 25% 50% 100% Reset" at bounding box center [368, 113] width 466 height 235
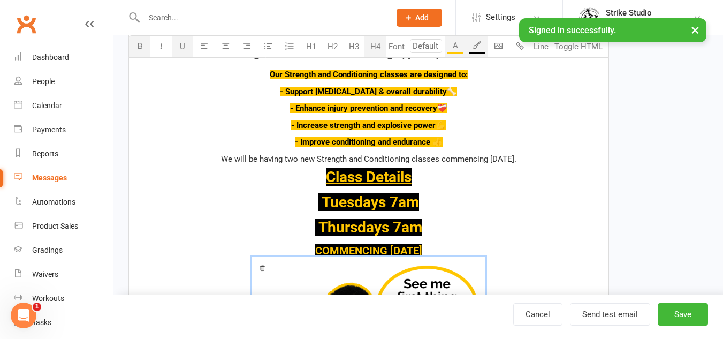
scroll to position [509, 0]
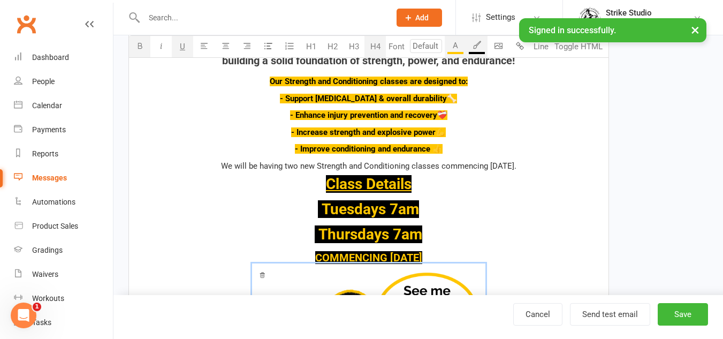
click at [487, 249] on div "﻿ {contact-first-name} , Ready to get that PUMP? This one is for the morning bi…" at bounding box center [368, 223] width 479 height 912
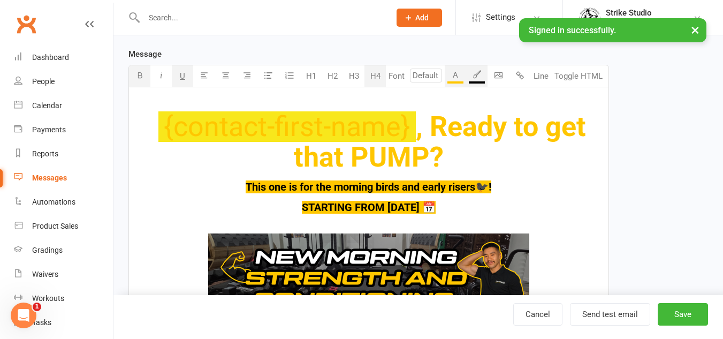
scroll to position [188, 0]
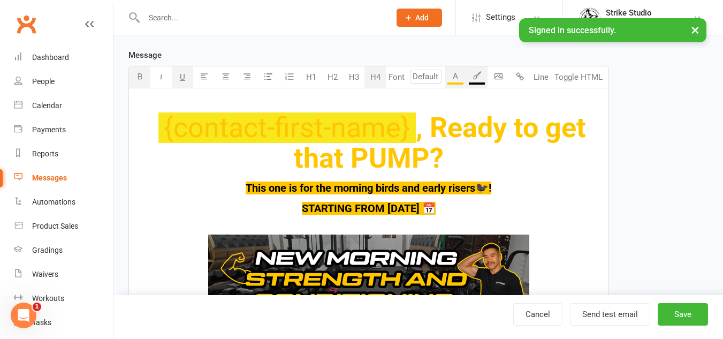
click at [478, 212] on h4 "STARTING FROM [DATE] 📅" at bounding box center [368, 208] width 466 height 12
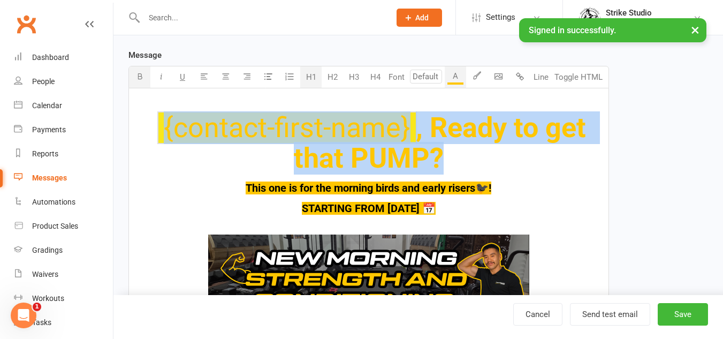
drag, startPoint x: 486, startPoint y: 151, endPoint x: 165, endPoint y: 118, distance: 323.2
click at [165, 118] on h1 "﻿ {contact-first-name} , Ready to get that PUMP?" at bounding box center [368, 142] width 466 height 61
click at [460, 81] on button "A" at bounding box center [455, 76] width 21 height 21
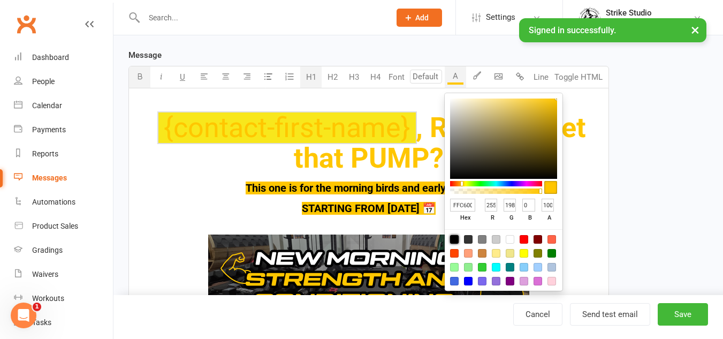
click at [450, 235] on div at bounding box center [454, 239] width 9 height 9
type input "000000"
type input "0"
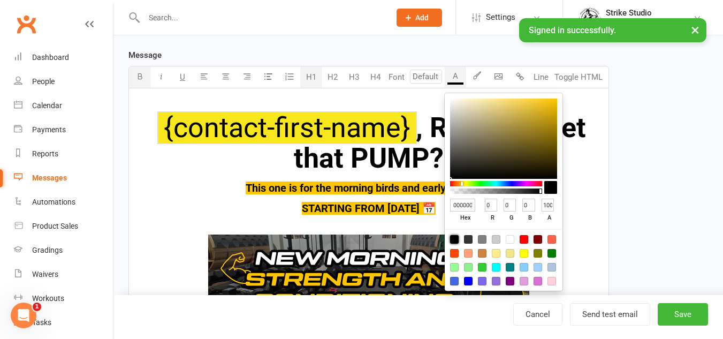
click at [341, 128] on span "﻿ {contact-first-name}" at bounding box center [286, 127] width 257 height 33
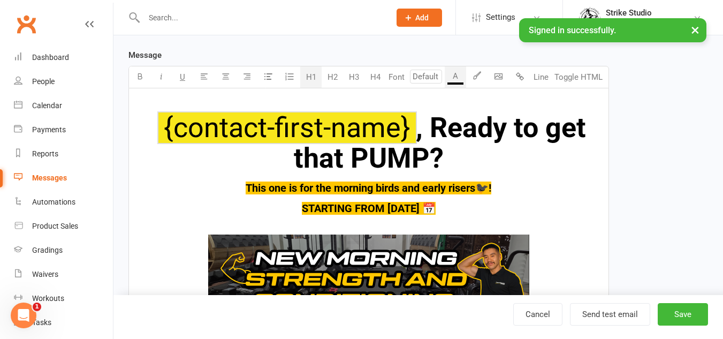
click at [397, 156] on span ", Ready to get that PUMP?" at bounding box center [443, 142] width 299 height 63
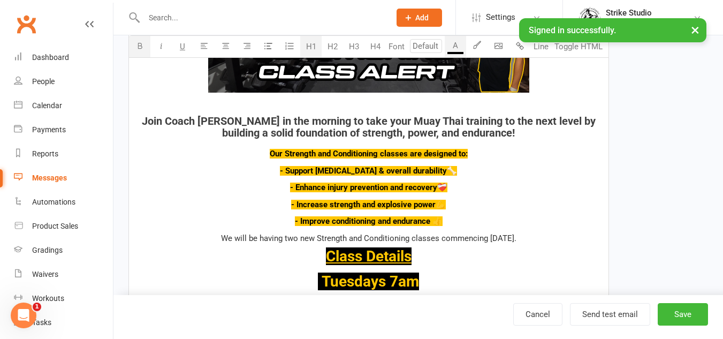
scroll to position [456, 0]
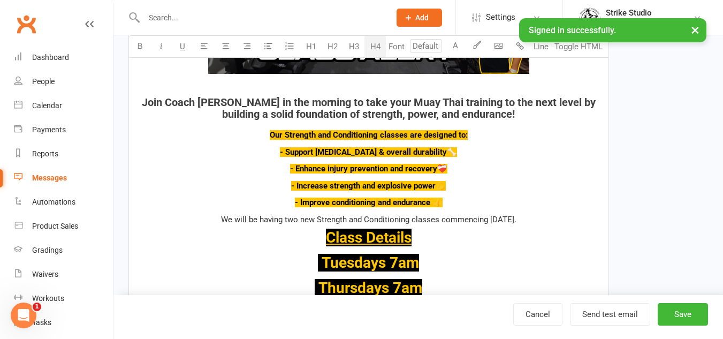
click at [423, 91] on div "﻿ {contact-first-name} , Ready to get that PUMP? This one is for the morning bi…" at bounding box center [368, 287] width 479 height 932
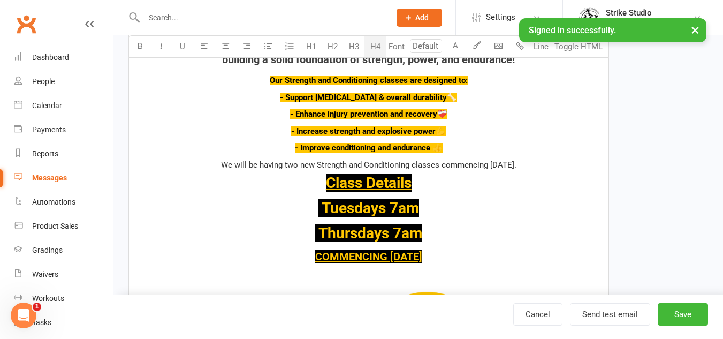
scroll to position [509, 0]
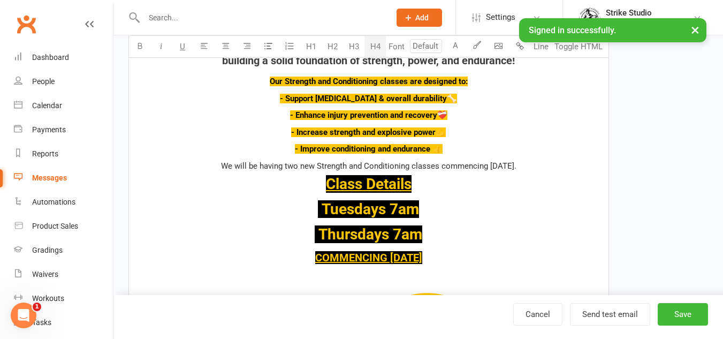
click at [503, 164] on span "We will be having two new Strength and Conditioning classes commencing [DATE]." at bounding box center [368, 166] width 295 height 10
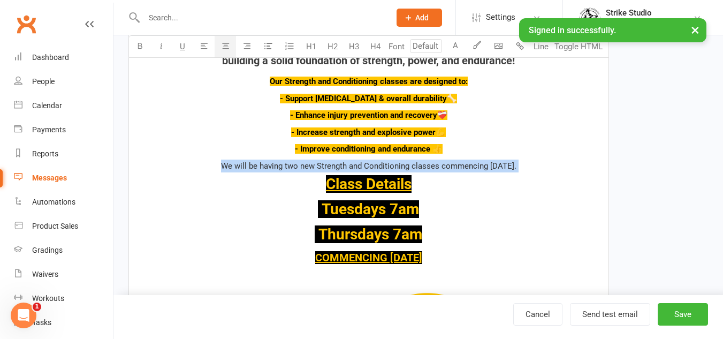
click at [503, 164] on span "We will be having two new Strength and Conditioning classes commencing [DATE]." at bounding box center [368, 166] width 295 height 10
click at [553, 170] on p "We will be having two new Strength and Conditioning classes commencing [DATE]." at bounding box center [368, 165] width 466 height 13
drag, startPoint x: 550, startPoint y: 166, endPoint x: 200, endPoint y: 160, distance: 351.0
click at [200, 160] on p "We will be having two new Strength and Conditioning classes commencing [DATE]." at bounding box center [368, 165] width 466 height 13
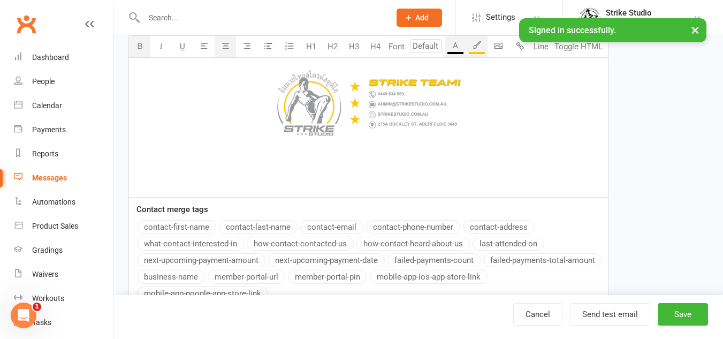
scroll to position [897, 0]
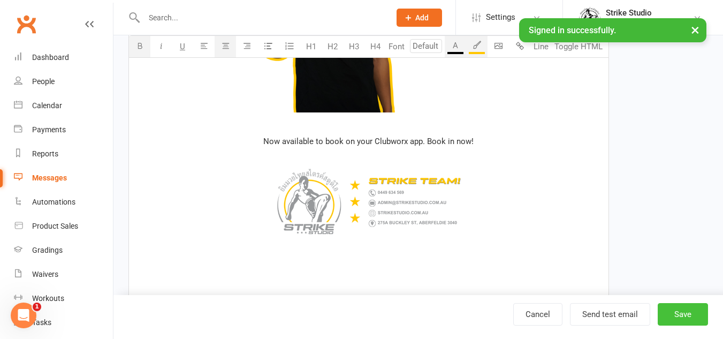
click at [679, 310] on button "Save" at bounding box center [682, 314] width 50 height 22
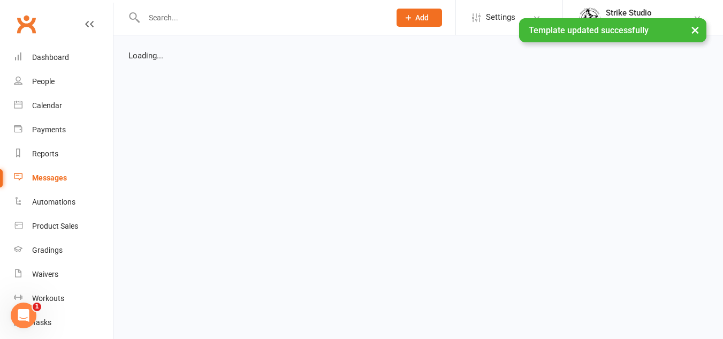
select select "list"
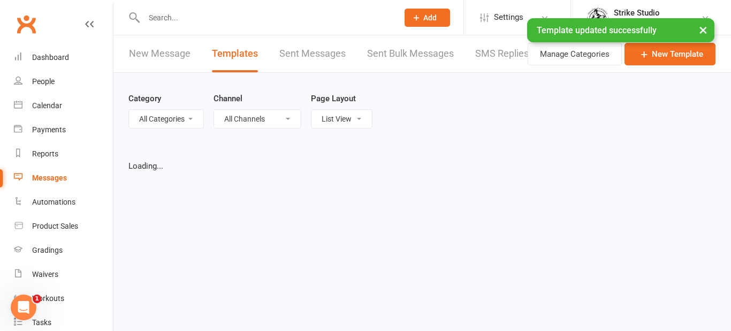
select select "100"
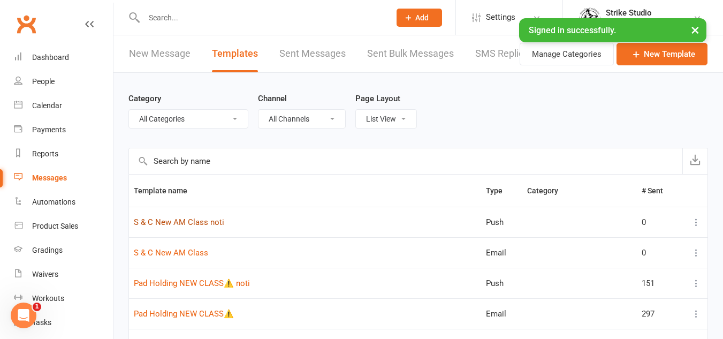
click at [213, 227] on link "S & C New AM Class noti" at bounding box center [179, 222] width 90 height 10
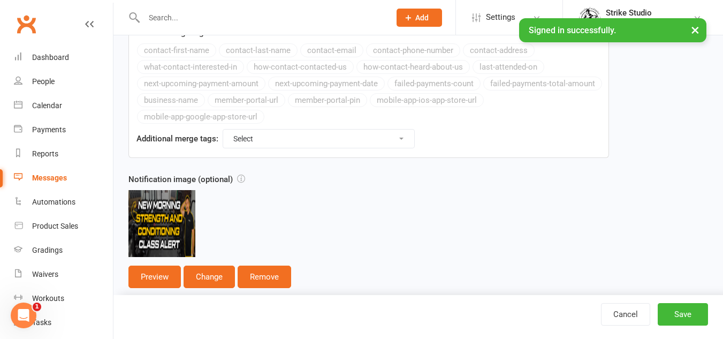
scroll to position [395, 0]
click at [202, 276] on button "Change" at bounding box center [208, 276] width 51 height 22
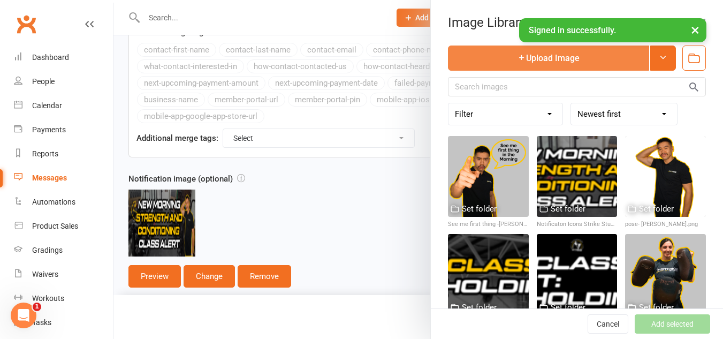
click at [561, 51] on button "Upload Image" at bounding box center [548, 57] width 201 height 25
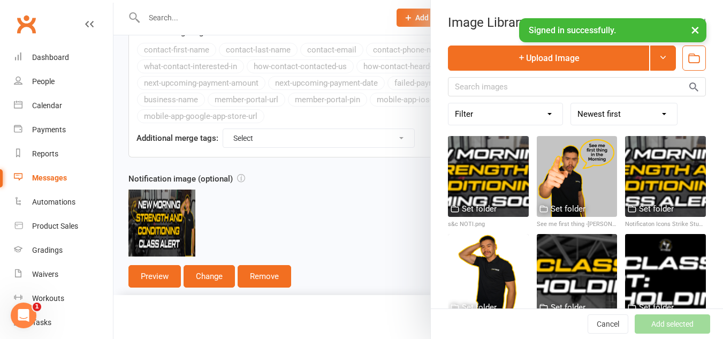
click at [391, 221] on div at bounding box center [417, 169] width 609 height 339
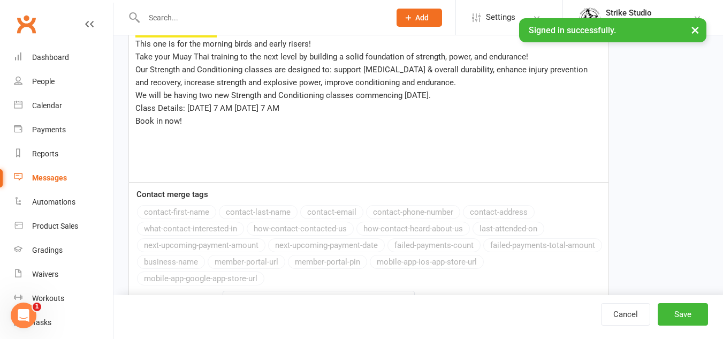
scroll to position [128, 0]
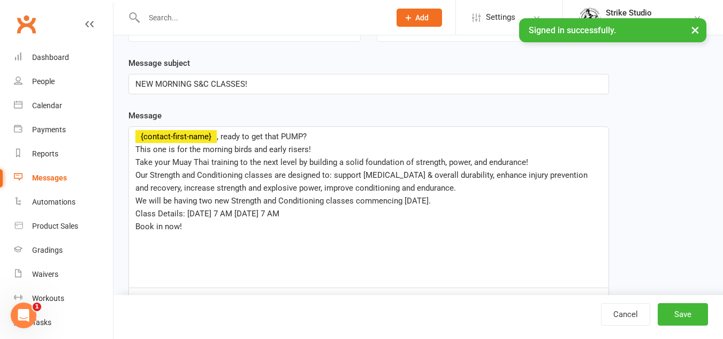
click at [338, 193] on p "Our Strength and Conditioning classes are designed to: support [MEDICAL_DATA] &…" at bounding box center [368, 182] width 466 height 26
click at [409, 204] on span "​​​​​We will be having two new Strength and Conditioning classes commencing [DA…" at bounding box center [282, 201] width 295 height 10
click at [187, 211] on span "Class Details: [DATE] 7 AM [DATE] 7 AM" at bounding box center [207, 214] width 144 height 10
click at [183, 226] on span "[DATE] 7 AM [DATE] 7 AM" at bounding box center [181, 226] width 92 height 10
click at [187, 225] on span "[DATE] 7 AM [DATE] 7 AM" at bounding box center [181, 226] width 92 height 10
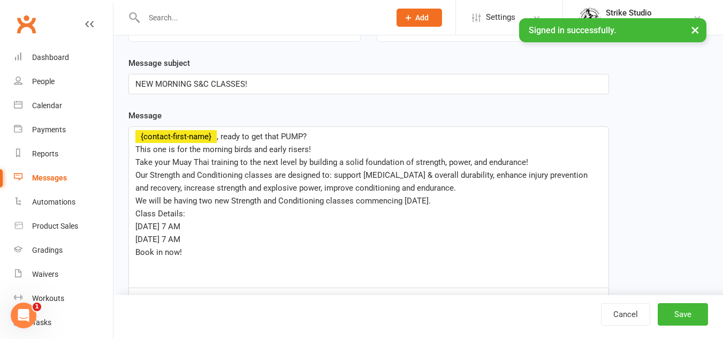
click at [180, 225] on span "[DATE] 7 AM" at bounding box center [157, 226] width 45 height 10
click at [191, 233] on p "[DATE] 7 AM" at bounding box center [368, 239] width 466 height 13
click at [163, 225] on span "[DATE] 7am" at bounding box center [156, 226] width 42 height 10
click at [167, 233] on p "[DATE] 7am" at bounding box center [368, 239] width 466 height 13
drag, startPoint x: 147, startPoint y: 258, endPoint x: 126, endPoint y: 258, distance: 21.4
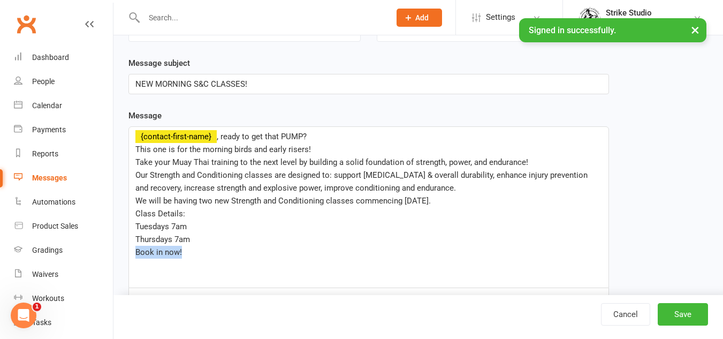
click at [126, 258] on div "Template Name S & C New AM Class noti Send by Email SMS Push Notification Categ…" at bounding box center [368, 251] width 496 height 607
click at [221, 133] on span ", ready to get that PUMP?" at bounding box center [262, 137] width 90 height 10
click at [331, 179] on span "Our Strength and Conditioning classes are designed to: support [MEDICAL_DATA] &…" at bounding box center [362, 181] width 454 height 22
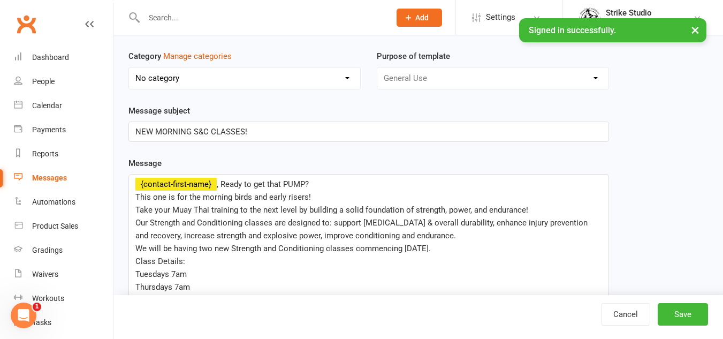
scroll to position [0, 0]
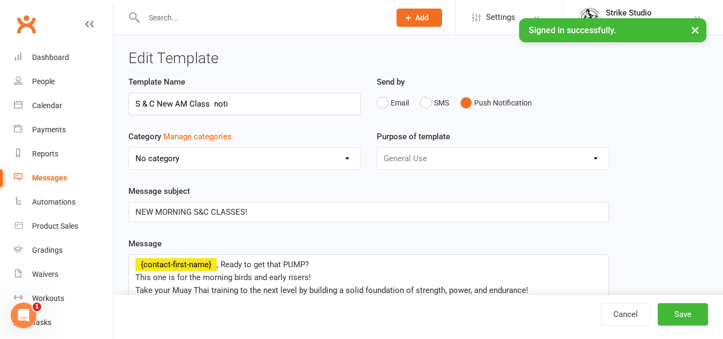
click at [347, 209] on p "NEW MORNING S&C CLASSES!" at bounding box center [368, 211] width 466 height 13
click at [151, 102] on input "S & C New AM Class noti" at bounding box center [244, 104] width 232 height 22
click at [139, 106] on input "S &C New AM Class noti" at bounding box center [244, 104] width 232 height 22
type input "S&C New AM Class noti"
click at [689, 317] on button "Save" at bounding box center [682, 314] width 50 height 22
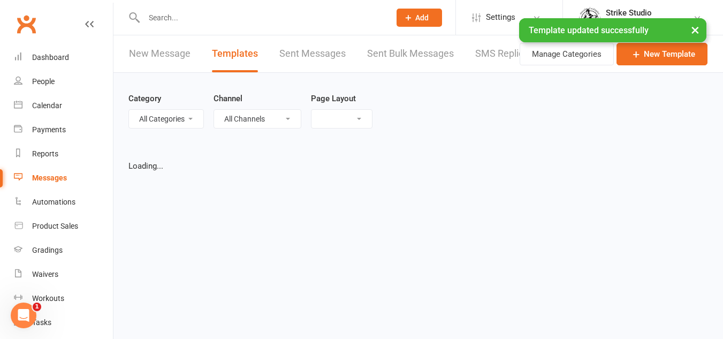
select select "list"
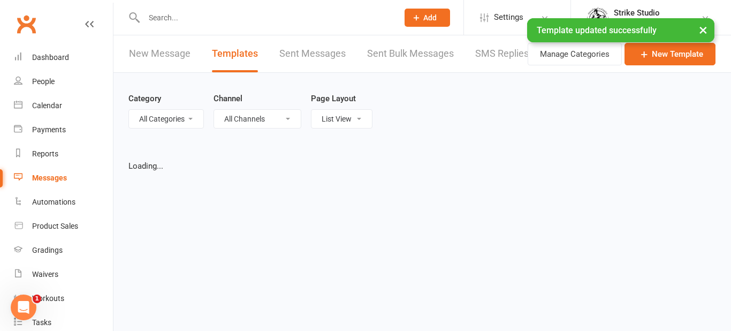
select select "100"
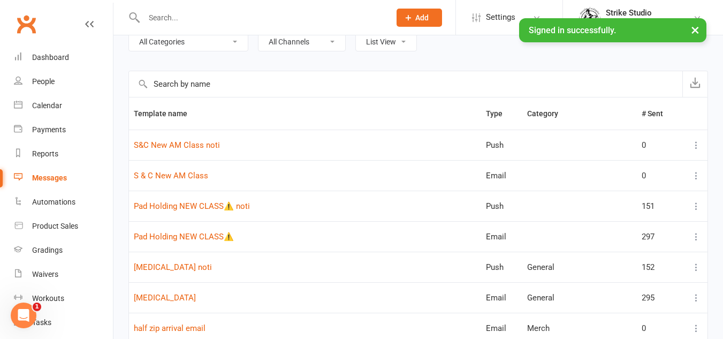
scroll to position [107, 0]
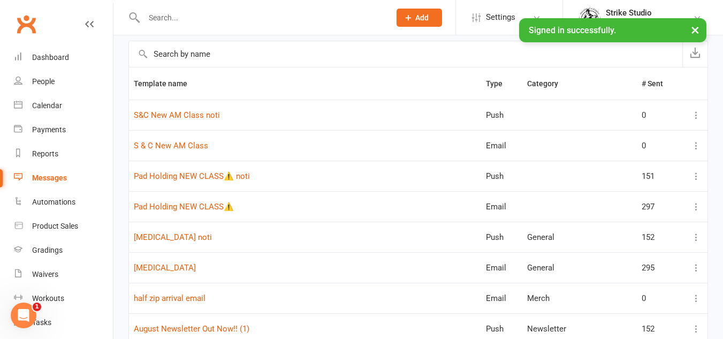
click at [695, 177] on icon at bounding box center [696, 176] width 11 height 11
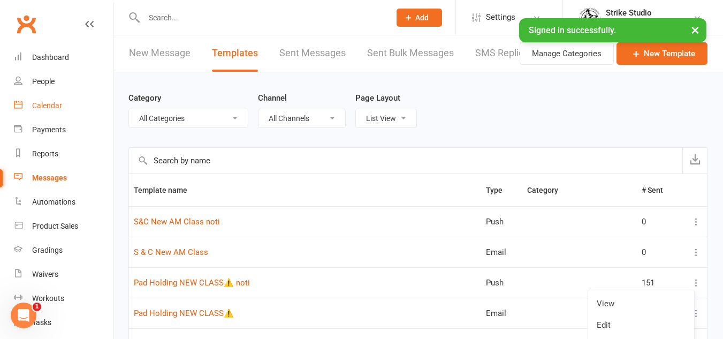
scroll to position [0, 0]
click at [434, 53] on link "Sent Bulk Messages" at bounding box center [410, 53] width 87 height 37
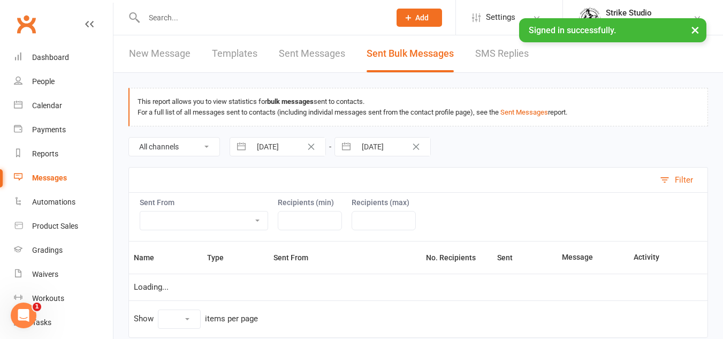
select select "100"
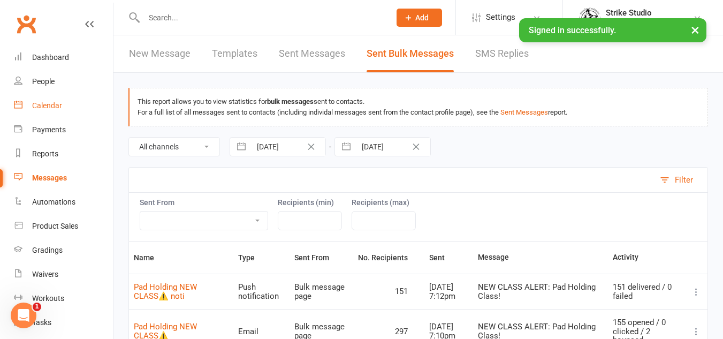
click at [43, 116] on link "Calendar" at bounding box center [63, 106] width 99 height 24
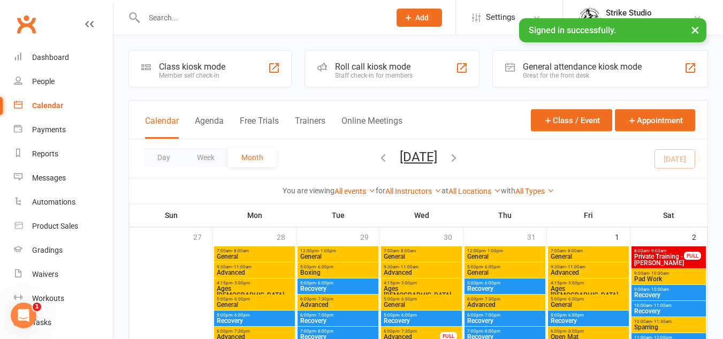
scroll to position [107, 0]
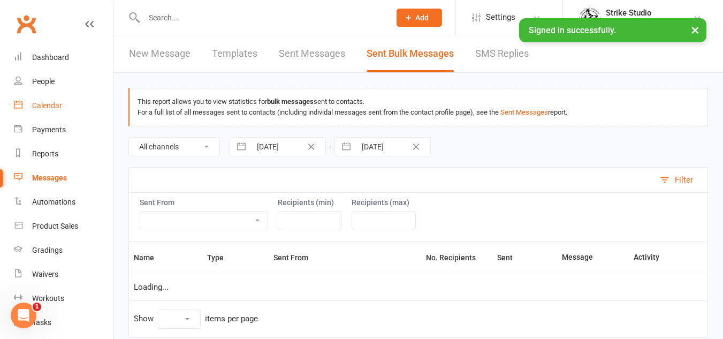
select select "100"
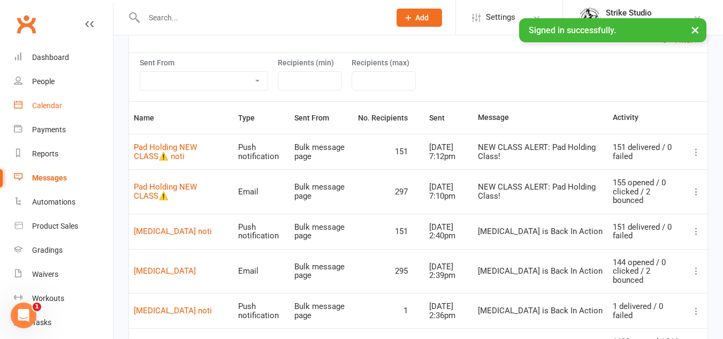
scroll to position [151, 0]
